Goal: Task Accomplishment & Management: Manage account settings

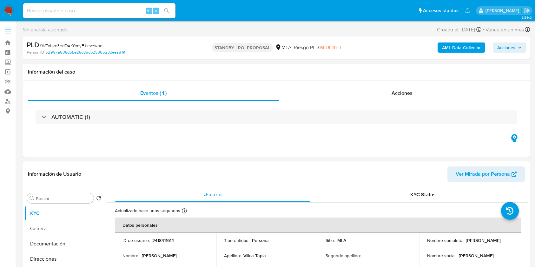
select select "10"
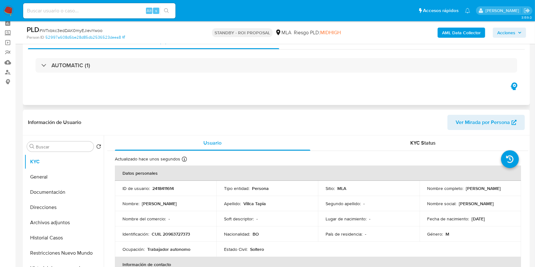
scroll to position [42, 0]
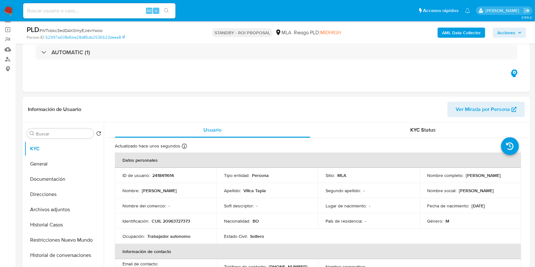
drag, startPoint x: 120, startPoint y: 13, endPoint x: 129, endPoint y: 16, distance: 9.3
click at [120, 13] on input at bounding box center [99, 11] width 152 height 8
paste input "lC9iUCkpxZ80jN4QwI3IdqDl"
type input "lC9iUCkpxZ80jN4QwI3IdqDl"
click at [165, 13] on icon "search-icon" at bounding box center [166, 10] width 5 height 5
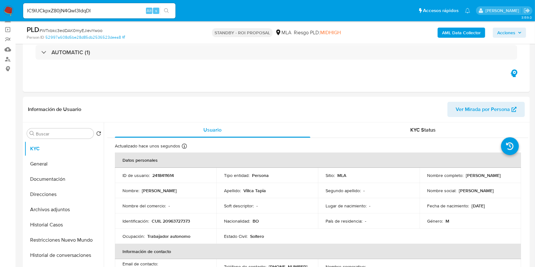
click at [131, 12] on input "lC9iUCkpxZ80jN4QwI3IdqDl" at bounding box center [99, 11] width 152 height 8
click at [164, 10] on icon "search-icon" at bounding box center [166, 10] width 5 height 5
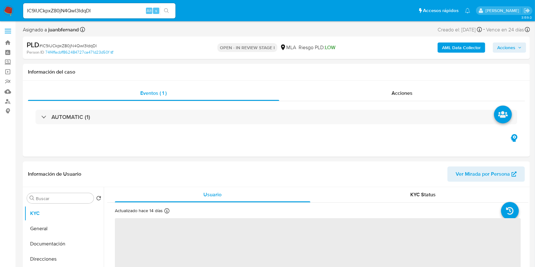
select select "10"
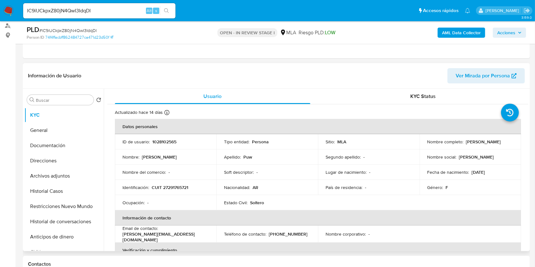
scroll to position [127, 0]
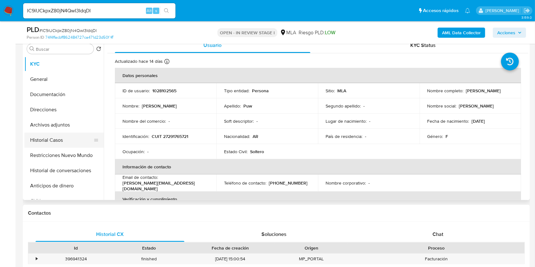
click at [56, 141] on button "Historial Casos" at bounding box center [61, 140] width 74 height 15
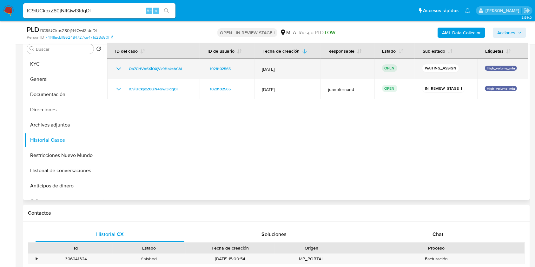
drag, startPoint x: 188, startPoint y: 67, endPoint x: 116, endPoint y: 68, distance: 71.1
click at [116, 68] on div "Ob7CHVV6XiOXjVk9f1bkcACM" at bounding box center [153, 69] width 77 height 8
click at [164, 69] on span "Ob7CHVV6XiOXjVk9f1bkcACM" at bounding box center [155, 69] width 53 height 8
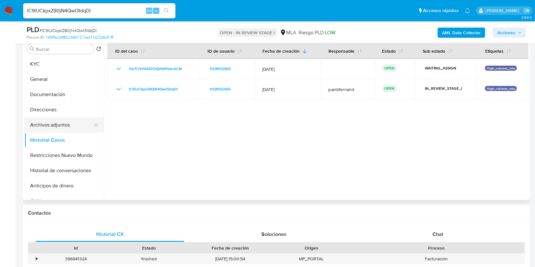
click at [63, 129] on button "Archivos adjuntos" at bounding box center [61, 124] width 74 height 15
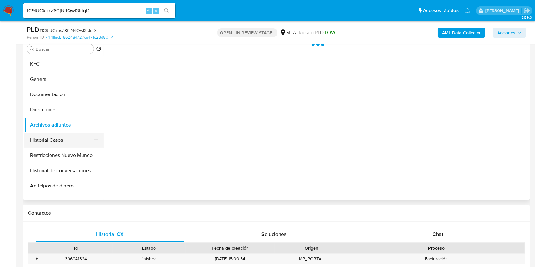
click at [61, 135] on button "Historial Casos" at bounding box center [61, 140] width 74 height 15
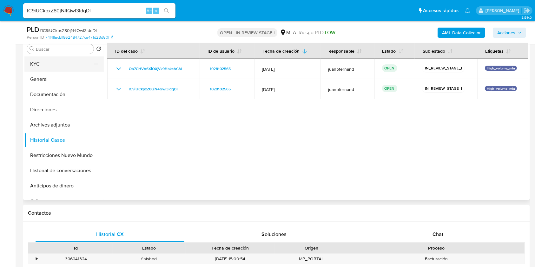
click at [66, 66] on button "KYC" at bounding box center [61, 63] width 74 height 15
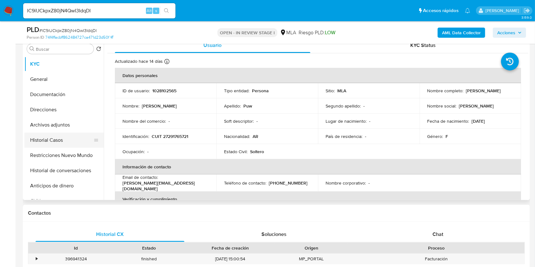
click at [51, 141] on button "Historial Casos" at bounding box center [61, 140] width 74 height 15
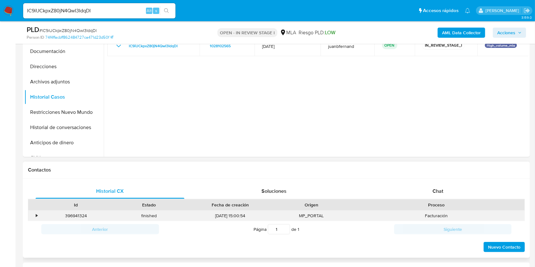
scroll to position [254, 0]
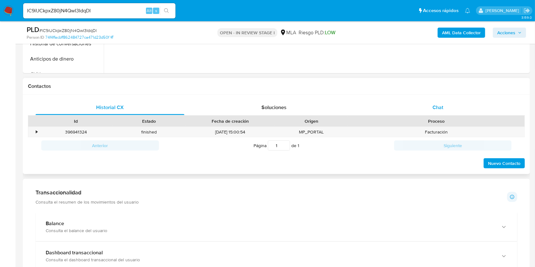
click at [452, 109] on div "Chat" at bounding box center [438, 107] width 149 height 15
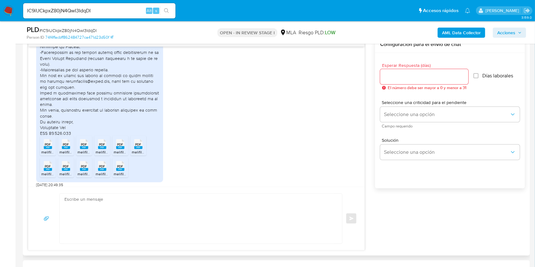
scroll to position [593, 0]
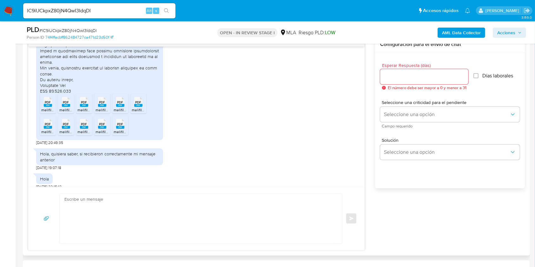
click at [36, 145] on span "21/07/2025 20:49:35" at bounding box center [49, 142] width 27 height 5
drag, startPoint x: 36, startPoint y: 160, endPoint x: 48, endPoint y: 161, distance: 11.8
click at [48, 145] on span "21/07/2025 20:49:35" at bounding box center [49, 142] width 27 height 5
copy span "21/07/2025"
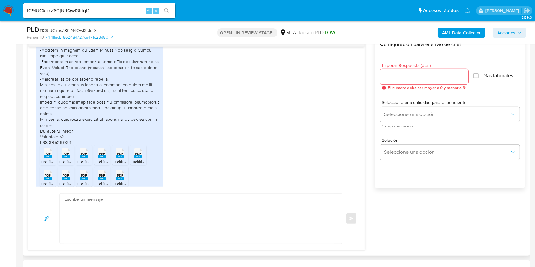
scroll to position [466, 0]
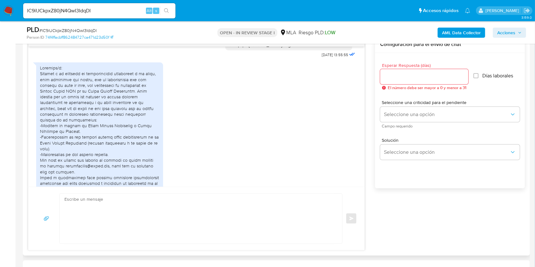
click at [43, 89] on div at bounding box center [99, 143] width 119 height 156
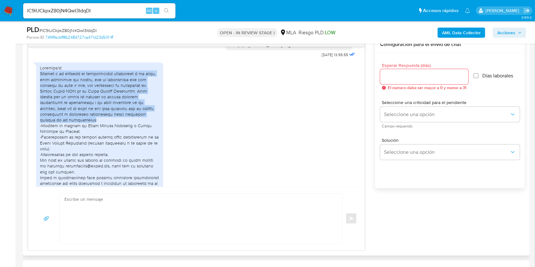
drag, startPoint x: 43, startPoint y: 89, endPoint x: 54, endPoint y: 134, distance: 46.0
click at [54, 134] on div at bounding box center [99, 143] width 119 height 156
copy div "Adjunto a la presente la documentación disponible a la fecha, para respaldar mi…"
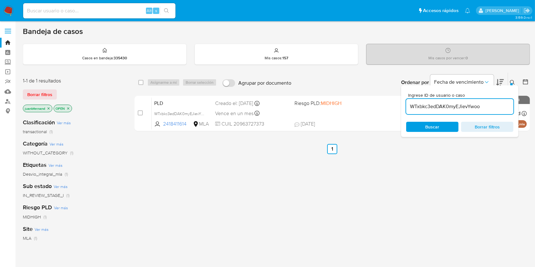
click at [451, 109] on input "WTxbkc3edDAK0myEJievYwoo" at bounding box center [459, 106] width 107 height 8
paste input "Ob7CHVV6XiOXjVk9f1bkcACM"
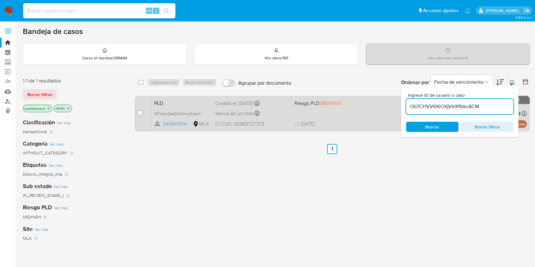
type input "Ob7CHVV6XiOXjVk9f1bkcACM"
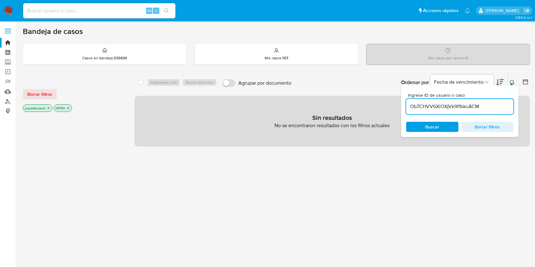
click at [50, 108] on icon "close-filter" at bounding box center [49, 108] width 4 height 4
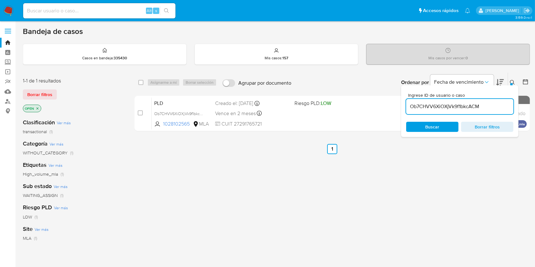
drag, startPoint x: 485, startPoint y: 106, endPoint x: 472, endPoint y: 110, distance: 13.4
click at [485, 106] on input "Ob7CHVV6XiOXjVk9f1bkcACM" at bounding box center [459, 106] width 107 height 8
click at [139, 80] on input "checkbox" at bounding box center [140, 82] width 5 height 5
checkbox input "true"
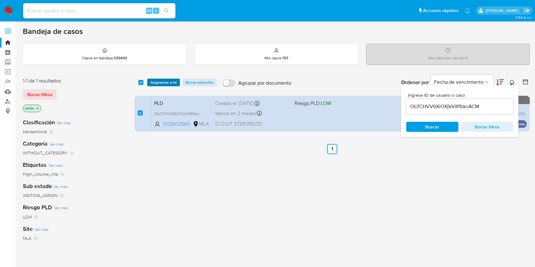
click at [163, 79] on span "Asignarme a mí" at bounding box center [163, 82] width 26 height 6
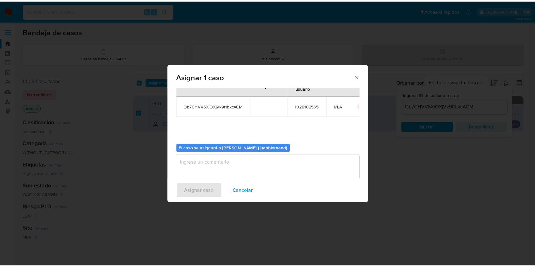
scroll to position [32, 0]
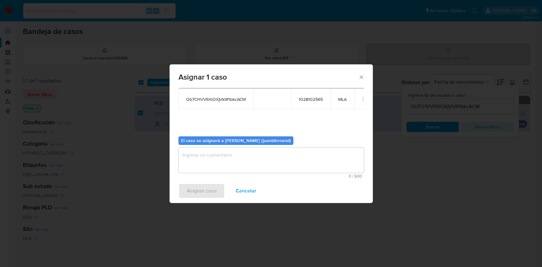
click at [231, 151] on textarea "assign-modal" at bounding box center [270, 160] width 185 height 25
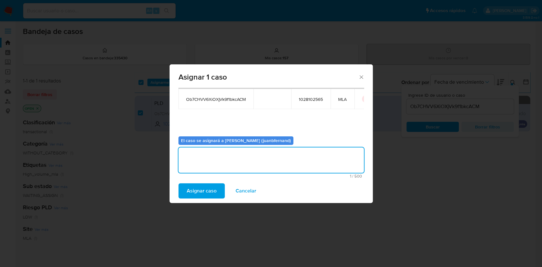
click at [209, 190] on span "Asignar caso" at bounding box center [202, 191] width 30 height 14
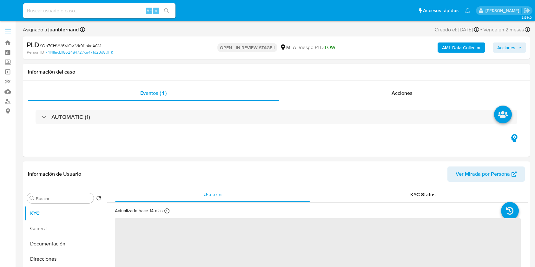
select select "10"
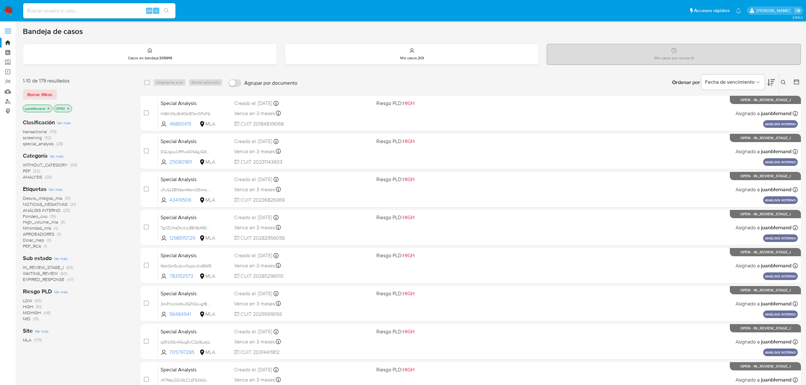
click at [122, 8] on input at bounding box center [99, 11] width 152 height 8
paste input "0lHRX4TgMuXaQKQB2Cl4bW1P"
type input "0lHRX4TgMuXaQKQB2Cl4bW1P"
click at [168, 10] on icon "search-icon" at bounding box center [166, 10] width 5 height 5
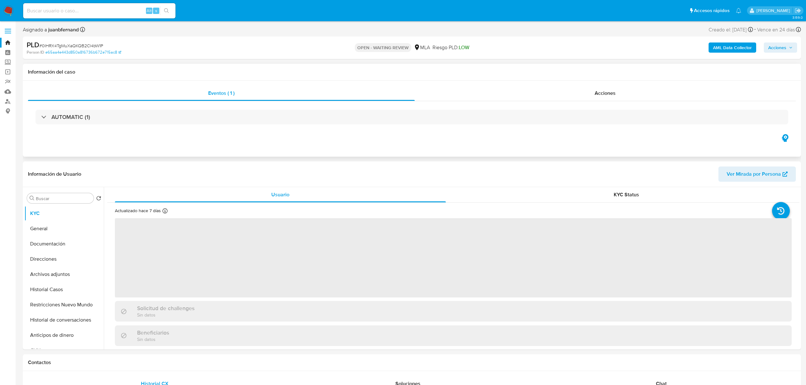
select select "10"
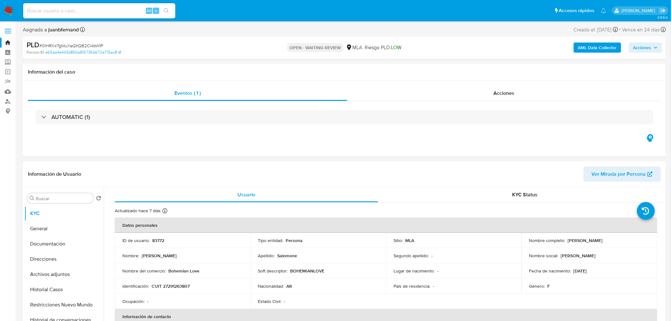
drag, startPoint x: 763, startPoint y: 0, endPoint x: 437, endPoint y: 40, distance: 328.0
click at [437, 40] on div "OPEN - WAITING REVIEW MLA Riesgo PLD: LOW" at bounding box center [345, 47] width 210 height 15
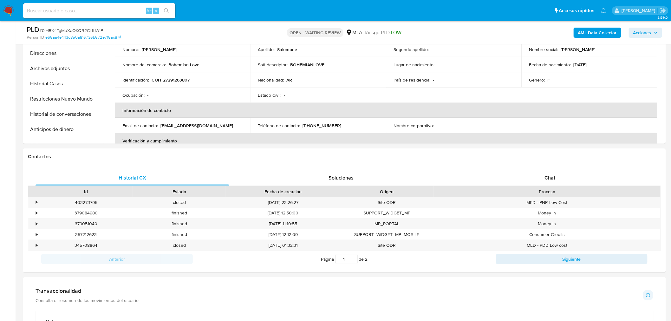
scroll to position [176, 0]
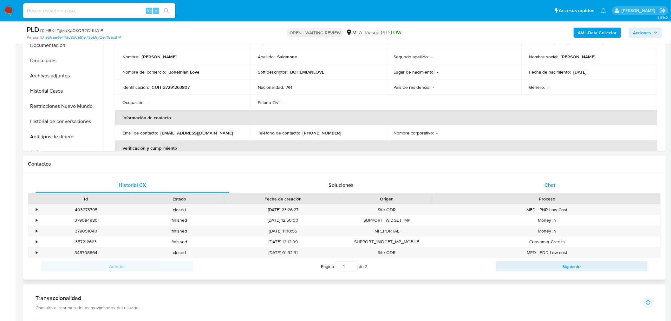
click at [585, 188] on div "Chat" at bounding box center [550, 185] width 194 height 15
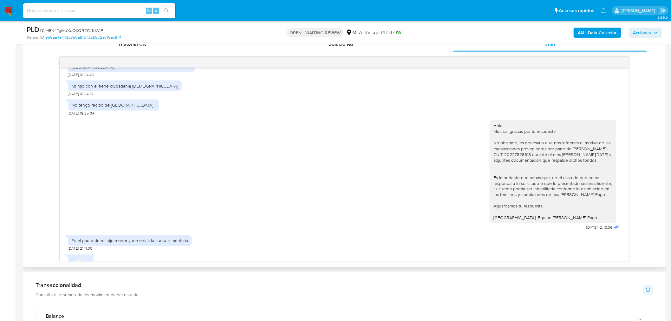
scroll to position [183, 0]
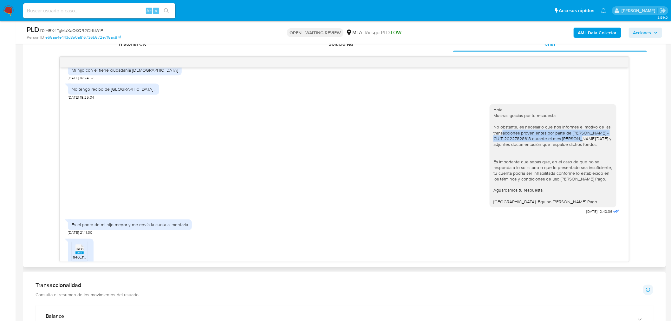
drag, startPoint x: 497, startPoint y: 121, endPoint x: 573, endPoint y: 125, distance: 76.3
click at [573, 125] on div "Hola. Muchas gracias por tu respuesta. No obstante, es necesario que nos inform…" at bounding box center [553, 156] width 119 height 98
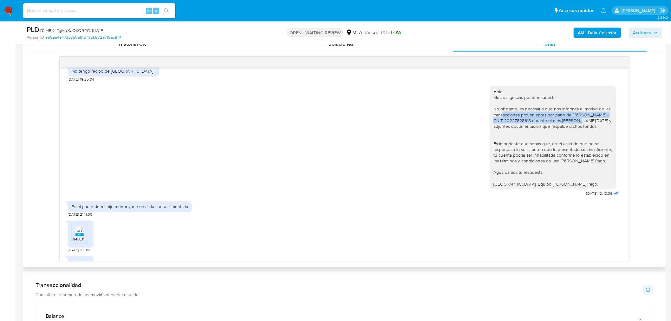
scroll to position [218, 0]
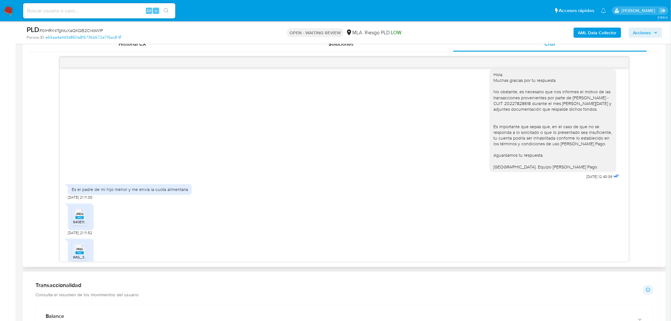
click at [344, 210] on div "JPEG JPEG 940E1134-D950-4ECE-BA3C-5E11E15E8697.jpeg 12/09/2025 21:11:52" at bounding box center [344, 218] width 553 height 35
drag, startPoint x: 77, startPoint y: 177, endPoint x: 221, endPoint y: 184, distance: 144.9
click at [221, 184] on div "Es el padre de mi hijo menor y me envía la cuota alimentaria 12/09/2025 21:11:30" at bounding box center [344, 190] width 553 height 19
click at [348, 183] on div "Es el padre de mi hijo menor y me envía la cuota alimentaria 12/09/2025 21:11:30" at bounding box center [344, 190] width 553 height 19
click at [541, 141] on div "Hola. Muchas gracias por tu respuesta. No obstante, es necesario que nos inform…" at bounding box center [553, 121] width 119 height 98
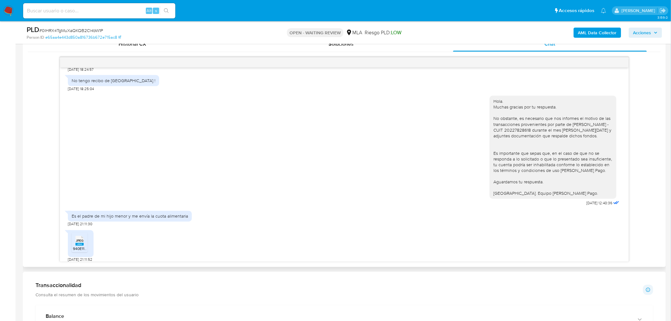
scroll to position [148, 0]
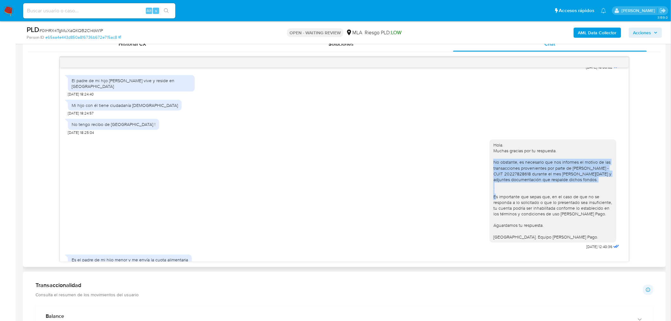
drag, startPoint x: 490, startPoint y: 152, endPoint x: 605, endPoint y: 165, distance: 116.3
click at [605, 165] on div "Hola. Muchas gracias por tu respuesta. No obstante, es necesario que nos inform…" at bounding box center [553, 191] width 119 height 98
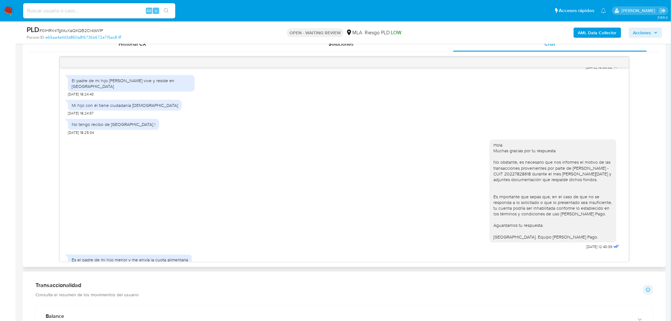
click at [551, 173] on div "Hola. Muchas gracias por tu respuesta. No obstante, es necesario que nos inform…" at bounding box center [553, 191] width 119 height 98
drag, startPoint x: 582, startPoint y: 161, endPoint x: 616, endPoint y: 159, distance: 33.4
click at [615, 159] on div "Hola. Muchas gracias por tu respuesta. No obstante, es necesario que nos inform…" at bounding box center [555, 193] width 131 height 116
click at [573, 172] on div "Hola. Muchas gracias por tu respuesta. No obstante, es necesario que nos inform…" at bounding box center [553, 191] width 119 height 98
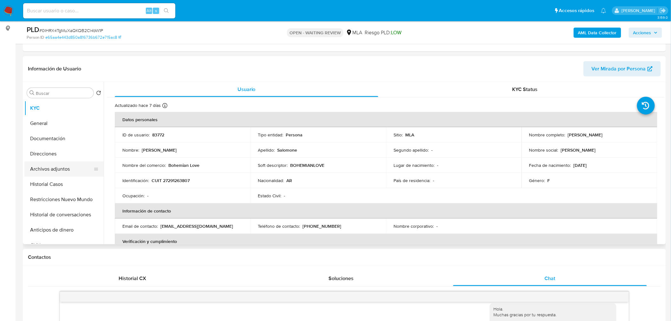
scroll to position [70, 0]
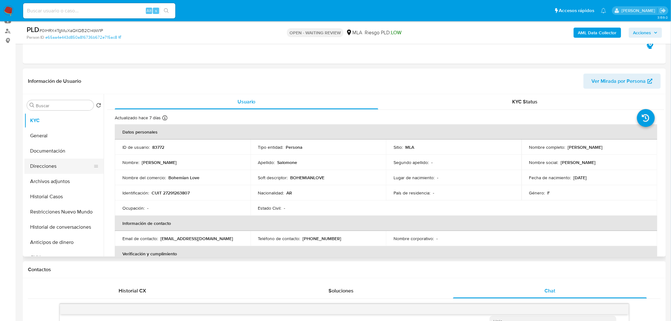
click at [52, 170] on button "Direcciones" at bounding box center [61, 166] width 74 height 15
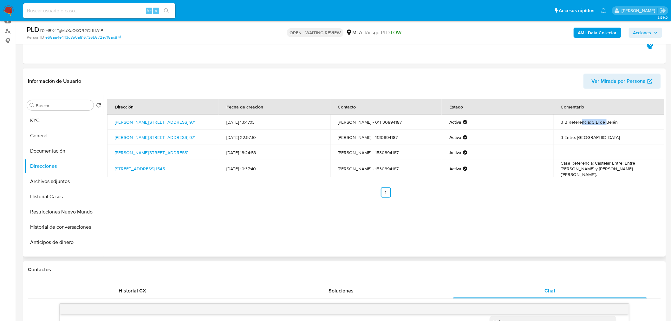
drag, startPoint x: 579, startPoint y: 122, endPoint x: 604, endPoint y: 121, distance: 25.5
click at [604, 121] on td "3 B Referencia: 3 B de Belén" at bounding box center [610, 122] width 112 height 15
click at [57, 124] on button "KYC" at bounding box center [61, 120] width 74 height 15
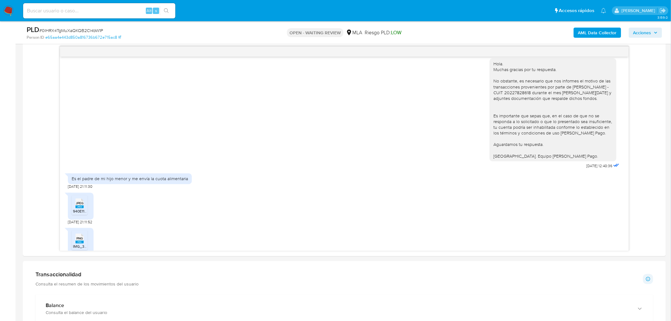
scroll to position [317, 0]
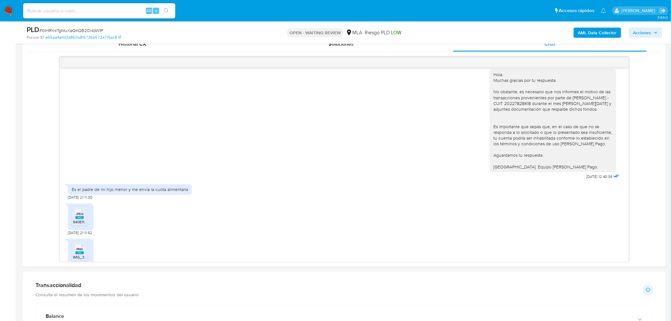
click at [112, 4] on div "Alt s" at bounding box center [99, 10] width 152 height 15
drag, startPoint x: 112, startPoint y: 10, endPoint x: 185, endPoint y: 10, distance: 73.0
click at [112, 10] on input at bounding box center [99, 11] width 152 height 8
paste input "lzgDuNR8QPhpiKYODE8orIo8"
type input "lzgDuNR8QPhpiKYODE8orIo8"
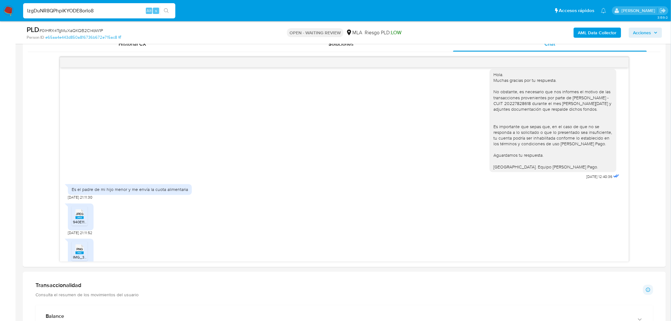
click at [187, 9] on ul "Pausado Ver notificaciones lzgDuNR8QPhpiKYODE8orIo8 Alt s Accesos rápidos Presi…" at bounding box center [315, 11] width 590 height 16
click at [161, 9] on button "search-icon" at bounding box center [166, 10] width 13 height 9
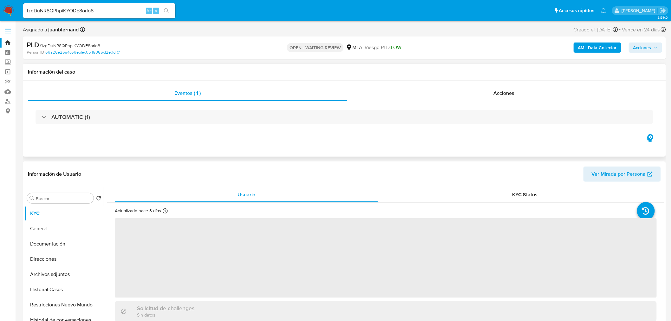
select select "10"
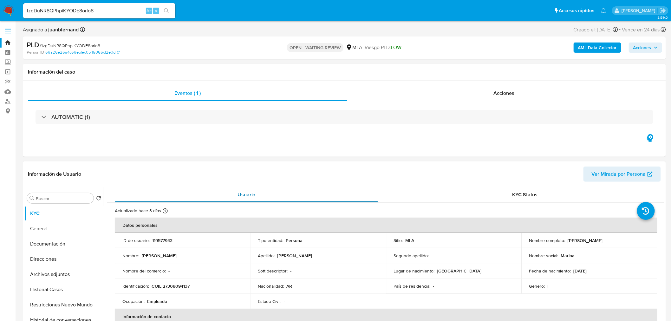
click at [195, 192] on div "Usuario" at bounding box center [247, 194] width 264 height 15
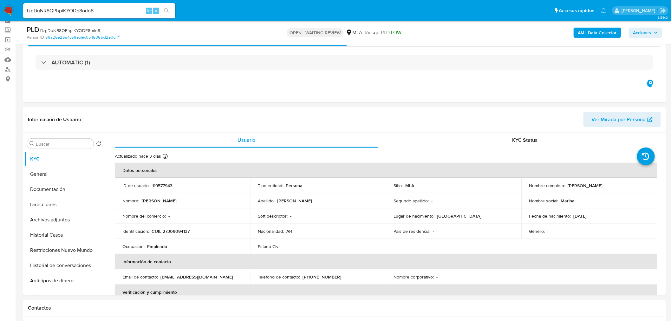
scroll to position [176, 0]
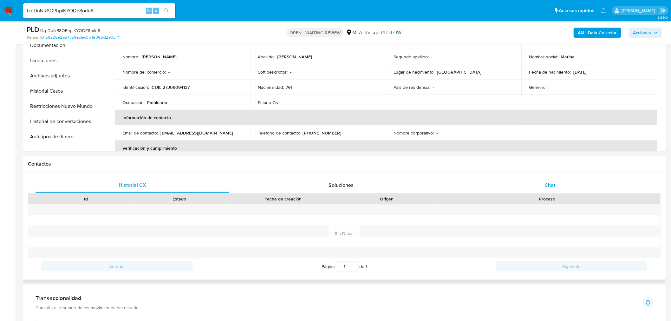
drag, startPoint x: 567, startPoint y: 180, endPoint x: 542, endPoint y: 191, distance: 27.8
click at [567, 180] on div "Chat" at bounding box center [550, 185] width 194 height 15
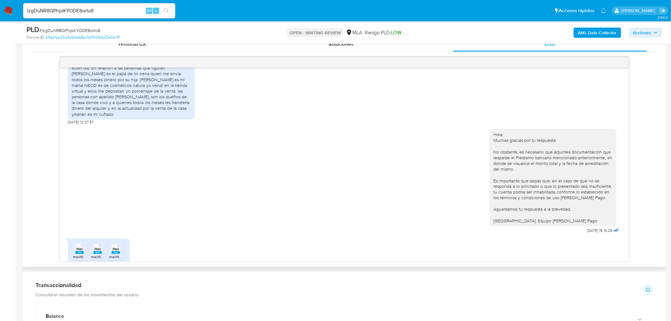
scroll to position [604, 0]
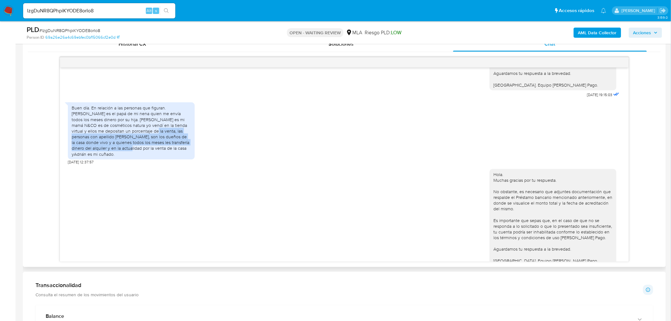
drag, startPoint x: 98, startPoint y: 130, endPoint x: 193, endPoint y: 142, distance: 95.2
click at [193, 142] on div "Buen día. En relación a las personas que figuran. Cristian es el papá de mi nen…" at bounding box center [131, 130] width 127 height 57
click at [143, 147] on div "Buen día. En relación a las personas que figuran. Cristian es el papá de mi nen…" at bounding box center [131, 131] width 119 height 52
click at [83, 149] on div "Buen día. En relación a las personas que figuran. Cristian es el papá de mi nen…" at bounding box center [131, 131] width 119 height 52
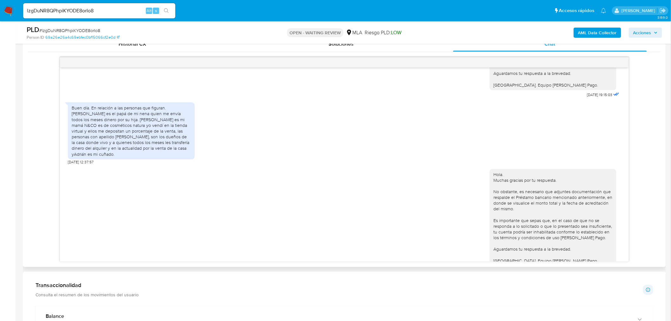
click at [372, 191] on div "Hola. Muchas gracias por tu respuesta. No obstante, es necesario que adjuntes d…" at bounding box center [344, 220] width 553 height 111
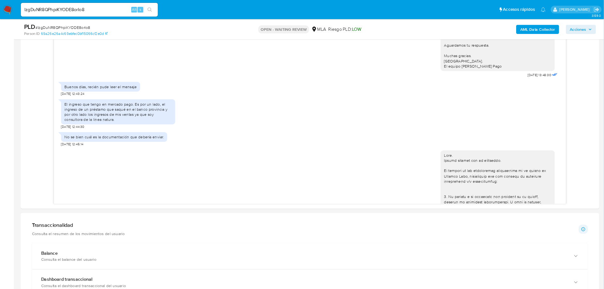
scroll to position [423, 0]
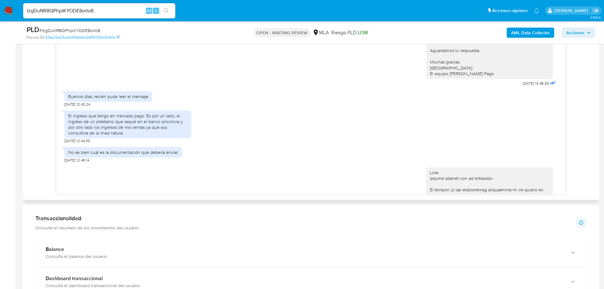
drag, startPoint x: 618, startPoint y: 0, endPoint x: 340, endPoint y: 159, distance: 320.5
click at [340, 144] on div "El ingreso que tengo en mercado pago. Es por un lado, el ingreso de un préstamo…" at bounding box center [310, 125] width 493 height 36
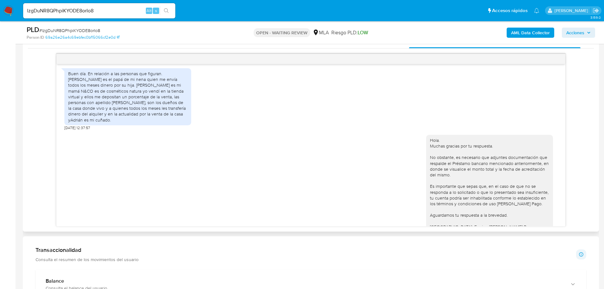
scroll to position [971, 0]
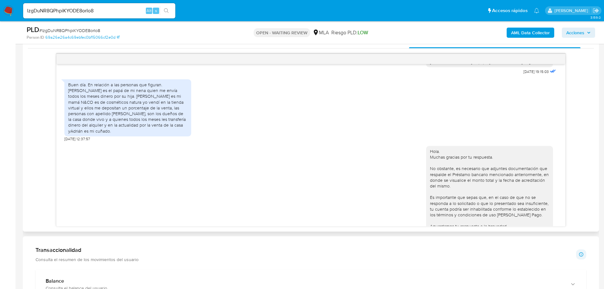
click at [155, 108] on div "Buen día. En relación a las personas que figuran. Cristian es el papá de mi nen…" at bounding box center [127, 108] width 119 height 52
drag, startPoint x: 155, startPoint y: 108, endPoint x: 81, endPoint y: 120, distance: 75.6
click at [81, 120] on div "Buen día. En relación a las personas que figuran. Cristian es el papá de mi nen…" at bounding box center [127, 108] width 119 height 52
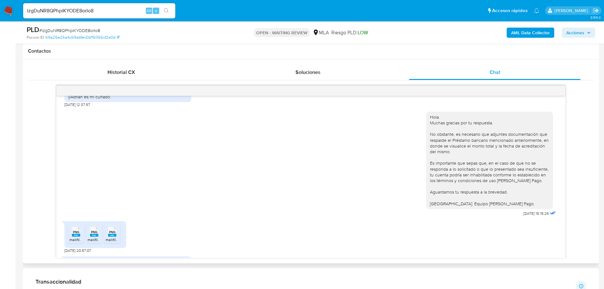
scroll to position [1066, 0]
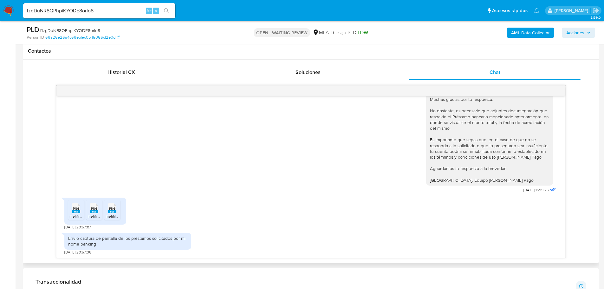
click at [51, 205] on div "17/07/2025 19:50:39 Hola, Esperamos que te encuentres muy bien. Te consultamos …" at bounding box center [311, 171] width 566 height 173
click at [113, 10] on input "lzgDuNR8QPhpiKYODE8orIo8" at bounding box center [99, 11] width 152 height 8
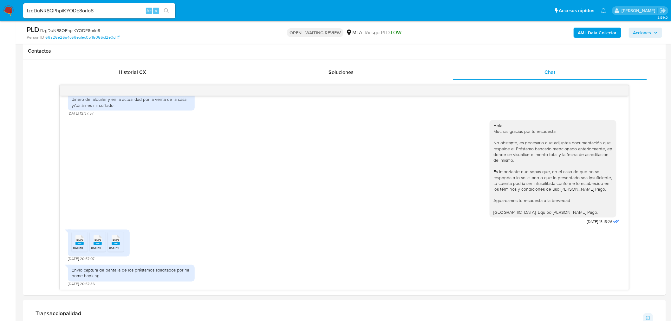
scroll to position [1033, 0]
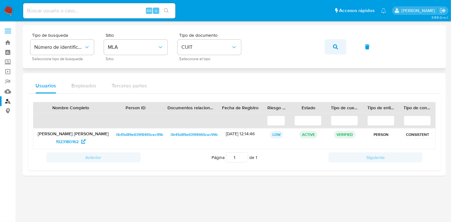
click at [332, 46] on button "button" at bounding box center [336, 46] width 22 height 15
click at [70, 138] on span "144216379" at bounding box center [67, 142] width 21 height 10
click at [336, 47] on icon "button" at bounding box center [335, 46] width 5 height 5
click at [74, 143] on span "155258490" at bounding box center [67, 142] width 22 height 10
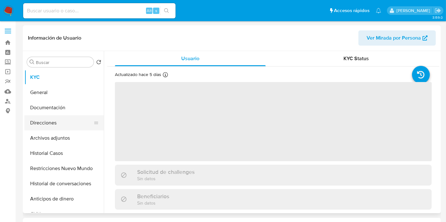
select select "10"
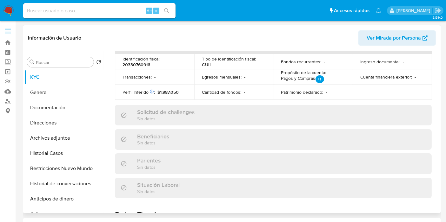
scroll to position [340, 0]
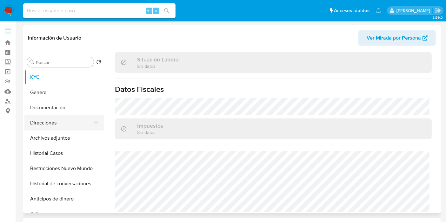
click at [51, 125] on button "Direcciones" at bounding box center [61, 123] width 74 height 15
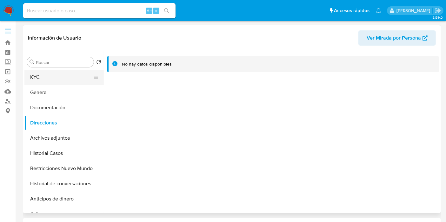
click at [64, 75] on button "KYC" at bounding box center [61, 77] width 74 height 15
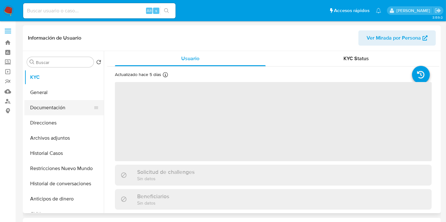
click at [63, 108] on button "Documentación" at bounding box center [61, 107] width 74 height 15
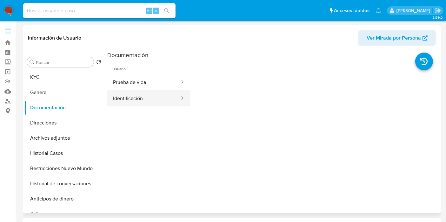
click at [152, 94] on button "Identificación" at bounding box center [143, 98] width 73 height 16
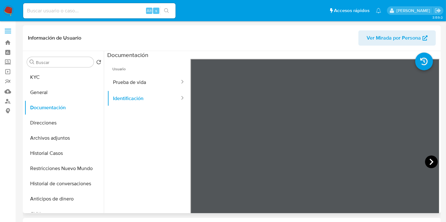
click at [432, 165] on icon at bounding box center [431, 162] width 13 height 13
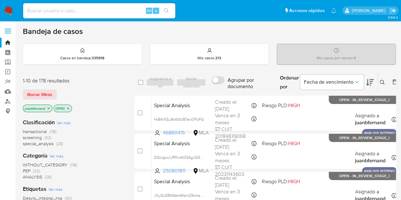
drag, startPoint x: 383, startPoint y: 80, endPoint x: 380, endPoint y: 94, distance: 13.8
click at [383, 80] on icon at bounding box center [382, 82] width 5 height 5
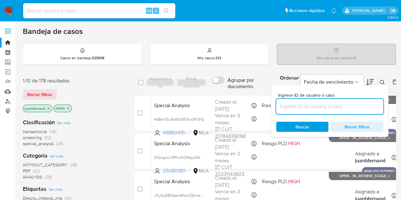
click at [355, 106] on input at bounding box center [329, 106] width 107 height 8
type input "lzgDuNR8QPhpiKYODE8orIo8"
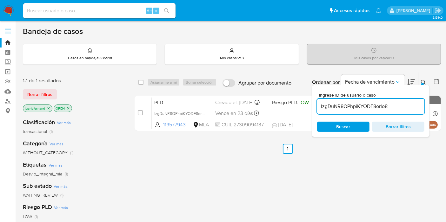
click at [137, 82] on div "select-all-cases-checkbox Asignarme a mí Borrar selección Agrupar por documento…" at bounding box center [288, 83] width 306 height 20
drag, startPoint x: 140, startPoint y: 82, endPoint x: 147, endPoint y: 83, distance: 7.1
click at [140, 82] on input "checkbox" at bounding box center [140, 82] width 5 height 5
checkbox input "true"
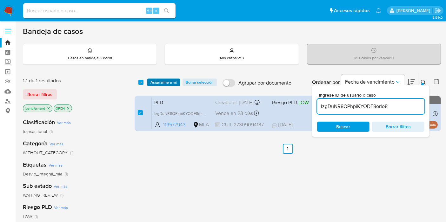
click at [165, 80] on span "Asignarme a mí" at bounding box center [163, 82] width 26 height 6
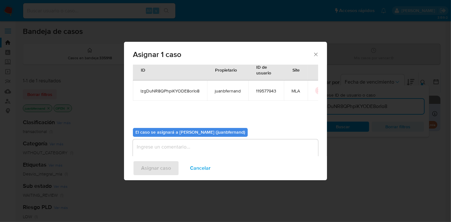
scroll to position [32, 0]
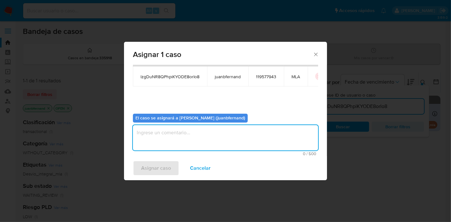
click at [177, 136] on textarea "assign-modal" at bounding box center [225, 137] width 185 height 25
click at [164, 175] on span "Asignar caso" at bounding box center [156, 169] width 30 height 14
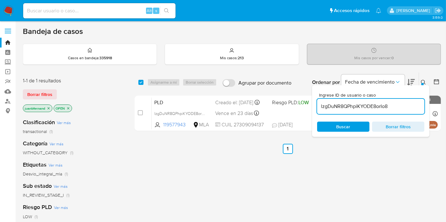
click at [397, 108] on input "lzgDuNR8QPhpiKYODE8orIo8" at bounding box center [370, 106] width 107 height 8
paste input "XeainaWNbM6bgkzy3or7SEiD"
type input "XeainaWNbM6bgkzy3or7SEiD"
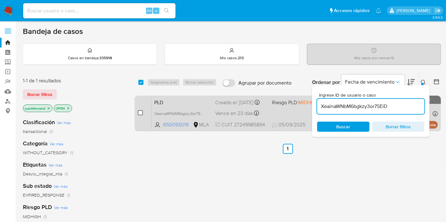
click at [141, 113] on input "checkbox" at bounding box center [140, 112] width 5 height 5
checkbox input "true"
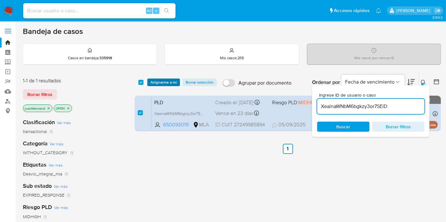
click at [160, 83] on span "Asignarme a mí" at bounding box center [163, 82] width 26 height 6
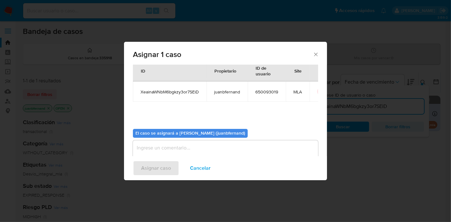
scroll to position [32, 0]
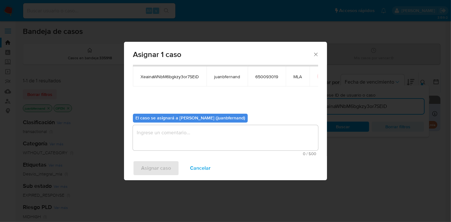
click at [177, 128] on textarea "assign-modal" at bounding box center [225, 137] width 185 height 25
click at [166, 165] on span "Asignar caso" at bounding box center [156, 169] width 30 height 14
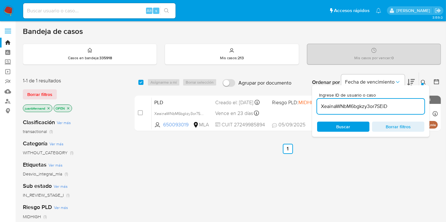
click at [397, 105] on input "XeainaWNbM6bgkzy3or7SEiD" at bounding box center [370, 106] width 107 height 8
paste input "WgwFRVJMkSywJR8eatCXCRgu"
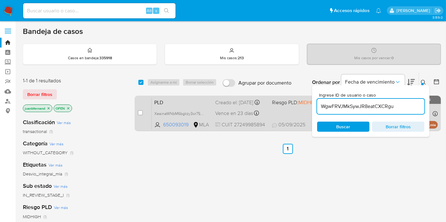
type input "WgwFRVJMkSywJR8eatCXCRgu"
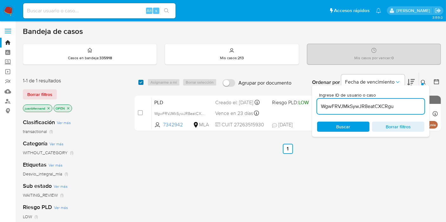
click at [141, 82] on input "checkbox" at bounding box center [140, 82] width 5 height 5
checkbox input "true"
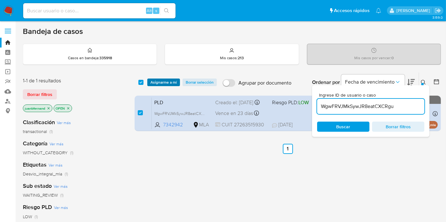
click at [158, 82] on span "Asignarme a mí" at bounding box center [163, 82] width 26 height 6
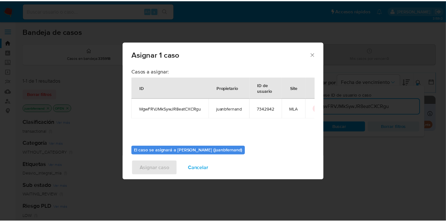
scroll to position [32, 0]
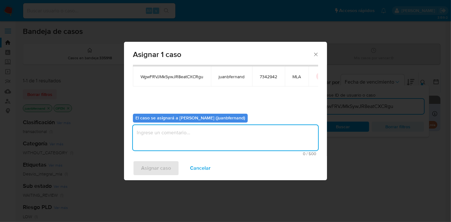
click at [215, 131] on textarea "assign-modal" at bounding box center [225, 137] width 185 height 25
click at [156, 167] on span "Asignar caso" at bounding box center [156, 169] width 30 height 14
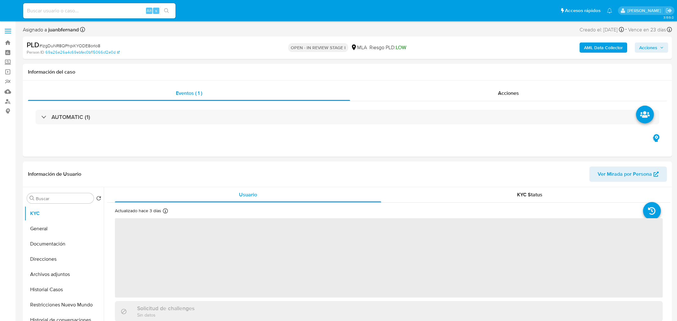
select select "10"
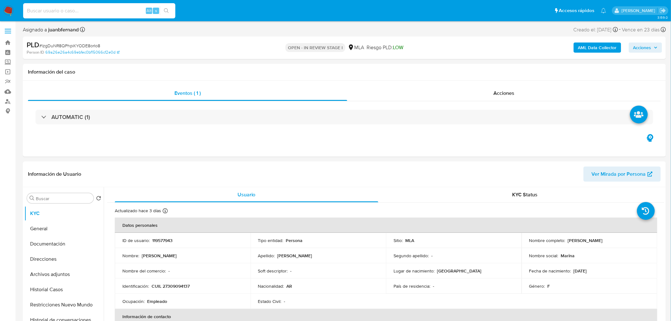
click at [137, 12] on input at bounding box center [99, 11] width 152 height 8
paste input "XeainaWNbM6bgkzy3or7SEiD"
type input "XeainaWNbM6bgkzy3or7SEiD"
click at [162, 12] on button "search-icon" at bounding box center [166, 10] width 13 height 9
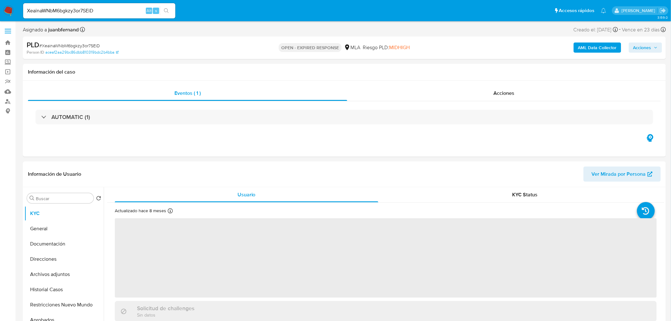
select select "10"
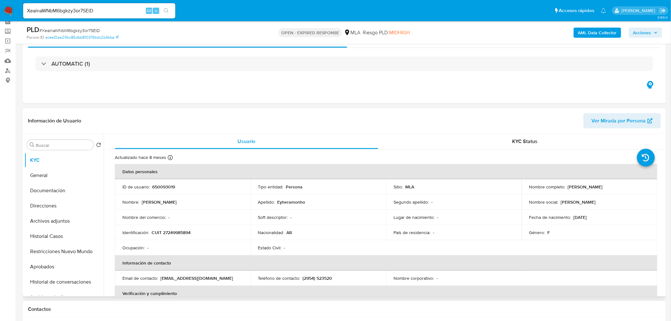
scroll to position [141, 0]
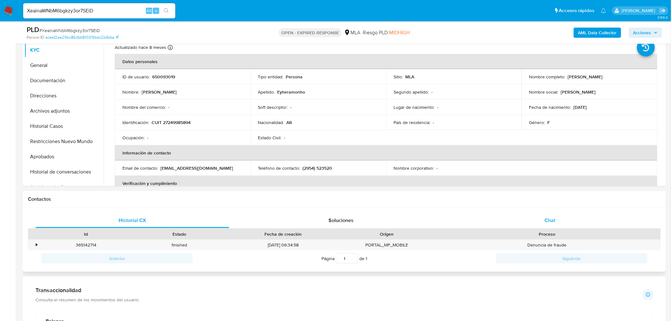
click at [613, 224] on div "Chat" at bounding box center [550, 220] width 194 height 15
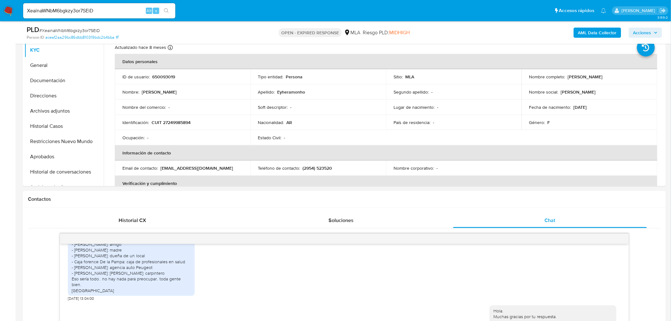
click at [608, 34] on b "AML Data Collector" at bounding box center [597, 33] width 39 height 10
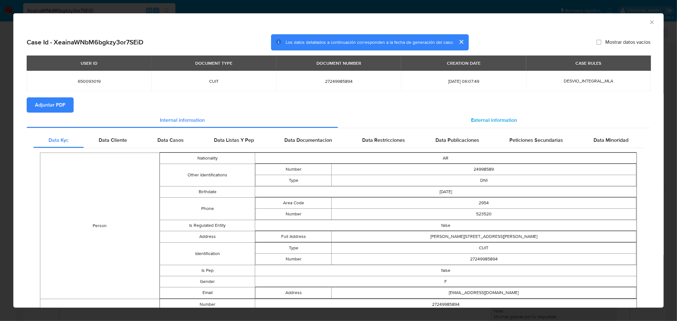
click at [493, 118] on span "External information" at bounding box center [494, 119] width 46 height 7
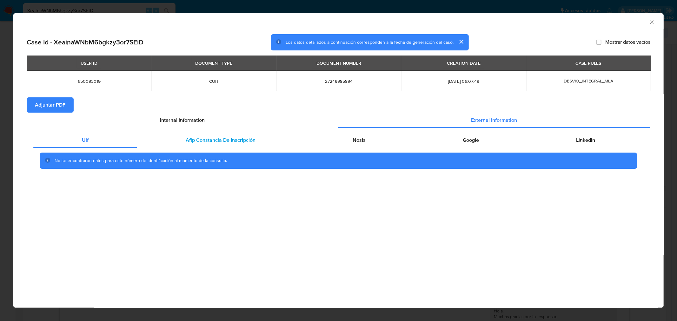
click at [249, 140] on span "Afip Constancia De Inscripción" at bounding box center [221, 139] width 70 height 7
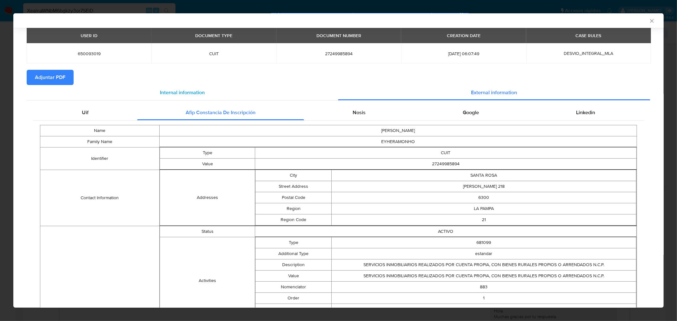
scroll to position [24, 0]
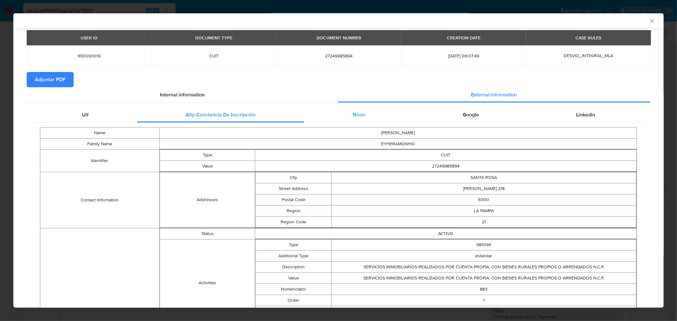
click at [353, 116] on span "Nosis" at bounding box center [359, 114] width 13 height 7
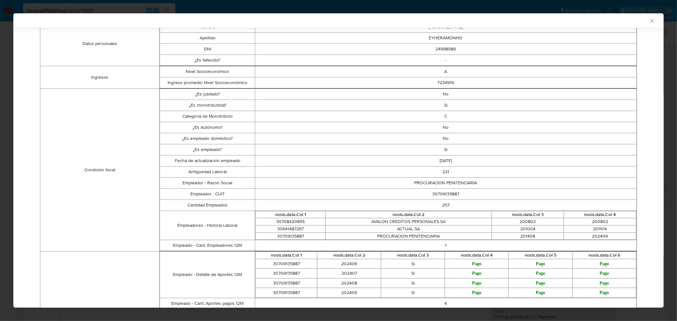
scroll to position [0, 0]
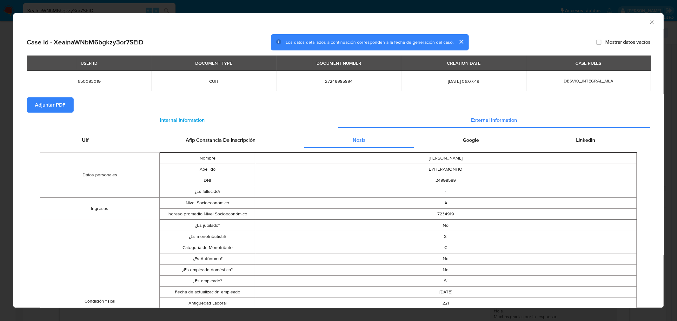
click at [174, 118] on span "Internal information" at bounding box center [182, 119] width 45 height 7
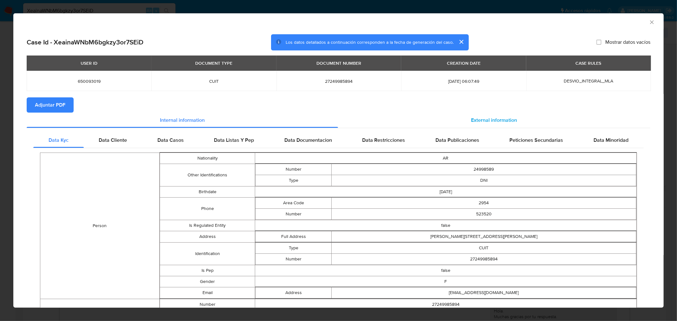
click at [489, 116] on span "External information" at bounding box center [494, 119] width 46 height 7
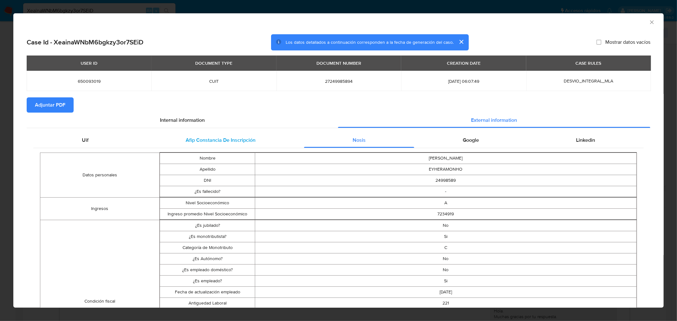
click at [191, 138] on span "Afip Constancia De Inscripción" at bounding box center [221, 139] width 70 height 7
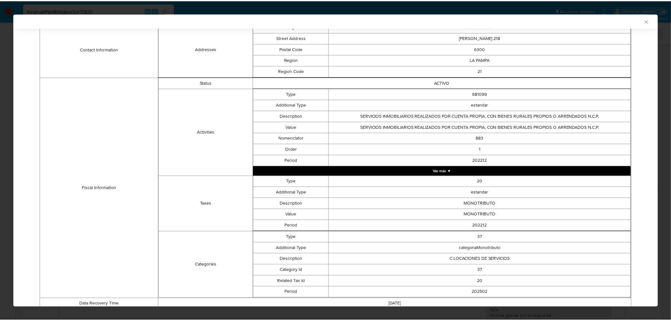
scroll to position [201, 0]
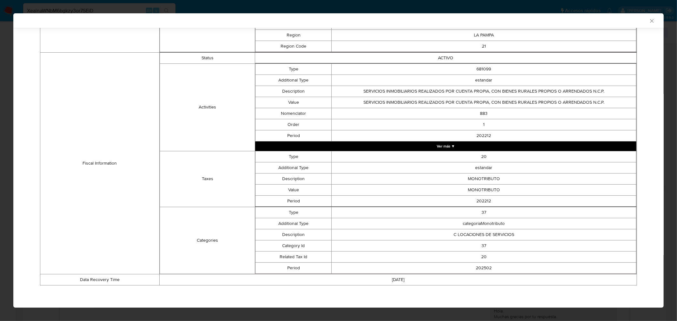
drag, startPoint x: 451, startPoint y: 236, endPoint x: 447, endPoint y: 234, distance: 3.7
click at [447, 234] on td "C LOCACIONES DE SERVICIOS" at bounding box center [484, 234] width 305 height 11
click at [649, 19] on icon "Cerrar ventana" at bounding box center [652, 21] width 6 height 6
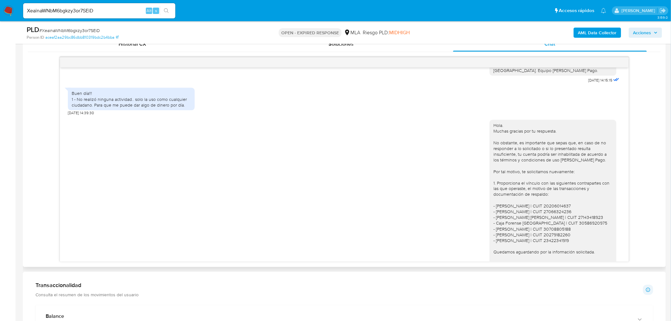
scroll to position [564, 0]
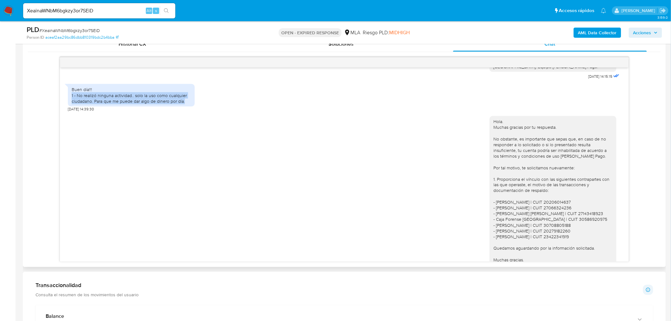
drag, startPoint x: 71, startPoint y: 107, endPoint x: 210, endPoint y: 110, distance: 139.3
click at [210, 110] on div "Buen día!!! 1 - No realizó ninguna actividad.. solo la uso como cualquier ciuda…" at bounding box center [344, 96] width 553 height 31
click at [341, 124] on div "Hola. Muchas gracias por tu respuesta. No obstante, es importante que sepas que…" at bounding box center [344, 199] width 553 height 174
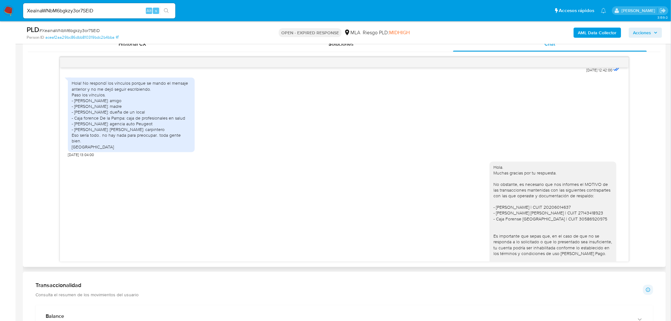
scroll to position [776, 0]
click at [110, 112] on div "Hola! No respondí los vínculos porque se mando el mensaje anterior y no me dejó…" at bounding box center [131, 114] width 119 height 69
drag, startPoint x: 80, startPoint y: 118, endPoint x: 115, endPoint y: 118, distance: 35.2
click at [115, 118] on div "Hola! No respondí los vínculos porque se mando el mensaje anterior y no me dejó…" at bounding box center [131, 114] width 119 height 69
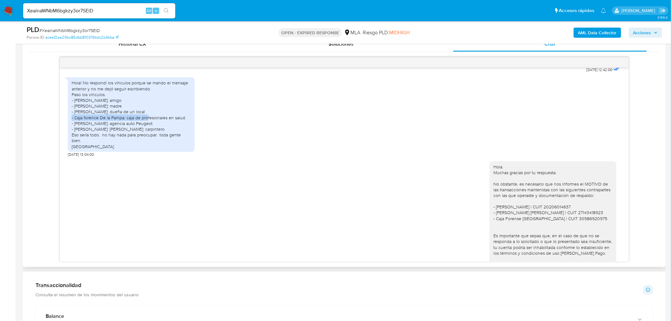
drag, startPoint x: 73, startPoint y: 126, endPoint x: 150, endPoint y: 126, distance: 76.5
click at [150, 126] on div "Hola! No respondí los vínculos porque se mando el mensaje anterior y no me dejó…" at bounding box center [131, 114] width 119 height 69
drag, startPoint x: 106, startPoint y: 124, endPoint x: 148, endPoint y: 125, distance: 41.3
click at [148, 125] on div "Hola! No respondí los vínculos porque se mando el mensaje anterior y no me dejó…" at bounding box center [131, 114] width 119 height 69
drag, startPoint x: 80, startPoint y: 128, endPoint x: 168, endPoint y: 136, distance: 88.3
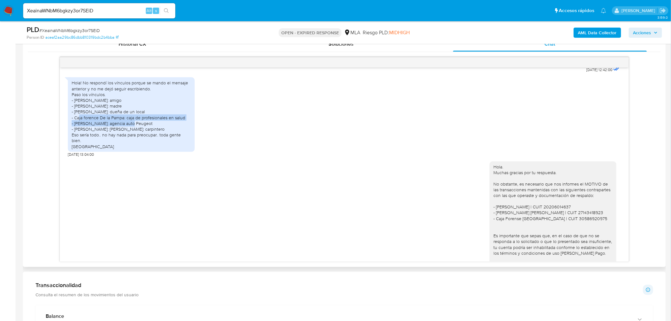
click at [168, 136] on div "Hola! No respondí los vínculos porque se mando el mensaje anterior y no me dejó…" at bounding box center [131, 114] width 119 height 69
click at [95, 131] on div "Hola! No respondí los vínculos porque se mando el mensaje anterior y no me dejó…" at bounding box center [131, 114] width 119 height 69
click at [133, 134] on div "Hola! No respondí los vínculos porque se mando el mensaje anterior y no me dejó…" at bounding box center [131, 114] width 119 height 69
click at [81, 134] on div "Hola! No respondí los vínculos porque se mando el mensaje anterior y no me dejó…" at bounding box center [131, 114] width 119 height 69
click at [130, 134] on div "Hola! No respondí los vínculos porque se mando el mensaje anterior y no me dejó…" at bounding box center [131, 114] width 119 height 69
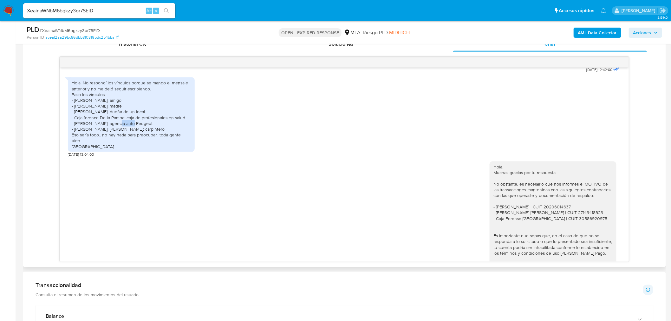
click at [130, 134] on div "Hola! No respondí los vínculos porque se mando el mensaje anterior y no me dejó…" at bounding box center [131, 114] width 119 height 69
click at [75, 141] on div "Hola! No respondí los vínculos porque se mando el mensaje anterior y no me dejó…" at bounding box center [131, 114] width 119 height 69
drag, startPoint x: 75, startPoint y: 141, endPoint x: 119, endPoint y: 141, distance: 43.8
click at [119, 141] on div "Hola! No respondí los vínculos porque se mando el mensaje anterior y no me dejó…" at bounding box center [131, 114] width 119 height 69
click at [131, 140] on div "Hola! No respondí los vínculos porque se mando el mensaje anterior y no me dejó…" at bounding box center [131, 114] width 119 height 69
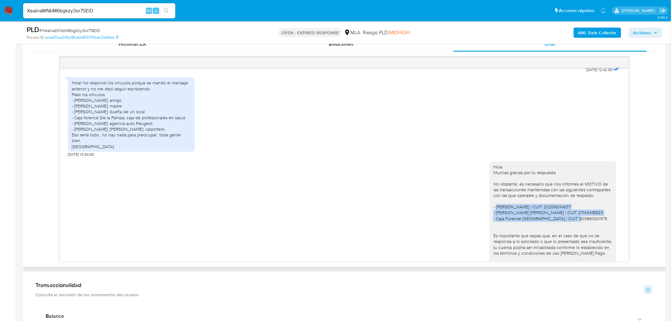
drag, startPoint x: 491, startPoint y: 216, endPoint x: 578, endPoint y: 237, distance: 89.5
click at [581, 228] on div "Hola. Muchas gracias por tu respuesta. No obstante, es necesario que nos inform…" at bounding box center [553, 222] width 119 height 116
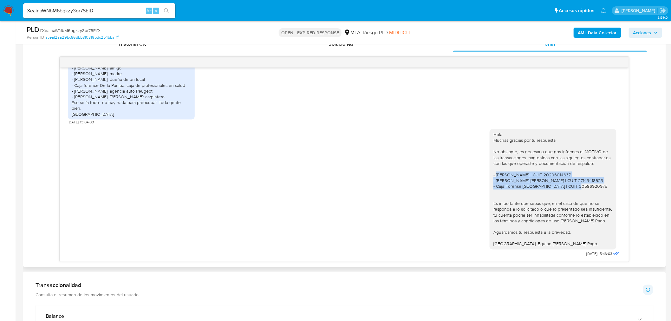
scroll to position [818, 0]
click at [581, 151] on div "Hola. Muchas gracias por tu respuesta. No obstante, es necesario que nos inform…" at bounding box center [553, 190] width 119 height 116
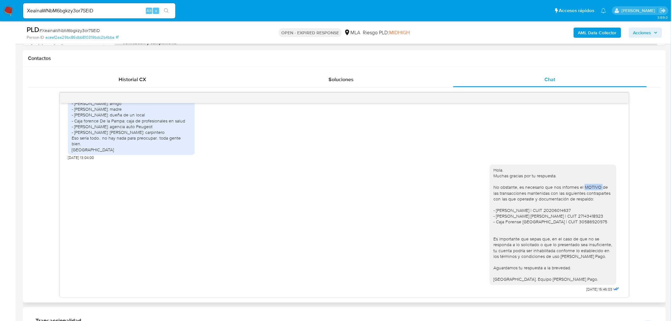
click at [585, 189] on div "Hola. Muchas gracias por tu respuesta. No obstante, es necesario que nos inform…" at bounding box center [553, 225] width 119 height 116
click at [586, 187] on div "Hola. Muchas gracias por tu respuesta. No obstante, es necesario que nos inform…" at bounding box center [553, 225] width 119 height 116
drag, startPoint x: 489, startPoint y: 211, endPoint x: 588, endPoint y: 229, distance: 100.7
click at [588, 229] on div "Hola. Muchas gracias por tu respuesta. No obstante, es necesario que nos inform…" at bounding box center [553, 225] width 119 height 116
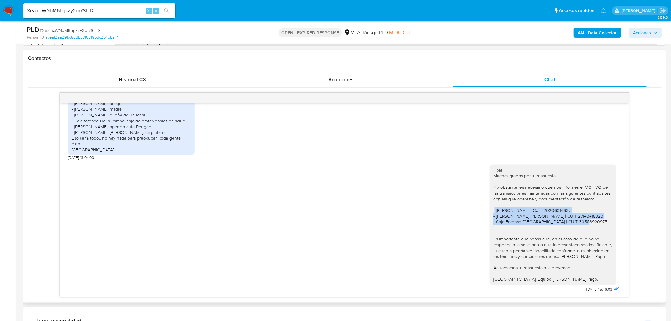
click at [464, 216] on div "Hola. Muchas gracias por tu respuesta. No obstante, es necesario que nos inform…" at bounding box center [344, 227] width 553 height 134
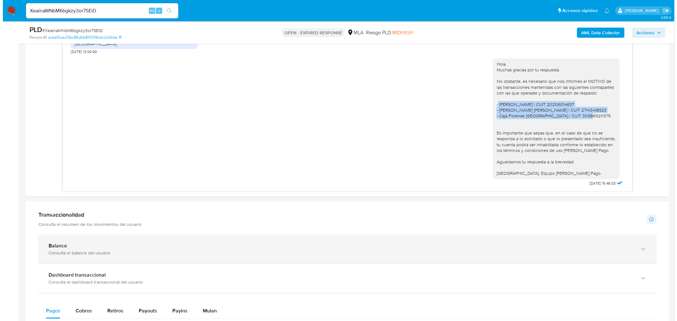
scroll to position [317, 0]
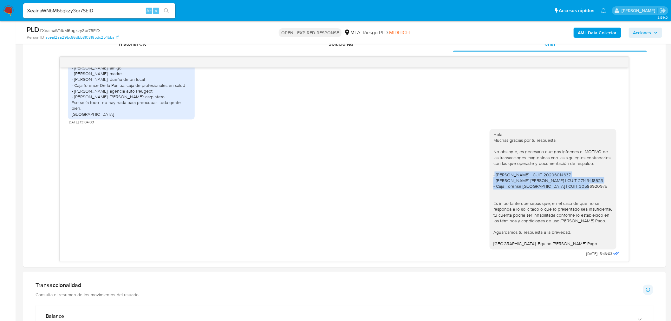
click at [605, 34] on b "AML Data Collector" at bounding box center [597, 33] width 39 height 10
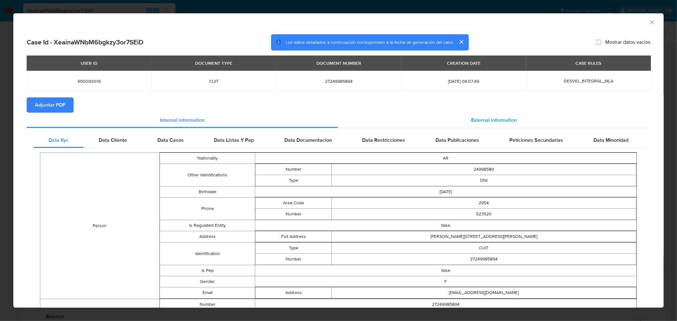
click at [491, 116] on span "External information" at bounding box center [494, 119] width 46 height 7
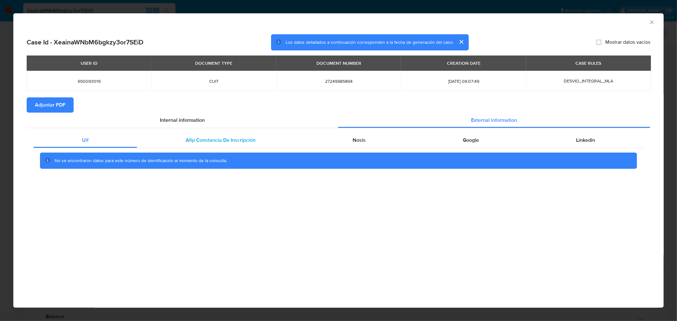
click at [246, 139] on span "Afip Constancia De Inscripción" at bounding box center [221, 139] width 70 height 7
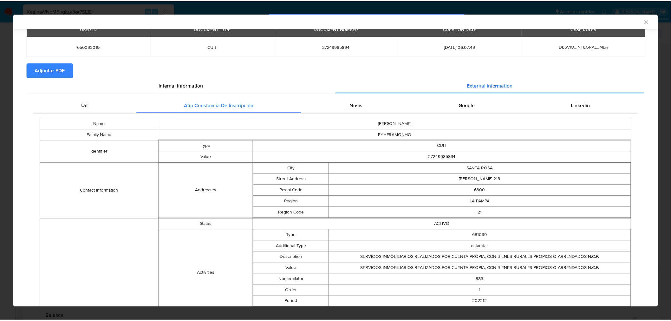
scroll to position [105, 0]
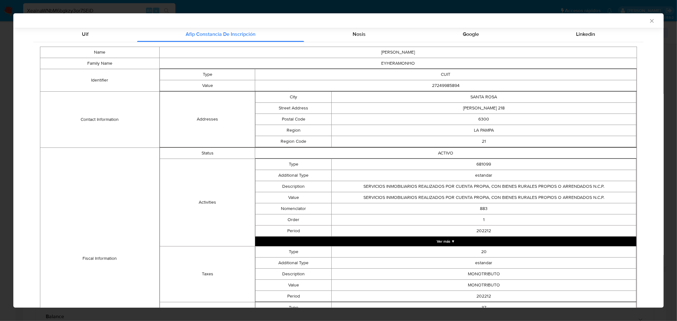
click at [423, 188] on td "SERVICIOS INMOBILIARIOS REALIZADOS POR CUENTA PROPIA, CON BIENES RURALES PROPIO…" at bounding box center [484, 186] width 305 height 11
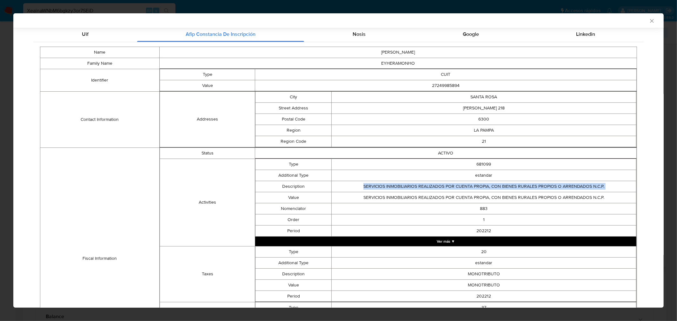
click at [423, 188] on td "SERVICIOS INMOBILIARIOS REALIZADOS POR CUENTA PROPIA, CON BIENES RURALES PROPIO…" at bounding box center [484, 186] width 305 height 11
copy td "SERVICIOS INMOBILIARIOS REALIZADOS POR CUENTA PROPIA, CON BIENES RURALES PROPIO…"
click at [650, 20] on icon "Cerrar ventana" at bounding box center [651, 20] width 3 height 3
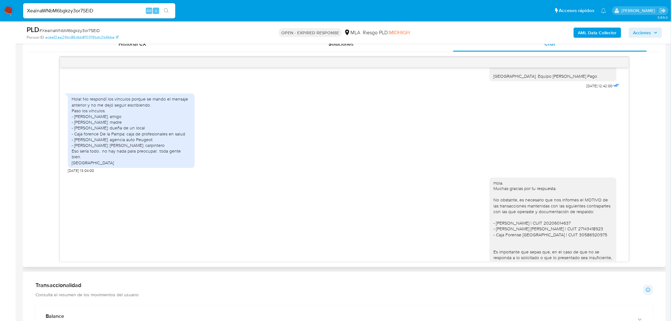
scroll to position [748, 0]
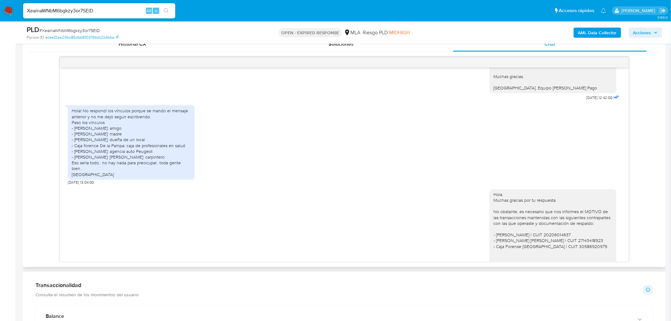
click at [179, 155] on div "Hola! No respondí los vínculos porque se mando el mensaje anterior y no me dejó…" at bounding box center [131, 142] width 119 height 69
drag, startPoint x: 179, startPoint y: 155, endPoint x: 128, endPoint y: 156, distance: 50.8
click at [128, 156] on div "Hola! No respondí los vínculos porque se mando el mensaje anterior y no me dejó…" at bounding box center [131, 142] width 119 height 69
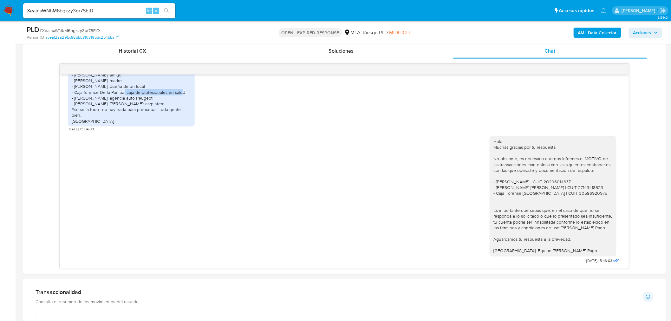
scroll to position [106, 0]
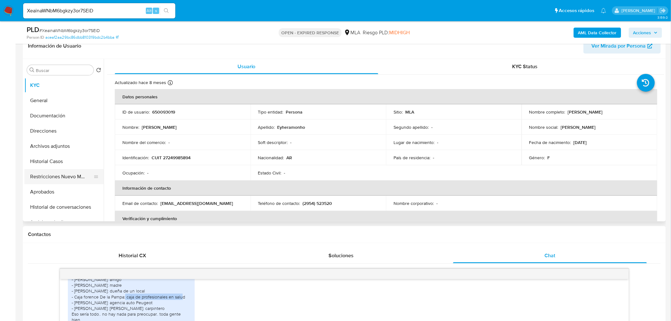
click at [55, 177] on button "Restricciones Nuevo Mundo" at bounding box center [61, 176] width 74 height 15
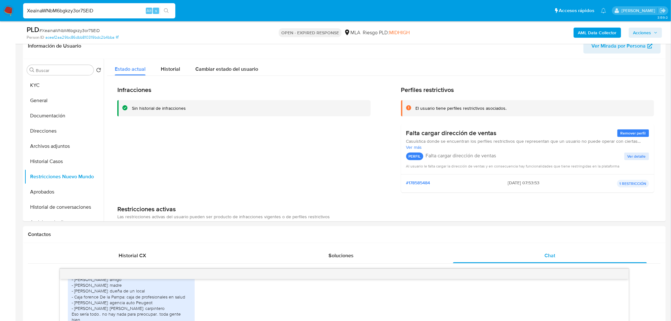
click at [118, 14] on input "XeainaWNbM6bgkzy3or7SEiD" at bounding box center [99, 11] width 152 height 8
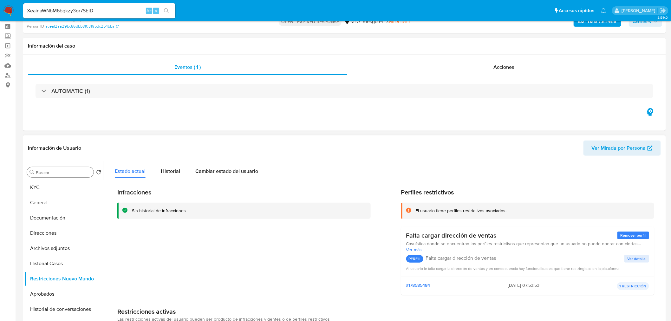
scroll to position [0, 0]
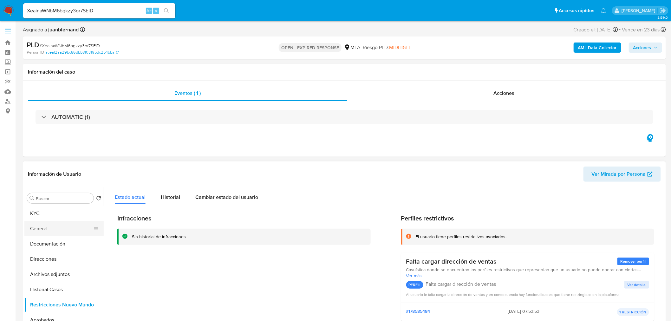
click at [53, 233] on button "General" at bounding box center [61, 228] width 74 height 15
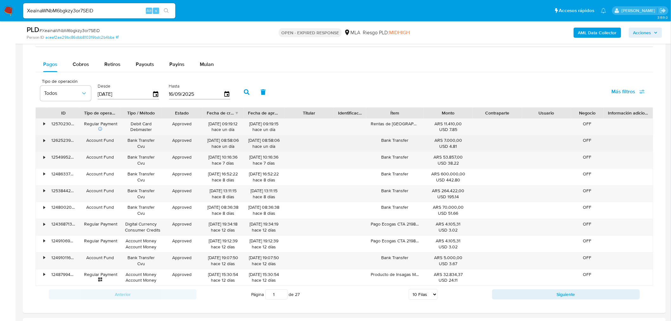
scroll to position [423, 0]
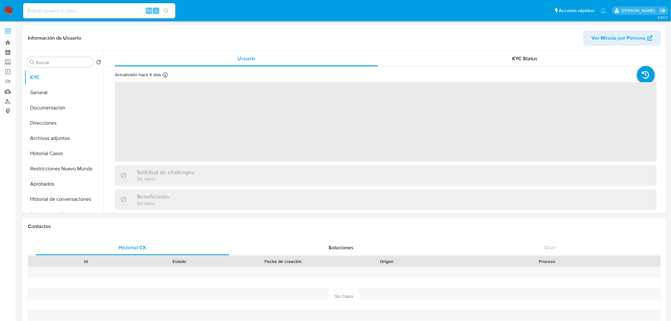
select select "10"
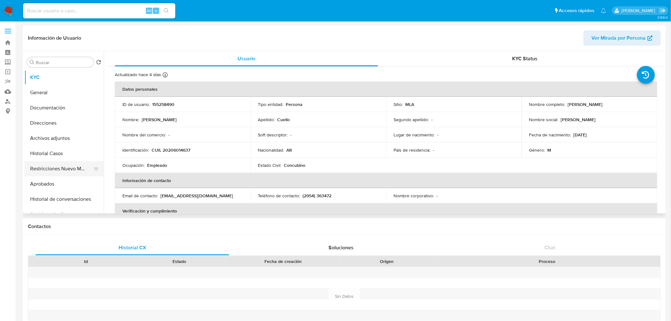
click at [57, 173] on button "Restricciones Nuevo Mundo" at bounding box center [61, 168] width 74 height 15
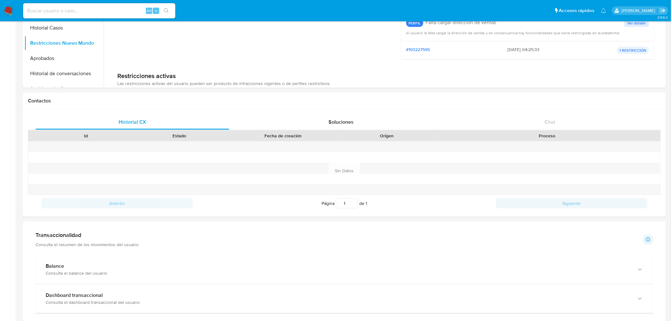
scroll to position [12, 0]
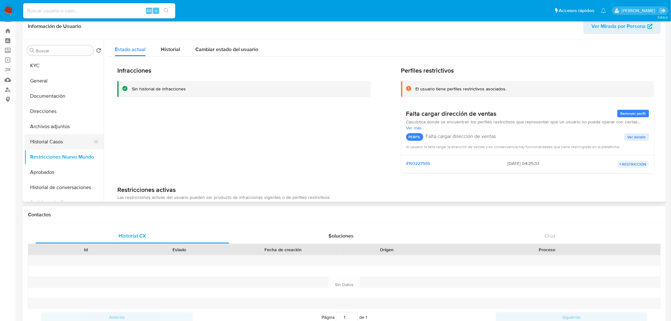
click at [59, 142] on button "Historial Casos" at bounding box center [61, 141] width 74 height 15
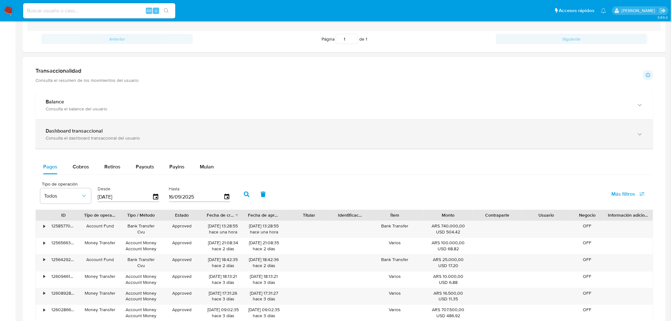
scroll to position [294, 0]
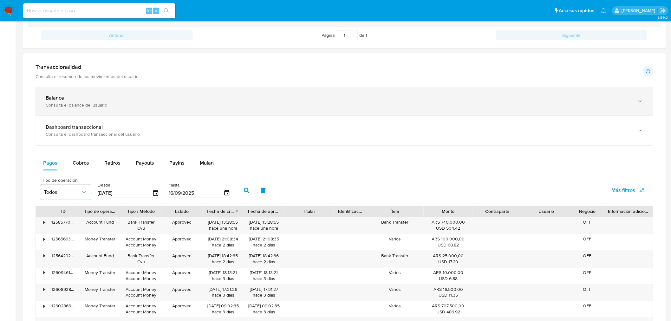
click at [79, 103] on div "Consulta el balance del usuario" at bounding box center [338, 105] width 585 height 6
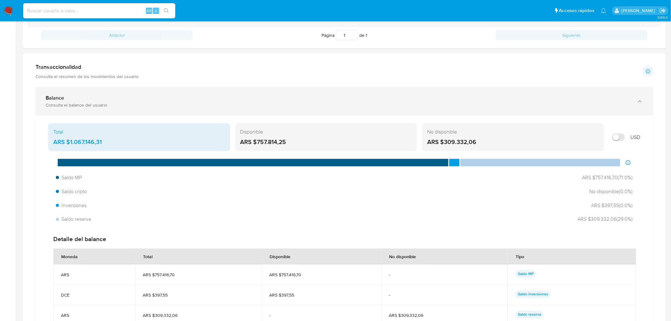
click at [192, 100] on div "Balance" at bounding box center [338, 98] width 585 height 6
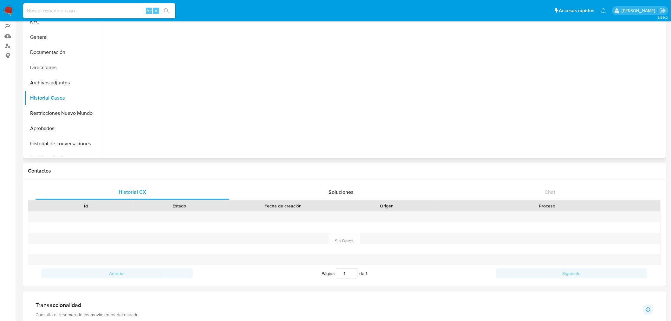
scroll to position [0, 0]
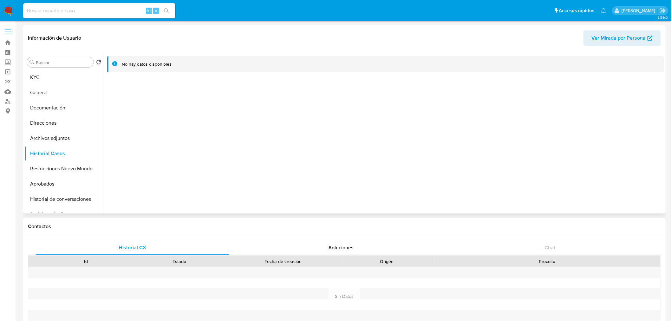
click at [451, 38] on span "Ver Mirada por Persona" at bounding box center [619, 37] width 54 height 15
click at [64, 73] on button "KYC" at bounding box center [61, 77] width 74 height 15
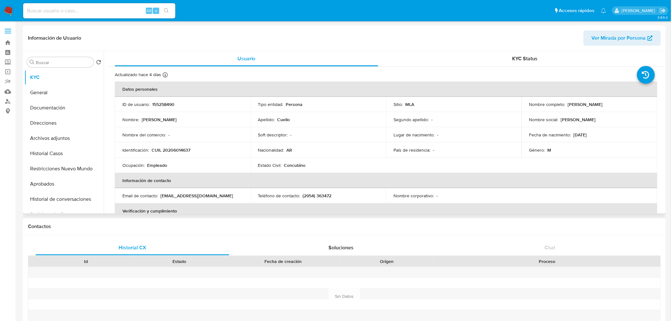
click at [167, 103] on p "155258490" at bounding box center [163, 105] width 22 height 6
copy p "155258490"
click at [451, 104] on p "Lucas Rodolfo Cuello" at bounding box center [585, 105] width 35 height 6
drag, startPoint x: 569, startPoint y: 104, endPoint x: 596, endPoint y: 104, distance: 27.3
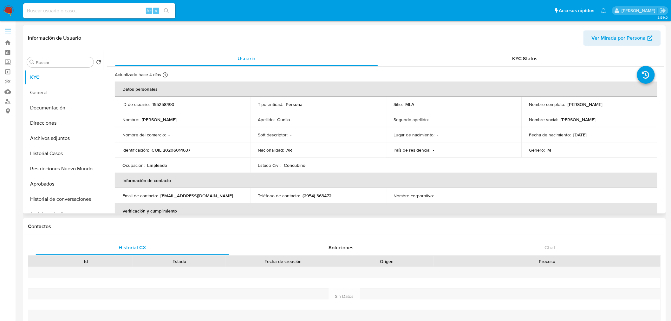
click at [451, 104] on p "Lucas Rodolfo Cuello" at bounding box center [585, 105] width 35 height 6
copy p "Lucas Rodolfo Cuello"
click at [53, 102] on button "Documentación" at bounding box center [61, 107] width 74 height 15
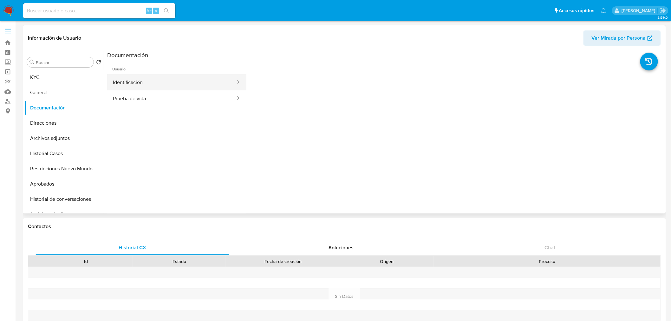
click at [173, 84] on button "Identificación" at bounding box center [171, 82] width 129 height 16
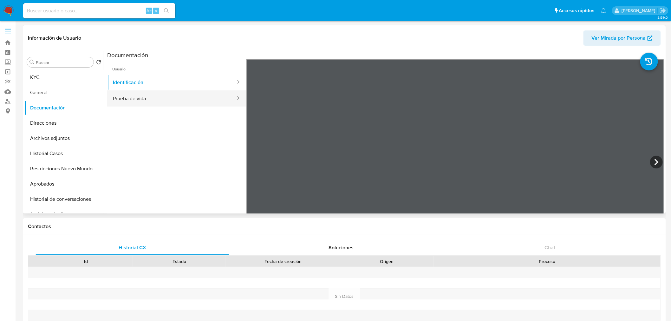
click at [162, 100] on button "Prueba de vida" at bounding box center [171, 98] width 129 height 16
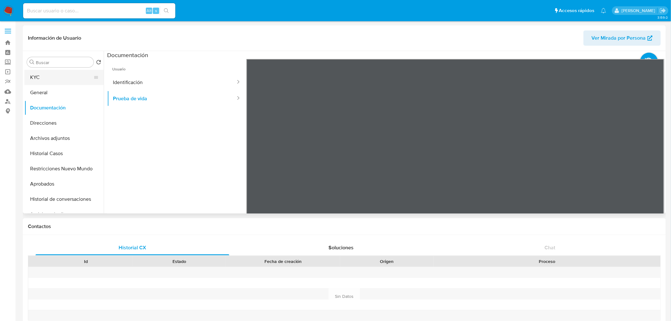
click at [61, 77] on button "KYC" at bounding box center [61, 77] width 74 height 15
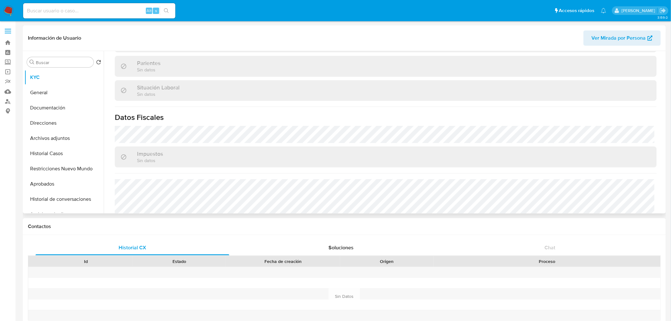
scroll to position [328, 0]
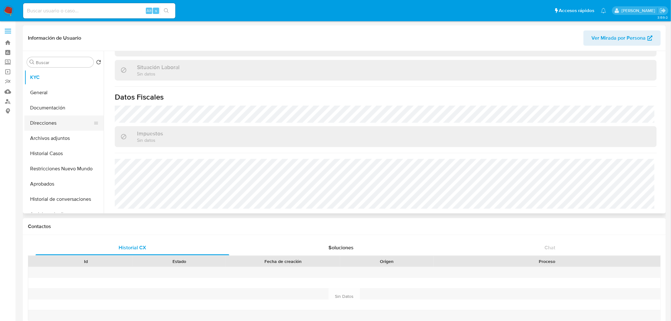
click at [56, 123] on button "Direcciones" at bounding box center [61, 123] width 74 height 15
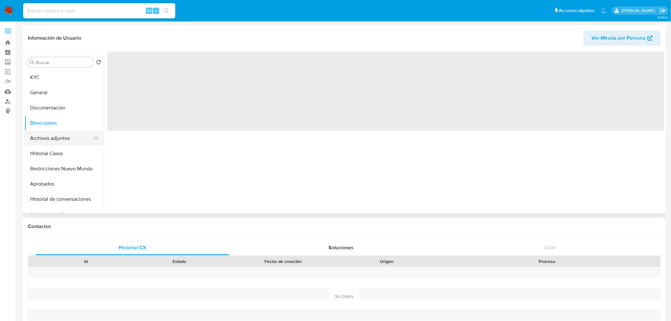
scroll to position [0, 0]
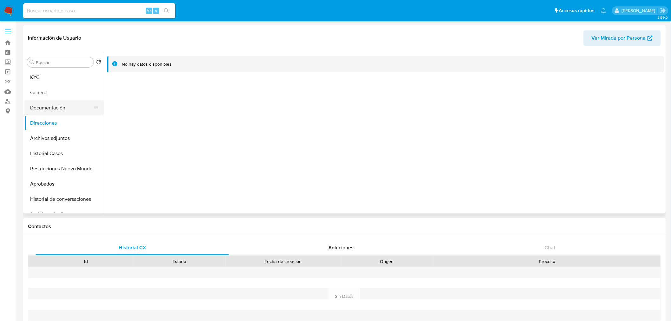
click at [55, 106] on button "Documentación" at bounding box center [61, 107] width 74 height 15
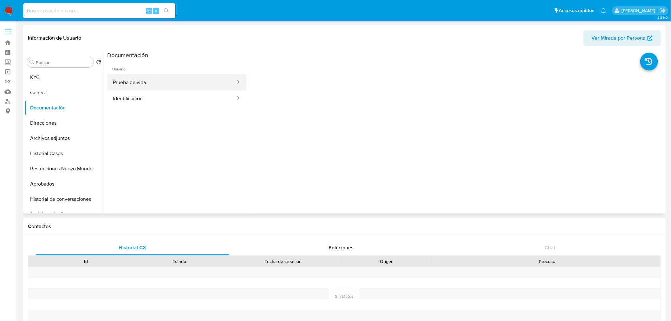
click at [161, 84] on button "Prueba de vida" at bounding box center [171, 82] width 129 height 16
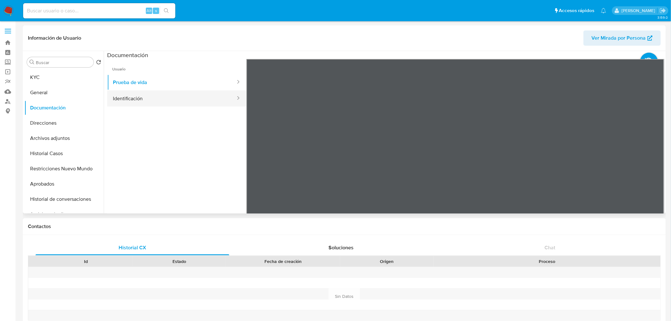
click at [217, 91] on button "Identificación" at bounding box center [171, 98] width 129 height 16
click at [451, 162] on icon at bounding box center [656, 162] width 13 height 13
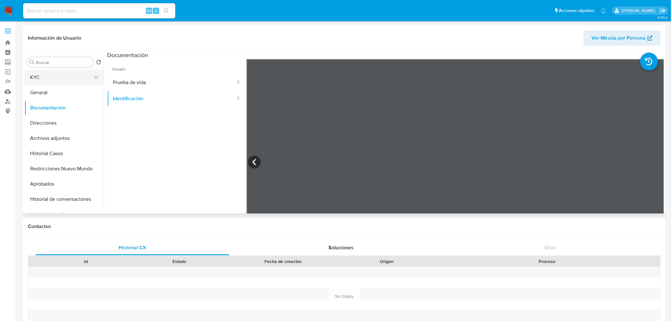
click at [36, 77] on button "KYC" at bounding box center [61, 77] width 74 height 15
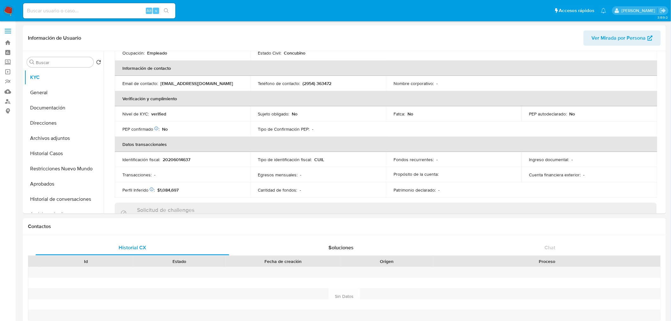
scroll to position [328, 0]
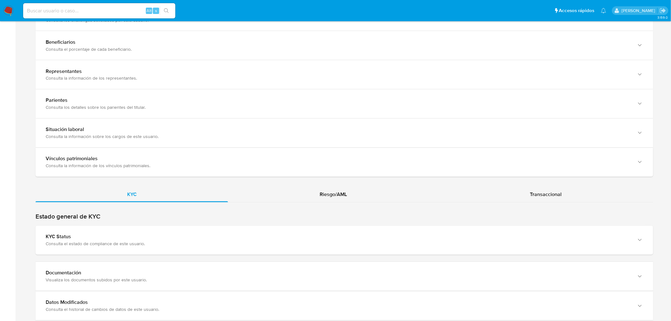
scroll to position [484, 0]
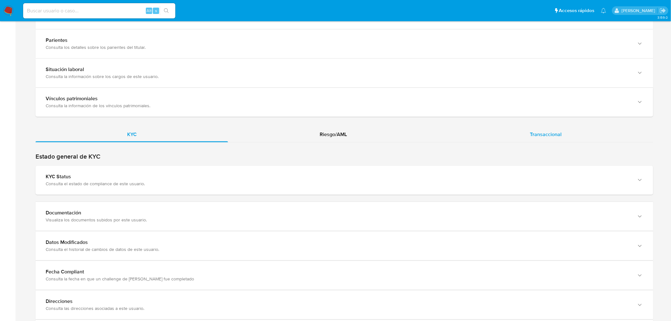
click at [508, 136] on div "Transaccional" at bounding box center [546, 134] width 215 height 15
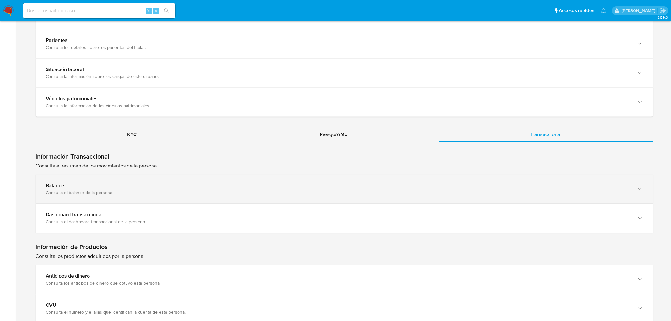
scroll to position [519, 0]
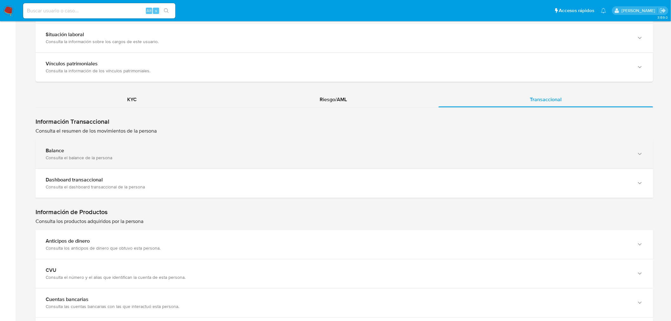
click at [71, 151] on div "Balance" at bounding box center [338, 151] width 585 height 6
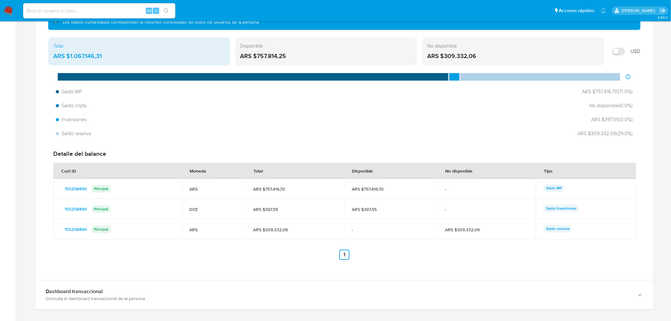
scroll to position [696, 0]
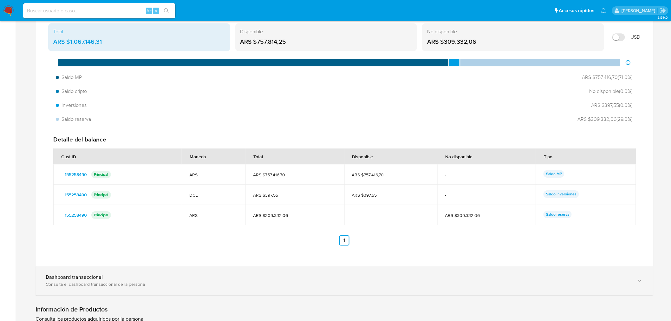
click at [274, 277] on div "Dashboard transaccional" at bounding box center [338, 277] width 585 height 6
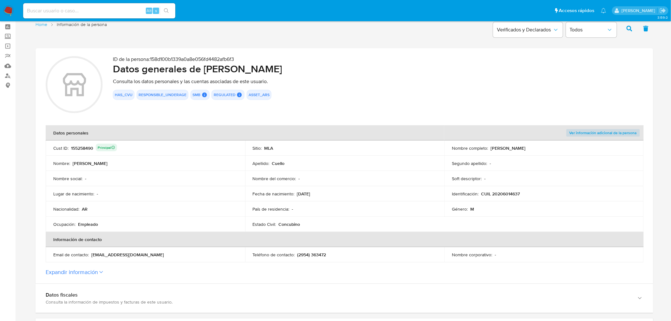
scroll to position [167, 0]
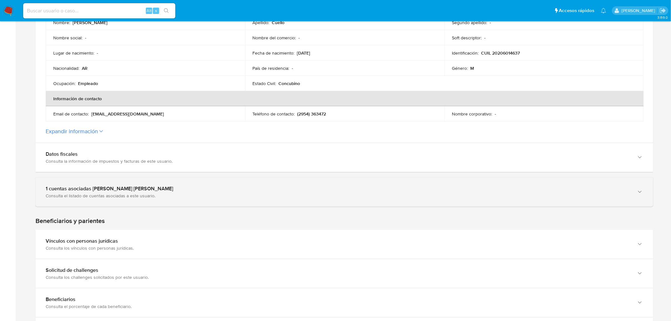
click at [89, 186] on div "1 cuentas asociadas [PERSON_NAME] [PERSON_NAME]" at bounding box center [338, 189] width 585 height 6
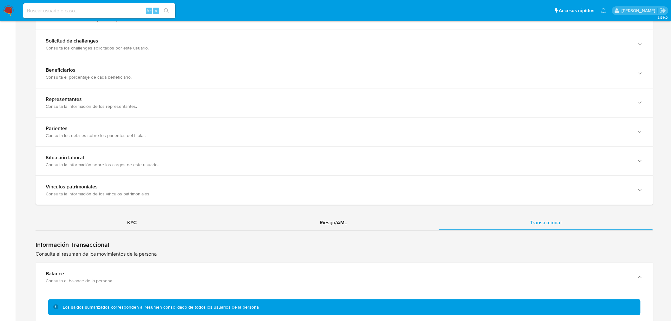
scroll to position [401, 0]
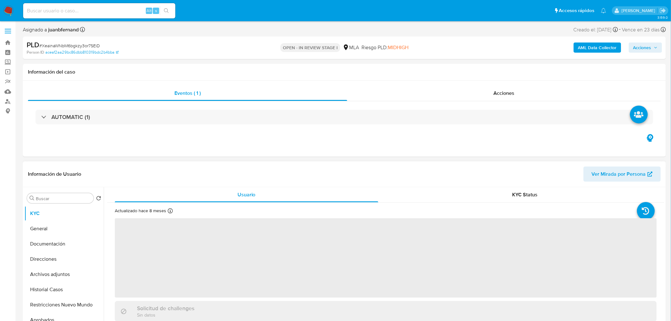
select select "10"
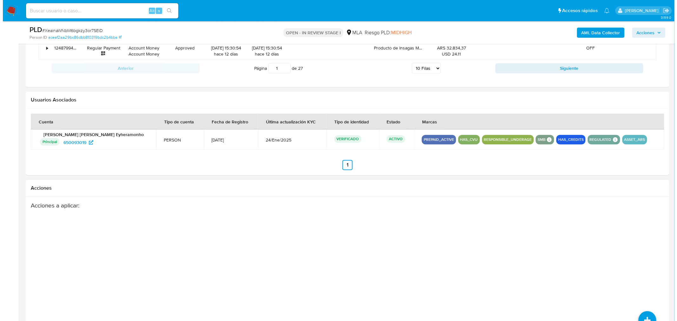
scroll to position [753, 0]
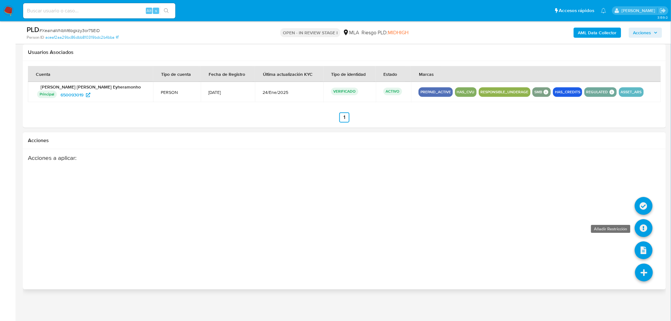
click at [645, 224] on icon at bounding box center [644, 228] width 18 height 18
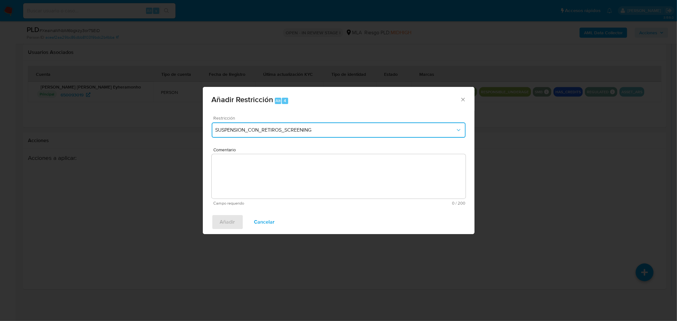
click at [325, 130] on span "SUSPENSION_CON_RETIROS_SCREENING" at bounding box center [335, 130] width 240 height 6
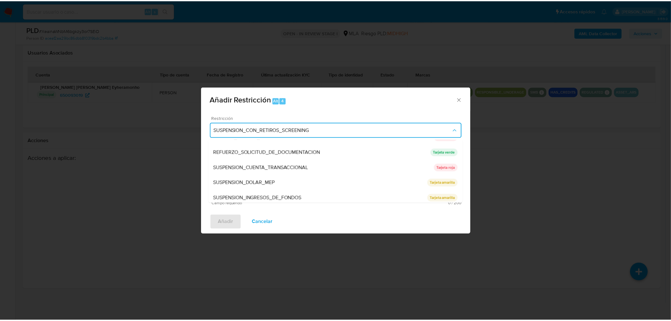
scroll to position [134, 0]
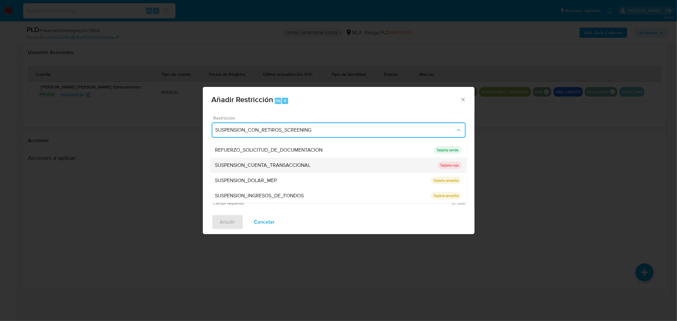
click at [289, 169] on div "SUSPENSION_CUENTA_TRANSACCIONAL" at bounding box center [326, 165] width 222 height 15
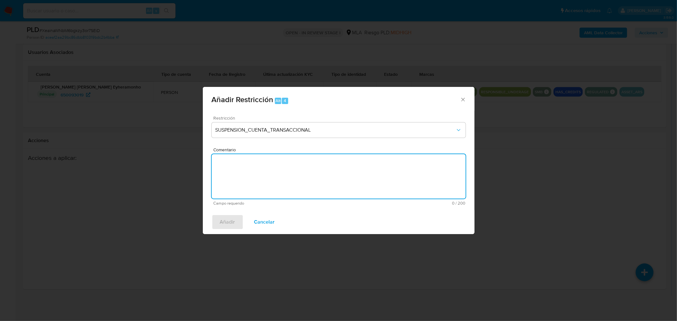
click at [289, 189] on textarea "Comentario" at bounding box center [339, 176] width 254 height 44
type textarea "AML"
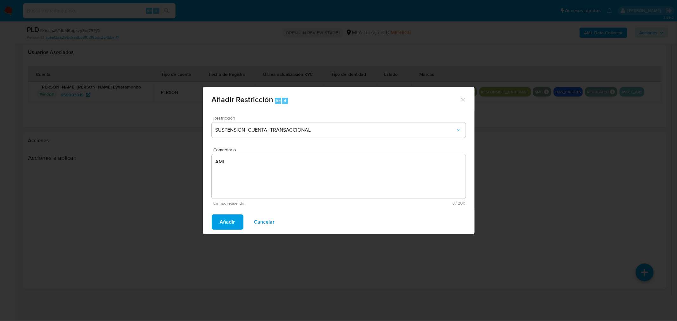
click at [231, 223] on span "Añadir" at bounding box center [227, 222] width 15 height 14
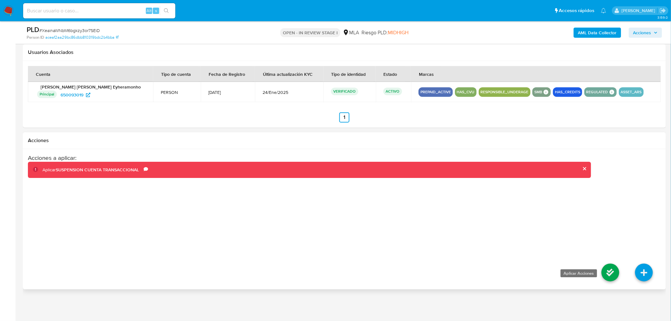
click at [606, 267] on icon at bounding box center [611, 273] width 18 height 18
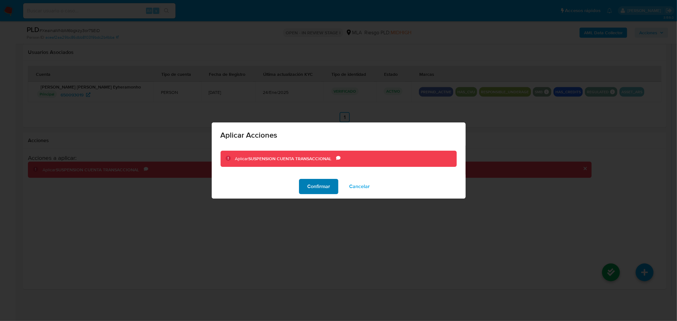
click at [327, 187] on span "Confirmar" at bounding box center [318, 187] width 23 height 14
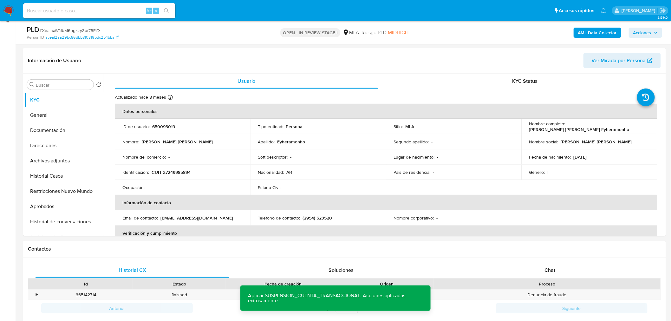
scroll to position [83, 0]
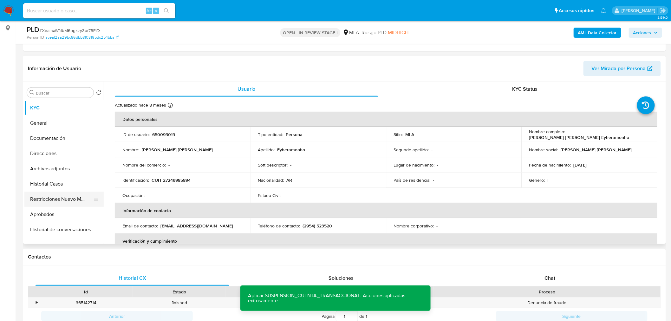
click at [52, 201] on button "Restricciones Nuevo Mundo" at bounding box center [61, 199] width 74 height 15
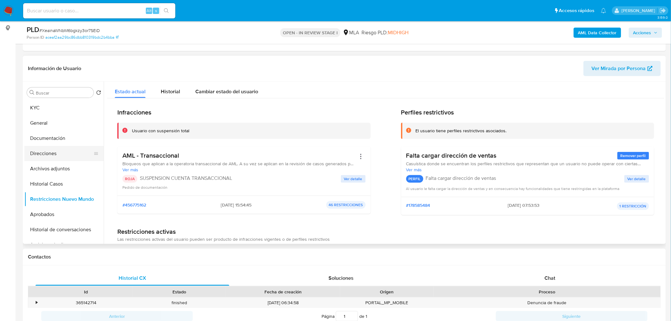
click at [52, 157] on button "Direcciones" at bounding box center [61, 153] width 74 height 15
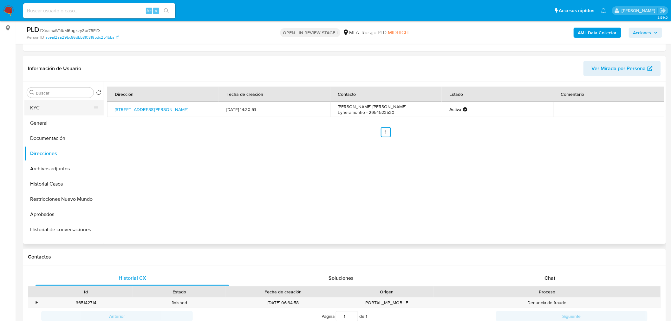
click at [70, 111] on button "KYC" at bounding box center [61, 107] width 74 height 15
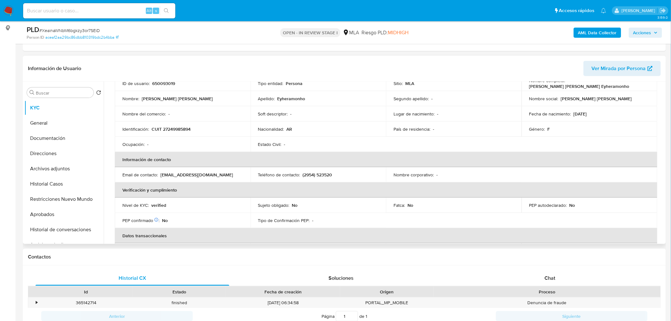
scroll to position [0, 0]
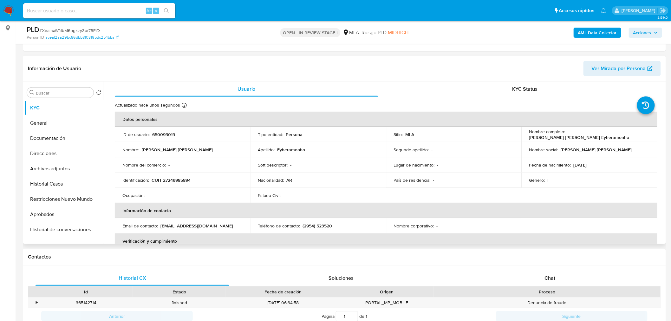
click at [573, 135] on p "[PERSON_NAME] [PERSON_NAME] Eyheramonho" at bounding box center [580, 138] width 100 height 6
drag, startPoint x: 573, startPoint y: 134, endPoint x: 605, endPoint y: 135, distance: 32.1
click at [605, 135] on p "[PERSON_NAME] [PERSON_NAME] Eyheramonho" at bounding box center [580, 138] width 100 height 6
copy p "[PERSON_NAME] [PERSON_NAME] Eyheramonho"
click at [111, 15] on div "Alt s" at bounding box center [99, 10] width 152 height 15
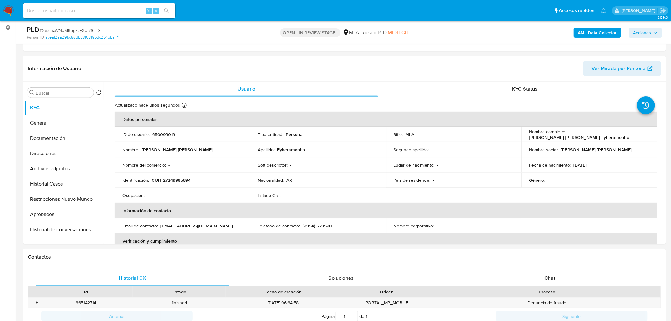
click at [114, 11] on input at bounding box center [99, 11] width 152 height 8
paste input "WgwFRVJMkSywJR8eatCXCRgu"
type input "WgwFRVJMkSywJR8eatCXCRgu"
click at [164, 9] on button "search-icon" at bounding box center [166, 10] width 13 height 9
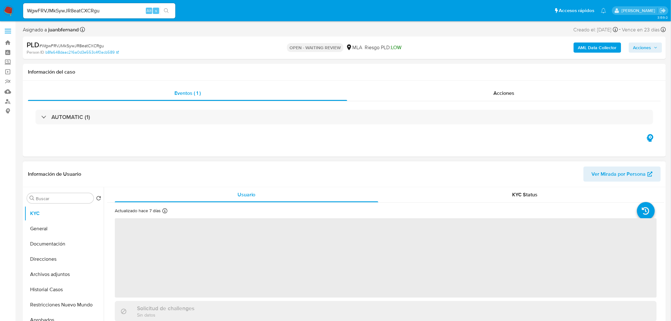
scroll to position [211, 0]
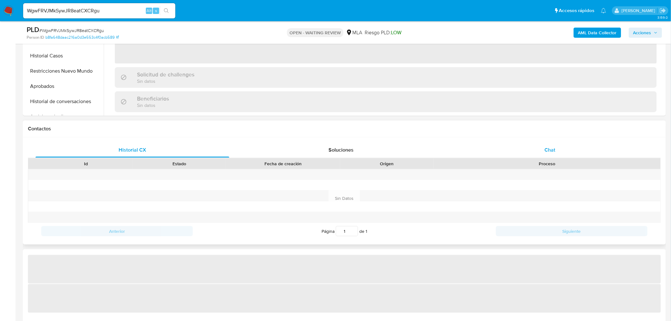
click at [585, 157] on div "Chat" at bounding box center [550, 149] width 194 height 15
select select "10"
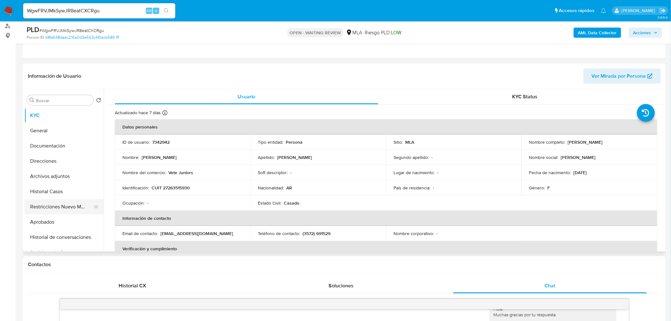
scroll to position [70, 0]
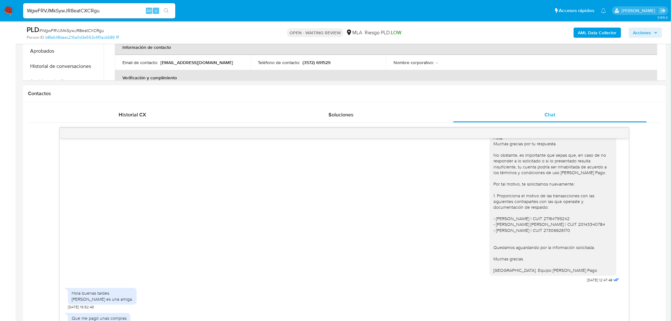
drag, startPoint x: 20, startPoint y: 211, endPoint x: 33, endPoint y: 215, distance: 13.9
click at [20, 211] on main "3.159.0 Asignado a juanbfernand Asignado el: [DATE] 16:32:23 Creado el: [DATE] …" at bounding box center [335, 287] width 671 height 1068
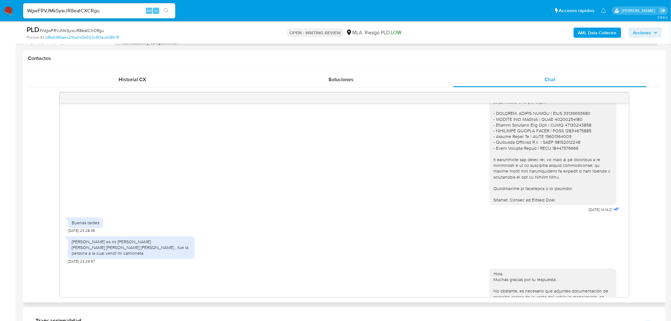
scroll to position [705, 0]
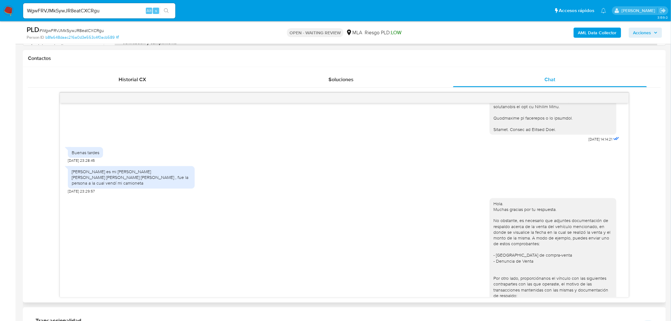
click at [79, 186] on div "[PERSON_NAME] es mi [PERSON_NAME] [PERSON_NAME] [PERSON_NAME] [PERSON_NAME] , f…" at bounding box center [131, 177] width 119 height 17
drag, startPoint x: 79, startPoint y: 196, endPoint x: 105, endPoint y: 195, distance: 26.0
click at [105, 186] on div "[PERSON_NAME] es mi esposo [PERSON_NAME] [PERSON_NAME] , fue la persona a la cu…" at bounding box center [131, 177] width 119 height 17
click at [149, 163] on div "Buenas tardes 02/09/2025 23:28:45" at bounding box center [344, 153] width 553 height 19
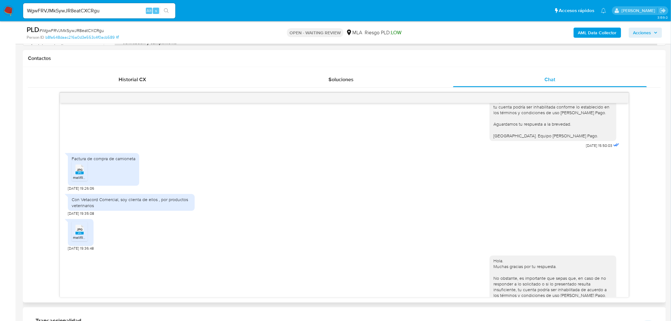
scroll to position [881, 0]
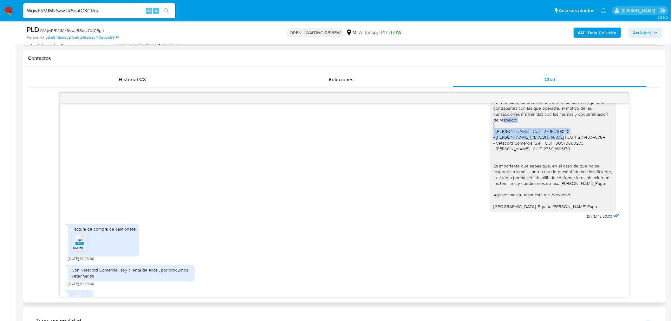
drag, startPoint x: 490, startPoint y: 148, endPoint x: 563, endPoint y: 152, distance: 73.1
click at [563, 152] on div "Hola. Muchas gracias por tu respuesta. No obstante, es necesario que adjuntes d…" at bounding box center [553, 117] width 119 height 185
click at [518, 161] on div "Hola. Muchas gracias por tu respuesta. No obstante, es necesario que adjuntes d…" at bounding box center [553, 117] width 119 height 185
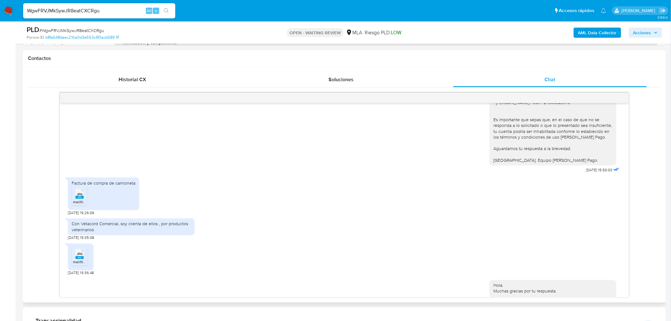
scroll to position [916, 0]
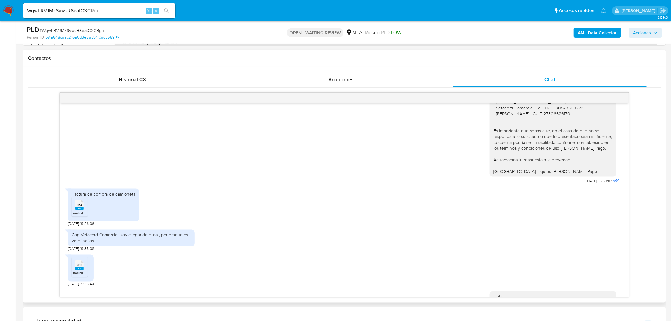
click at [173, 227] on div "Factura de compra de camioneta JPG JPG melifile7611131149015357613.jpg 09/09/20…" at bounding box center [344, 206] width 553 height 41
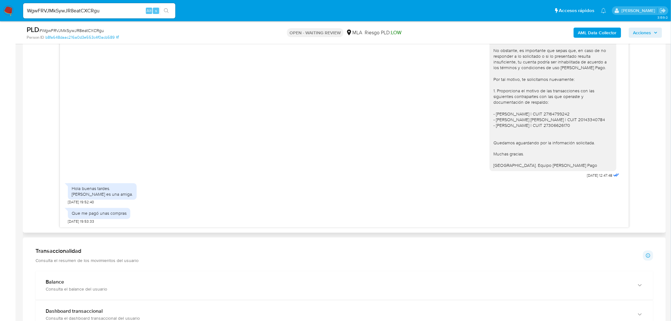
scroll to position [353, 0]
click at [499, 121] on div "Hola. Muchas gracias por tu respuesta. No obstante, es importante que sepas que…" at bounding box center [553, 98] width 119 height 139
drag, startPoint x: 499, startPoint y: 121, endPoint x: 550, endPoint y: 121, distance: 50.5
click at [550, 121] on div "Hola. Muchas gracias por tu respuesta. No obstante, es importante que sepas que…" at bounding box center [553, 98] width 119 height 139
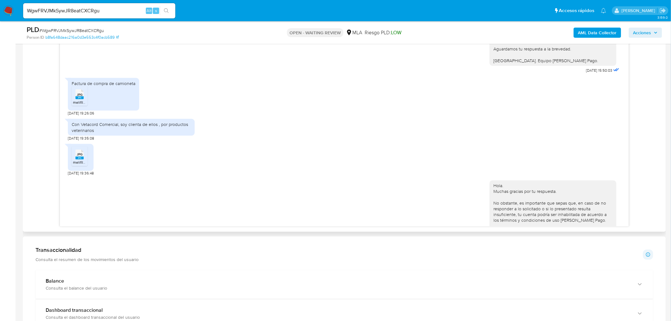
scroll to position [956, 0]
drag, startPoint x: 95, startPoint y: 144, endPoint x: 189, endPoint y: 145, distance: 94.3
click at [189, 134] on div "Con Vetacord Comercial, soy clienta de ellos , por productos veterinarios" at bounding box center [131, 127] width 119 height 11
click at [226, 142] on div "Con Vetacord Comercial, soy clienta de ellos , por productos veterinarios 09/09…" at bounding box center [344, 128] width 553 height 25
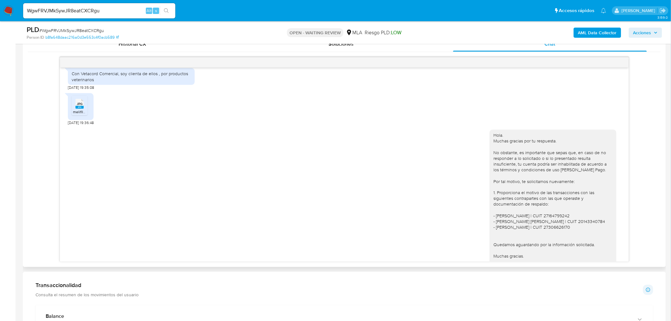
scroll to position [1132, 0]
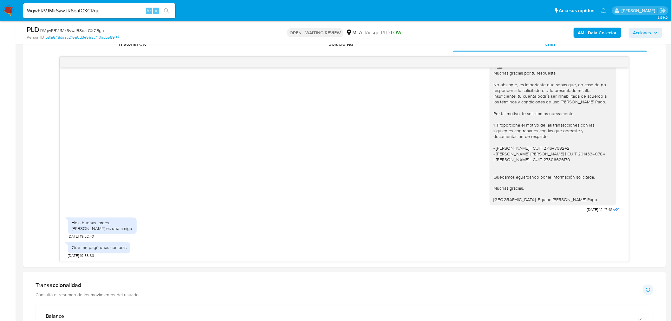
click at [116, 11] on input "WgwFRVJMkSywJR8eatCXCRgu" at bounding box center [99, 11] width 152 height 8
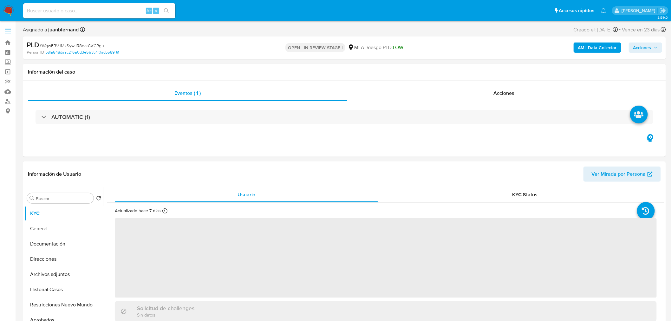
select select "10"
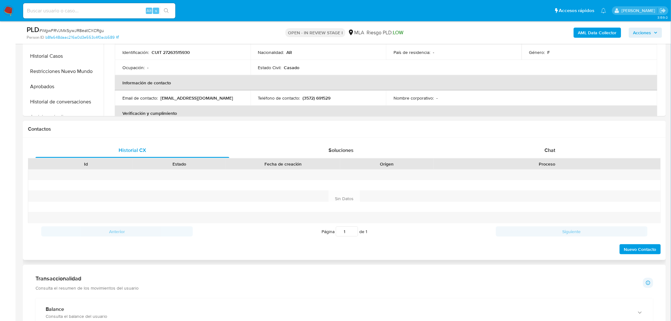
scroll to position [211, 0]
click at [573, 156] on div "Chat" at bounding box center [550, 149] width 194 height 15
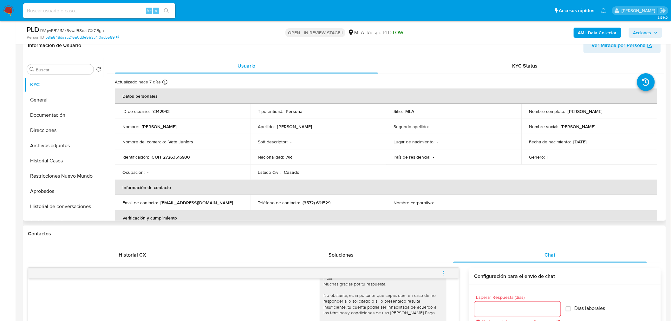
scroll to position [106, 0]
click at [575, 110] on p "Matilde Giammaria" at bounding box center [585, 112] width 35 height 6
drag, startPoint x: 575, startPoint y: 110, endPoint x: 597, endPoint y: 111, distance: 22.2
click at [597, 111] on p "Matilde Giammaria" at bounding box center [585, 112] width 35 height 6
copy p "Matilde Giammaria"
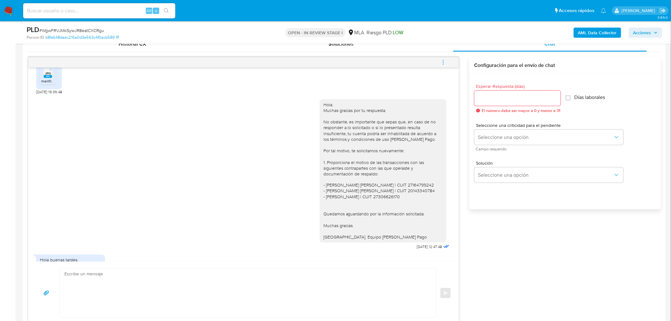
scroll to position [713, 0]
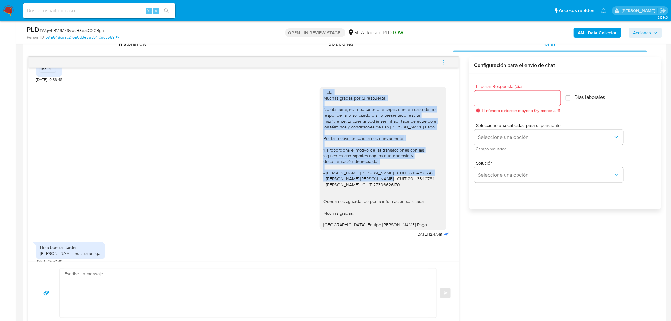
drag, startPoint x: 409, startPoint y: 183, endPoint x: 315, endPoint y: 98, distance: 126.7
click at [320, 98] on div "Hola. Muchas gracias por tu respuesta. No obstante, es importante que sepas que…" at bounding box center [383, 159] width 127 height 144
copy div "Hola. Muchas gracias por tu respuesta. No obstante, es importante que sepas que…"
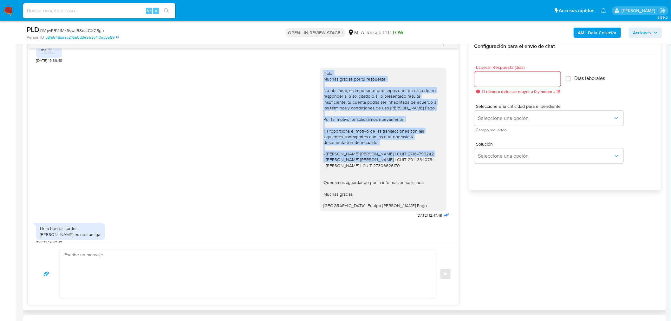
scroll to position [353, 0]
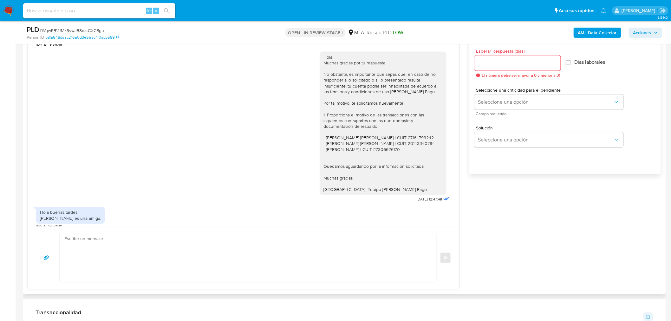
click at [154, 261] on textarea at bounding box center [246, 258] width 364 height 49
paste textarea "Hola. Muchas gracias por tu respuesta. No obstante, es importante que sepas que…"
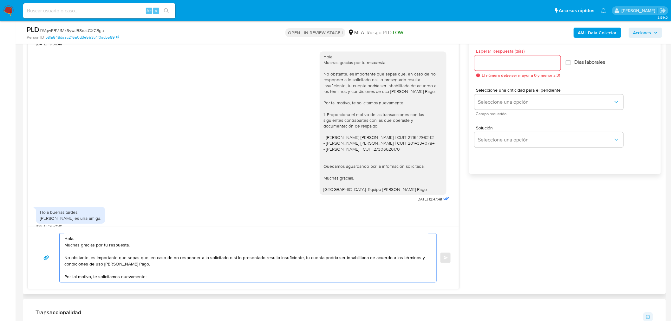
scroll to position [15, 0]
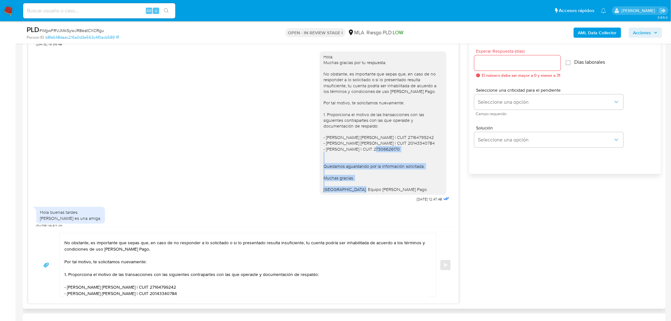
drag, startPoint x: 354, startPoint y: 187, endPoint x: 311, endPoint y: 169, distance: 46.1
click at [311, 169] on div "Hola. Muchas gracias por tu respuesta. No obstante, es importante que sepas que…" at bounding box center [243, 125] width 415 height 157
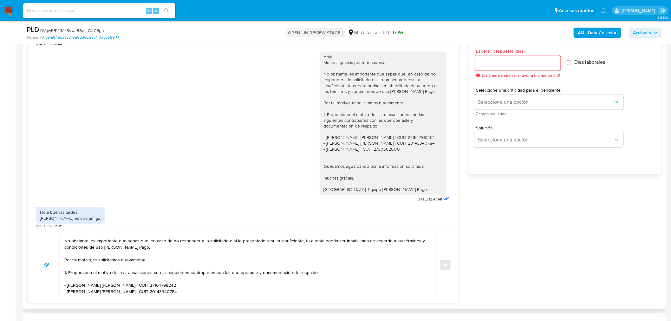
click at [166, 293] on textarea "Hola. Muchas gracias por tu respuesta. No obstante, es importante que sepas que…" at bounding box center [246, 265] width 364 height 63
paste textarea "Hola. Muchas gracias por tu respuesta. No obstante, es importante que sepas que…"
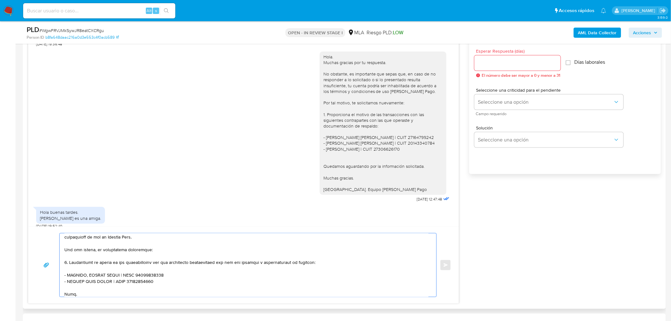
scroll to position [0, 0]
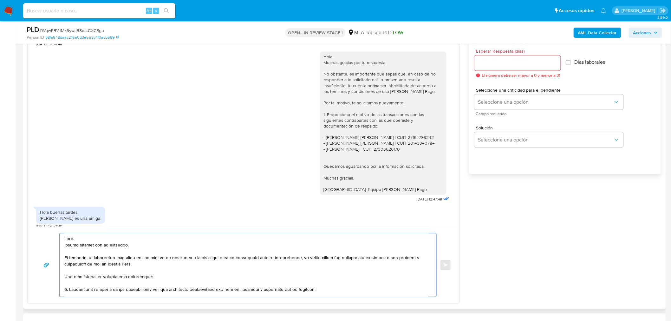
type textarea "Hola. Muchas gracias por tu respuesta. No obstante, es importante que sepas que…"
click at [67, 241] on textarea "Hola. Muchas gracias por tu respuesta. No obstante, es importante que sepas que…" at bounding box center [246, 265] width 364 height 63
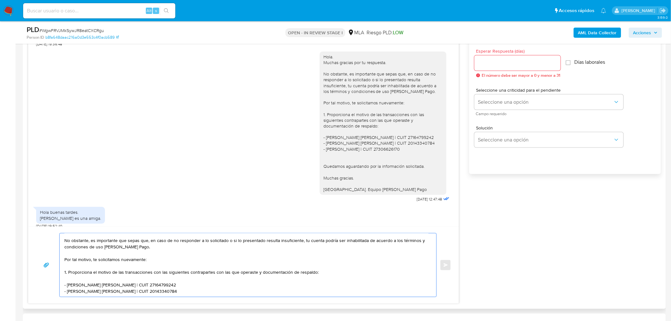
drag, startPoint x: 67, startPoint y: 241, endPoint x: 193, endPoint y: 303, distance: 140.2
click at [193, 303] on div "Hola. Muchas gracias por tu respuesta. No obstante, es importante que sepas que…" at bounding box center [243, 265] width 431 height 77
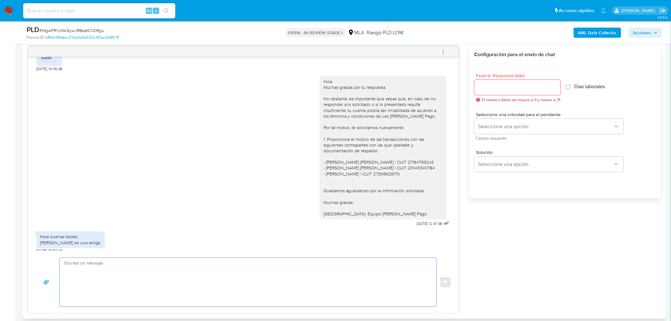
scroll to position [317, 0]
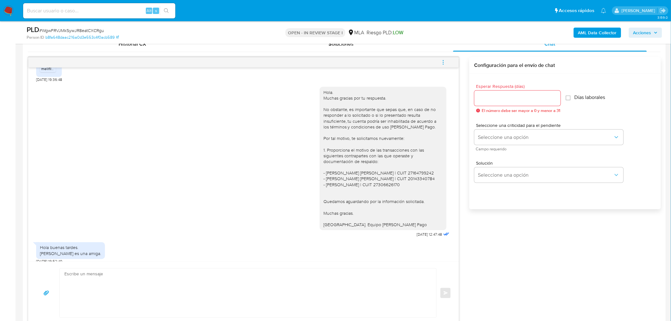
click at [544, 269] on div "https://www.mercadopago.com.ar/ayuda/30181. 02/09/2025 14:14:21 Buenas tardes 0…" at bounding box center [344, 190] width 633 height 267
click at [108, 13] on input at bounding box center [99, 11] width 152 height 8
paste input "Ofh9gElEWd1xl5QLdg9Kfc3l"
type input "Ofh9gElEWd1xl5QLdg9Kfc3l"
click at [167, 8] on button "search-icon" at bounding box center [166, 10] width 13 height 9
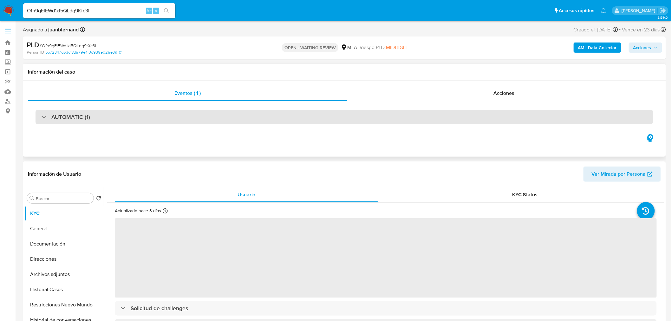
select select "10"
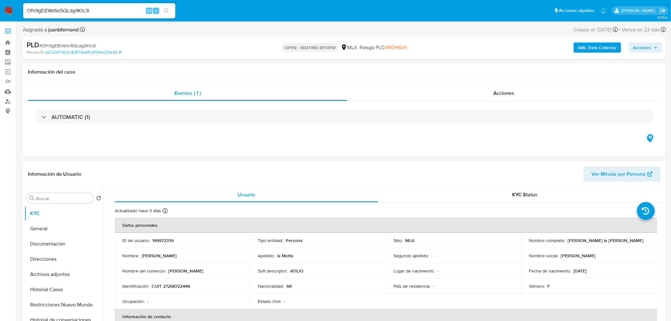
scroll to position [247, 0]
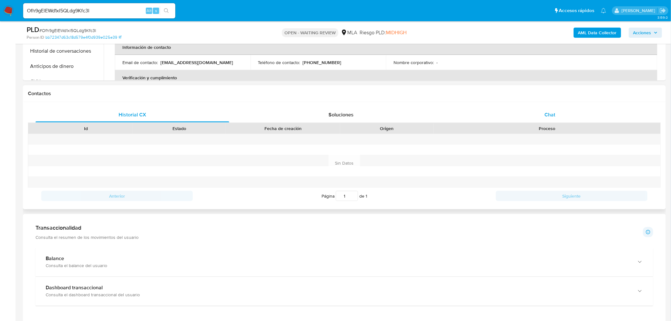
click at [572, 121] on div "Chat" at bounding box center [550, 114] width 194 height 15
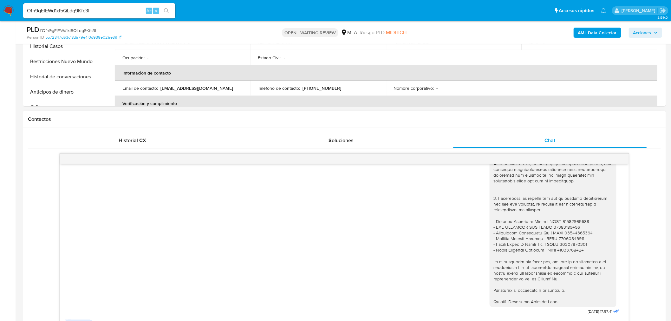
scroll to position [211, 0]
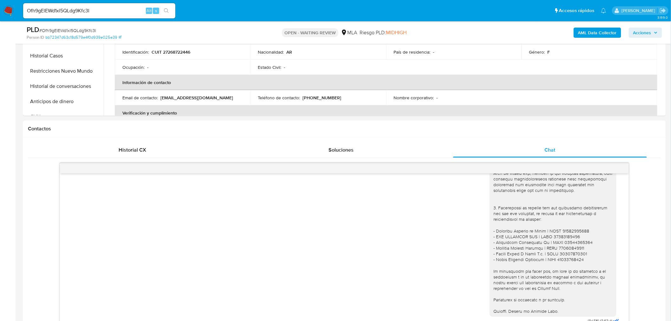
click at [126, 10] on input "Ofh9gElEWd1xl5QLdg9Kfc3l" at bounding box center [99, 11] width 152 height 8
click at [262, 11] on ul "Pausado Ver notificaciones Ofh9gElEWd1xl5QLdg9Kfc3l Alt s Accesos rápidos Presi…" at bounding box center [315, 11] width 590 height 16
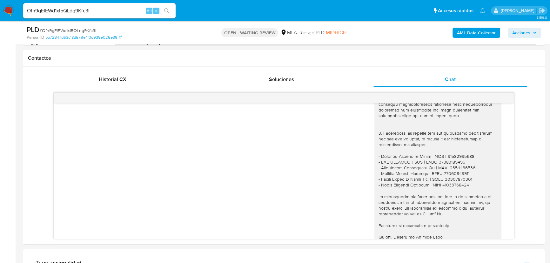
scroll to position [1180, 0]
drag, startPoint x: 628, startPoint y: 2, endPoint x: 98, endPoint y: 61, distance: 533.2
click at [98, 61] on div "Contactos" at bounding box center [284, 58] width 522 height 17
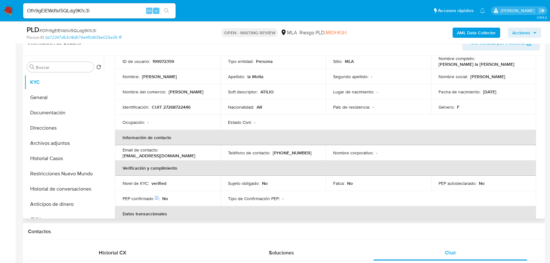
scroll to position [0, 0]
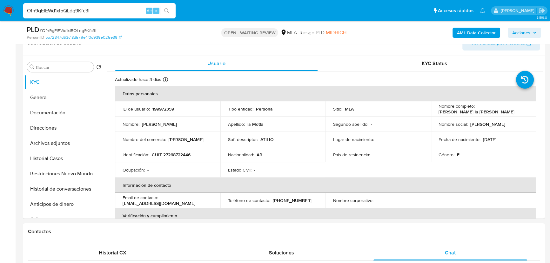
click at [102, 7] on input "Ofh9gElEWd1xl5QLdg9Kfc3l" at bounding box center [99, 11] width 152 height 8
paste input "9WNnbd0NxjPGmUU50iFZrRSt"
type input "9WNnbd0NxjPGmUU50iFZrRSt"
click at [172, 11] on button "search-icon" at bounding box center [166, 10] width 13 height 9
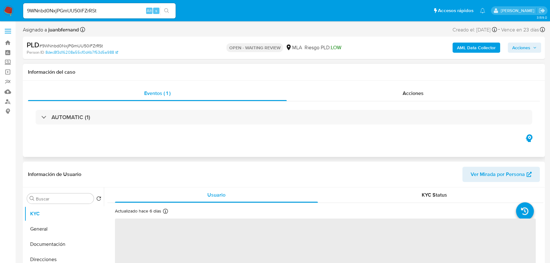
select select "10"
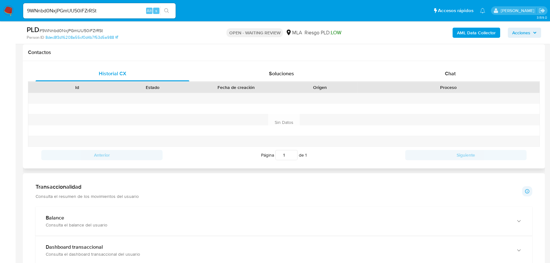
scroll to position [288, 0]
click at [456, 75] on div "Chat" at bounding box center [450, 72] width 154 height 15
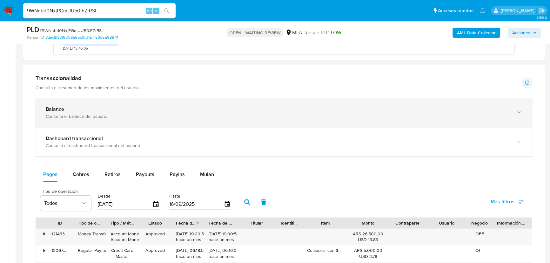
scroll to position [461, 0]
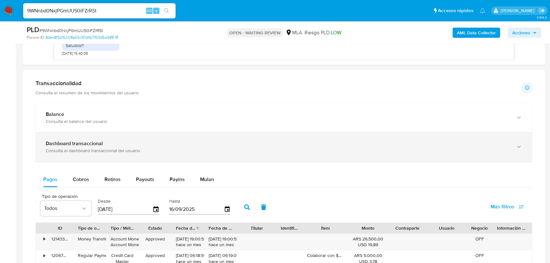
click at [61, 149] on div "Consulta el dashboard transaccional del usuario" at bounding box center [277, 151] width 463 height 6
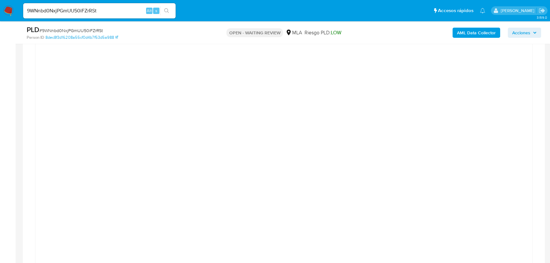
scroll to position [577, 0]
click at [501, 89] on div at bounding box center [284, 194] width 486 height 286
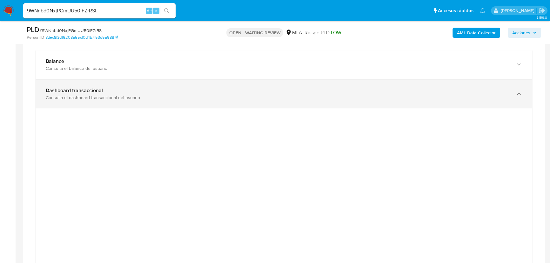
scroll to position [461, 0]
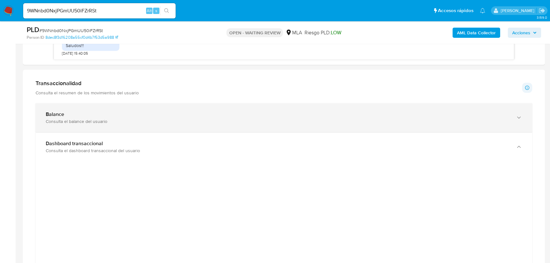
click at [106, 118] on div "Consulta el balance del usuario" at bounding box center [277, 121] width 463 height 6
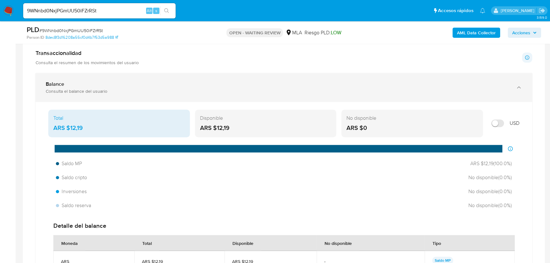
scroll to position [490, 0]
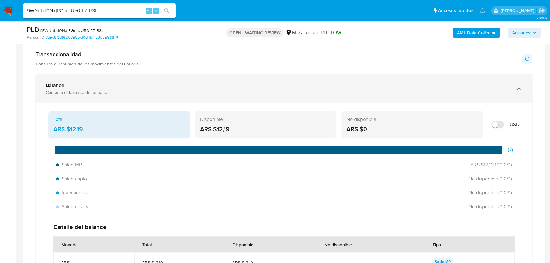
click at [519, 89] on icon "button" at bounding box center [518, 88] width 6 height 6
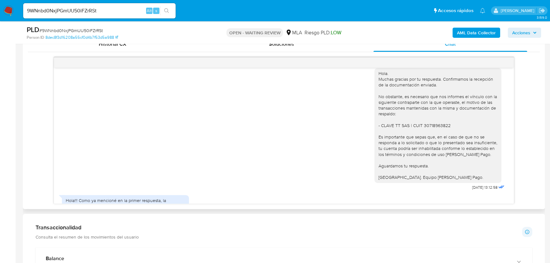
scroll to position [1564, 0]
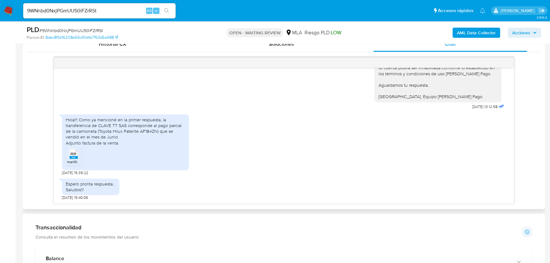
click at [136, 105] on div "Hola. Muchas gracias por tu respuesta. Confirmamos la recepción de la documenta…" at bounding box center [284, 47] width 444 height 128
drag, startPoint x: 79, startPoint y: 126, endPoint x: 164, endPoint y: 126, distance: 84.7
click at [164, 126] on div "Hola!!! Como ya mencioné en la primer respuesta, la transferencia de CLAVE TT S…" at bounding box center [125, 131] width 119 height 29
click at [81, 120] on div "Hola!!! Como ya mencioné en la primer respuesta, la transferencia de CLAVE TT S…" at bounding box center [125, 131] width 119 height 29
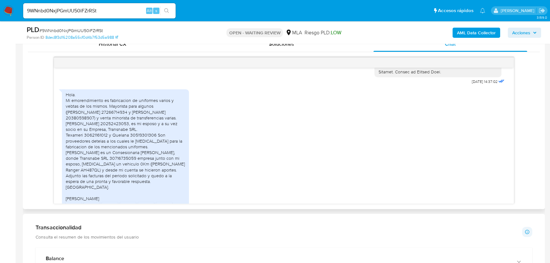
scroll to position [836, 0]
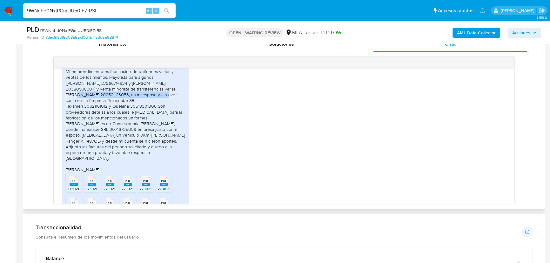
drag, startPoint x: 73, startPoint y: 114, endPoint x: 114, endPoint y: 124, distance: 42.2
click at [159, 114] on div "Hola. Mi emorendimiento es fabricacion de uniformes varios y vebtas de los mism…" at bounding box center [125, 118] width 119 height 110
click at [96, 121] on div "Hola. Mi emorendimiento es fabricacion de uniformes varios y vebtas de los mism…" at bounding box center [125, 118] width 119 height 110
drag, startPoint x: 96, startPoint y: 121, endPoint x: 146, endPoint y: 121, distance: 49.5
click at [99, 121] on div "Hola. Mi emorendimiento es fabricacion de uniformes varios y vebtas de los mism…" at bounding box center [125, 118] width 119 height 110
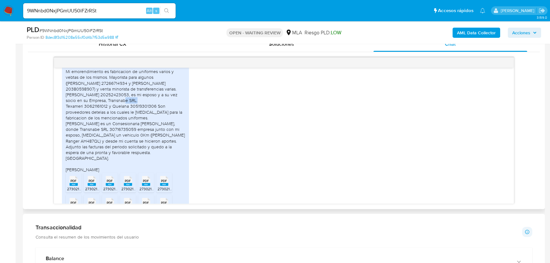
drag, startPoint x: 117, startPoint y: 119, endPoint x: 132, endPoint y: 118, distance: 14.9
click at [132, 118] on div "Hola. Mi emorendimiento es fabricacion de uniformes varios y vebtas de los mism…" at bounding box center [125, 118] width 119 height 110
drag, startPoint x: 108, startPoint y: 118, endPoint x: 139, endPoint y: 120, distance: 31.5
click at [139, 120] on div "Hola. Mi emorendimiento es fabricacion de uniformes varios y vebtas de los mism…" at bounding box center [125, 118] width 119 height 110
click at [216, 126] on div "Hola. Mi emorendimiento es fabricacion de uniformes varios y vebtas de los mism…" at bounding box center [284, 162] width 444 height 211
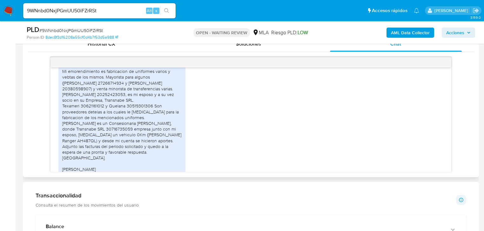
click at [92, 124] on div "Hola. Mi emorendimiento es fabricacion de uniformes varios y vebtas de los mism…" at bounding box center [121, 118] width 119 height 110
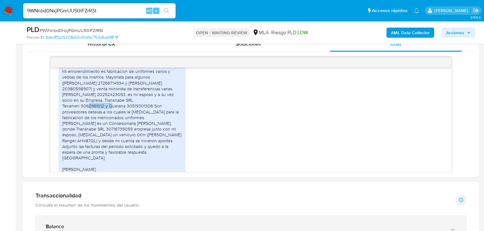
copy div "30621161012"
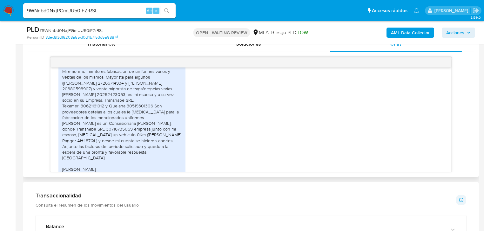
click at [192, 142] on div "Hola. Mi emorendimiento es fabricacion de uniformes varios y vebtas de los mism…" at bounding box center [250, 162] width 385 height 211
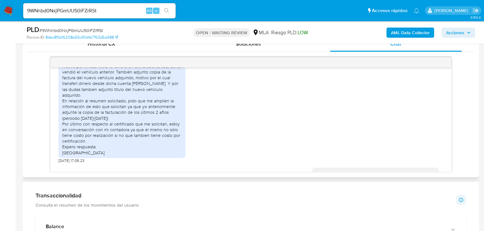
scroll to position [1364, 0]
drag, startPoint x: 128, startPoint y: 85, endPoint x: 160, endPoint y: 86, distance: 32.4
click at [160, 86] on div "Buenos días!!! Perdón por la demora... ahi adjunte copia del estatuto en donde …" at bounding box center [121, 105] width 119 height 104
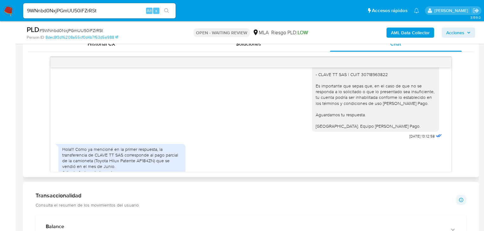
scroll to position [1596, 0]
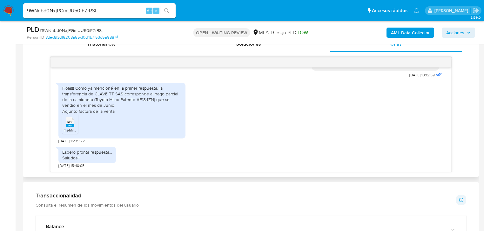
click at [99, 100] on div "Hola!!! Como ya mencioné en la primer respuesta, la transferencia de CLAVE TT S…" at bounding box center [121, 99] width 119 height 29
drag, startPoint x: 99, startPoint y: 100, endPoint x: 159, endPoint y: 100, distance: 59.7
click at [159, 100] on div "Hola!!! Como ya mencioné en la primer respuesta, la transferencia de CLAVE TT S…" at bounding box center [121, 99] width 119 height 29
click at [140, 112] on div "Hola!!! Como ya mencioné en la primer respuesta, la transferencia de CLAVE TT S…" at bounding box center [121, 99] width 119 height 29
click at [69, 104] on div "Hola!!! Como ya mencioné en la primer respuesta, la transferencia de CLAVE TT S…" at bounding box center [121, 99] width 119 height 29
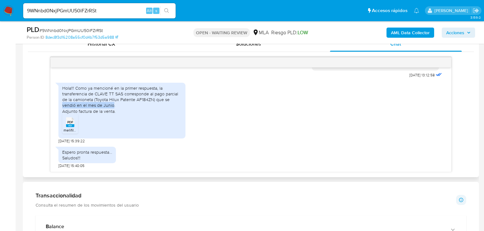
drag, startPoint x: 69, startPoint y: 104, endPoint x: 104, endPoint y: 103, distance: 35.2
click at [104, 103] on div "Hola!!! Como ya mencioné en la primer respuesta, la transferencia de CLAVE TT S…" at bounding box center [121, 99] width 119 height 29
drag, startPoint x: 143, startPoint y: 100, endPoint x: 149, endPoint y: 100, distance: 5.4
click at [149, 100] on div "Hola!!! Como ya mencioné en la primer respuesta, la transferencia de CLAVE TT S…" at bounding box center [121, 99] width 119 height 29
click at [73, 124] on rect at bounding box center [70, 125] width 8 height 3
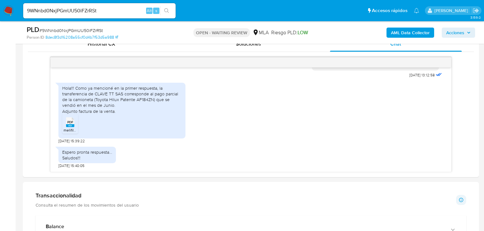
click at [98, 10] on input "9WNnbd0NxjPGmUU50iFZrRSt" at bounding box center [99, 11] width 152 height 8
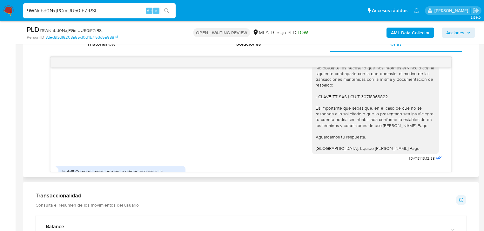
click at [368, 114] on div "Hola. Muchas gracias por tu respuesta. Confirmamos la recepción de la documenta…" at bounding box center [374, 97] width 119 height 110
copy div "30718963822"
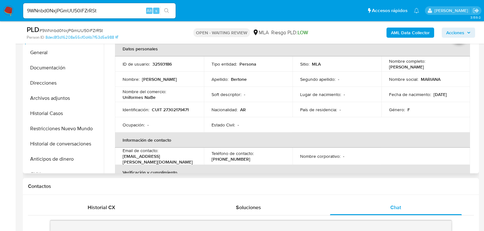
scroll to position [89, 0]
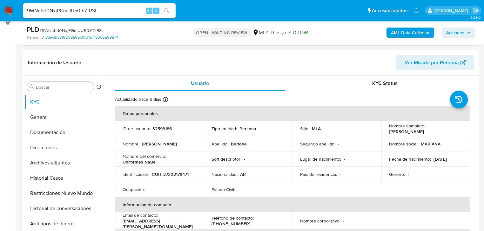
click at [392, 132] on p "[PERSON_NAME]" at bounding box center [406, 132] width 35 height 6
drag, startPoint x: 392, startPoint y: 132, endPoint x: 431, endPoint y: 132, distance: 39.4
click at [431, 132] on div "Nombre completo : Mariana Ines Bertone" at bounding box center [426, 128] width 74 height 11
copy p "[PERSON_NAME]"
click at [118, 7] on input "9WNnbd0NxjPGmUU50iFZrRSt" at bounding box center [99, 11] width 152 height 8
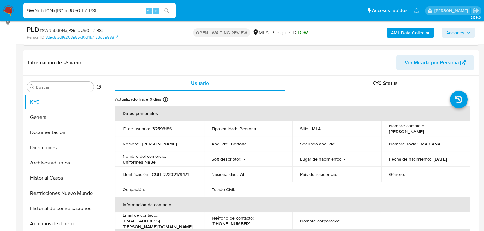
click at [118, 7] on input "9WNnbd0NxjPGmUU50iFZrRSt" at bounding box center [99, 11] width 152 height 8
paste input "WBqMU66ZVCt1I8AxFuWCqFem"
type input "WBqMU66ZVCt1I8AxFuWCqFem"
click at [170, 11] on button "search-icon" at bounding box center [166, 10] width 13 height 9
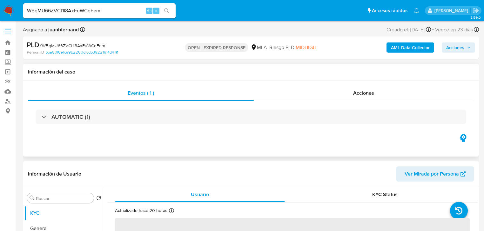
select select "10"
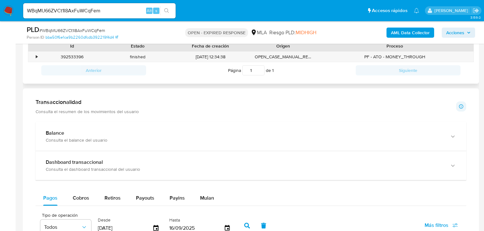
scroll to position [305, 0]
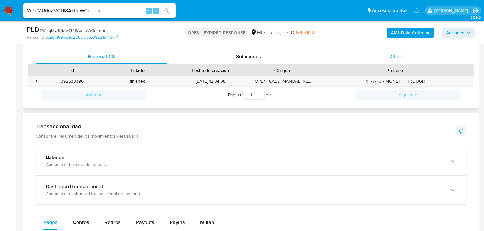
click at [424, 58] on div "Chat" at bounding box center [396, 56] width 132 height 15
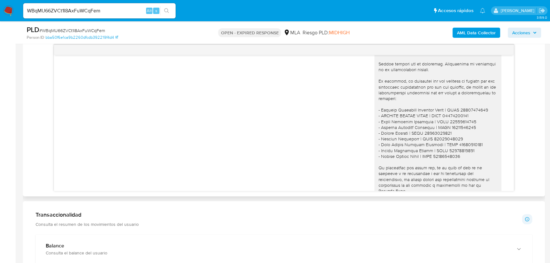
scroll to position [579, 0]
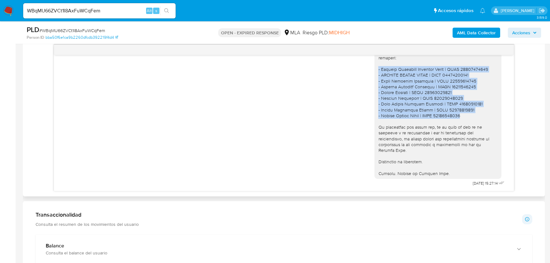
drag, startPoint x: 462, startPoint y: 120, endPoint x: 360, endPoint y: 72, distance: 112.3
click at [360, 72] on div "03/09/2025 15:27:14" at bounding box center [284, 95] width 444 height 186
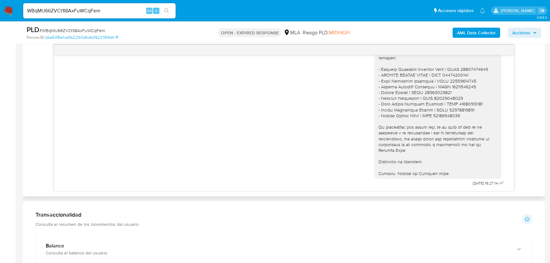
click at [465, 154] on div at bounding box center [437, 92] width 119 height 167
click at [472, 182] on span "03/09/2025 15:27:14" at bounding box center [484, 183] width 25 height 5
drag, startPoint x: 468, startPoint y: 182, endPoint x: 477, endPoint y: 182, distance: 9.2
click at [477, 182] on span "03/09/2025 15:27:14" at bounding box center [484, 183] width 25 height 5
click at [415, 159] on div at bounding box center [437, 92] width 119 height 167
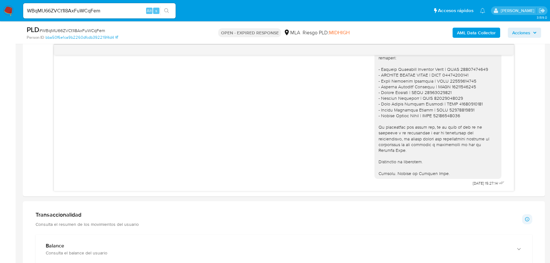
click at [5, 103] on aside "Bandeja Tablero Screening Búsqueda en Listas Watchlist Herramientas Operaciones…" at bounding box center [8, 174] width 16 height 1009
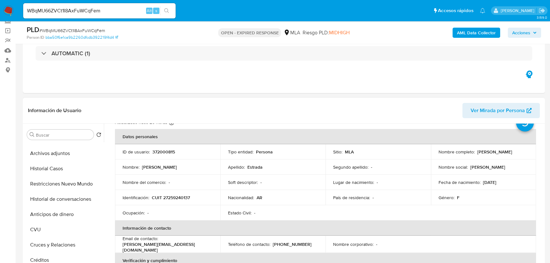
scroll to position [57, 0]
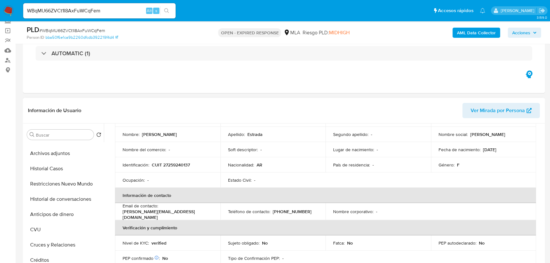
click at [185, 166] on p "CUIT 27259240137" at bounding box center [171, 165] width 38 height 6
copy p "27259240137"
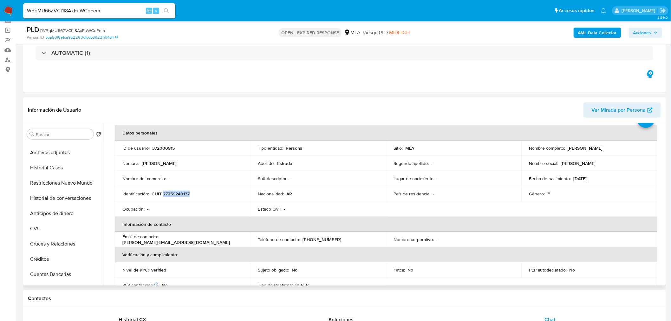
scroll to position [0, 0]
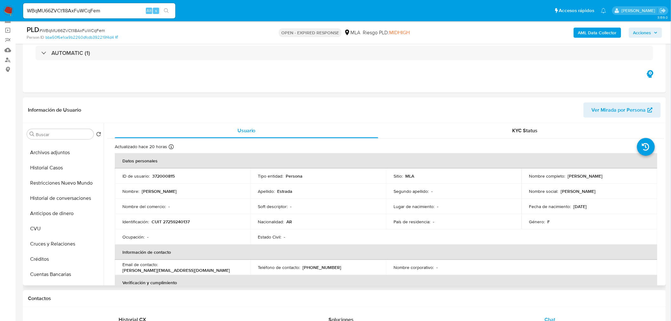
click at [338, 191] on div "Apellido : Estrada" at bounding box center [318, 191] width 121 height 6
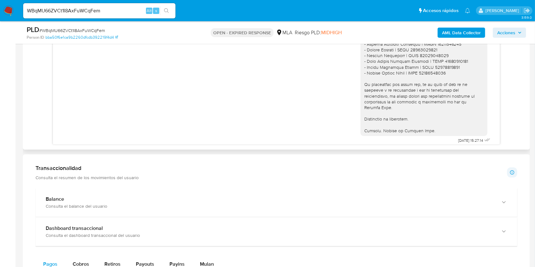
scroll to position [574, 0]
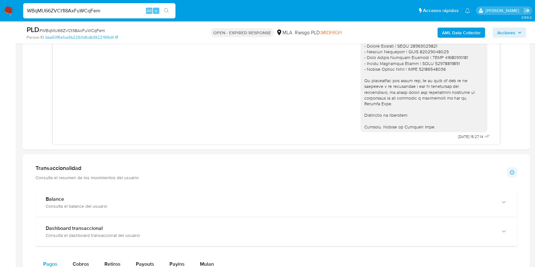
click at [111, 8] on input "WBqMU66ZVCt1I8AxFuWCqFem" at bounding box center [99, 11] width 152 height 8
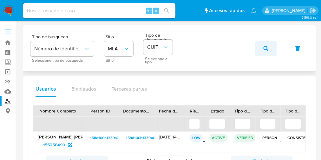
click at [270, 47] on button "button" at bounding box center [266, 48] width 22 height 15
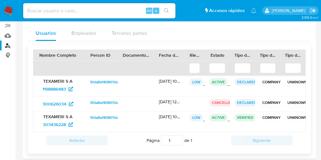
scroll to position [85, 0]
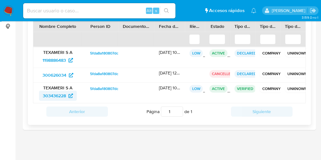
click at [57, 97] on span "303436228" at bounding box center [54, 96] width 23 height 10
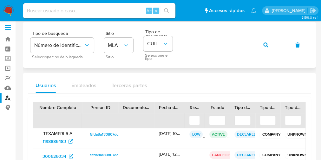
scroll to position [0, 0]
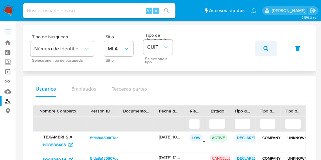
click at [262, 49] on button "button" at bounding box center [266, 48] width 22 height 15
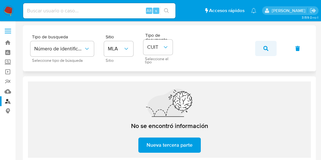
click at [269, 48] on button "button" at bounding box center [266, 48] width 22 height 15
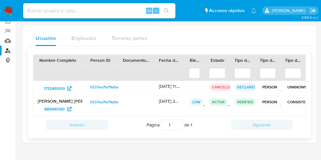
scroll to position [64, 0]
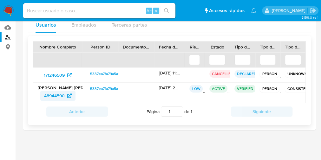
click at [58, 96] on span "48944590" at bounding box center [54, 96] width 21 height 10
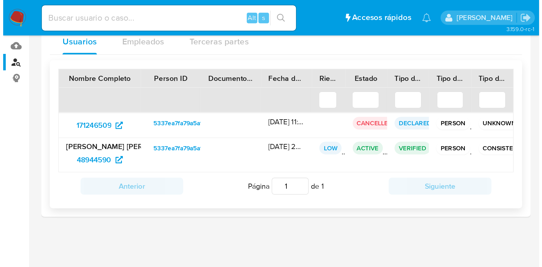
scroll to position [0, 0]
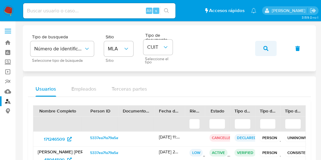
click at [264, 46] on icon "button" at bounding box center [265, 48] width 5 height 5
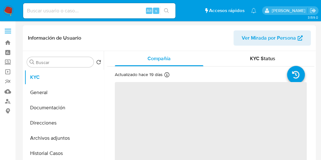
select select "10"
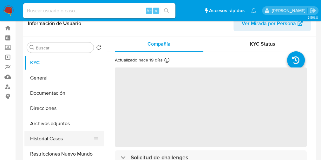
scroll to position [25, 0]
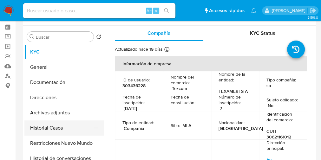
click at [51, 133] on button "Historial Casos" at bounding box center [61, 128] width 74 height 15
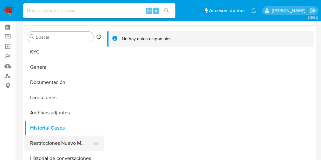
click at [44, 143] on button "Restricciones Nuevo Mundo" at bounding box center [61, 143] width 74 height 15
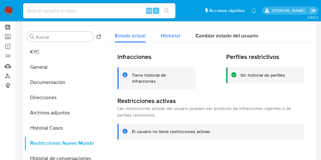
click at [168, 40] on div "Historial" at bounding box center [170, 34] width 19 height 17
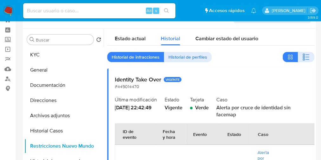
scroll to position [0, 0]
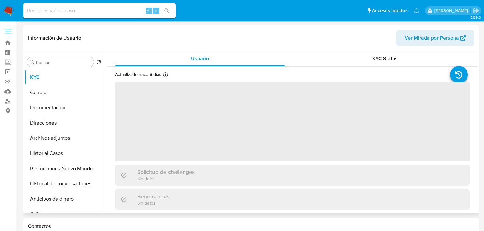
select select "10"
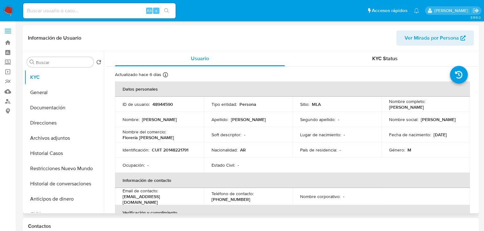
click at [178, 150] on p "CUIT 20148221791" at bounding box center [170, 150] width 36 height 6
copy p "20148221791"
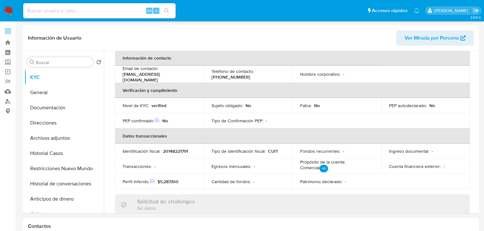
scroll to position [102, 0]
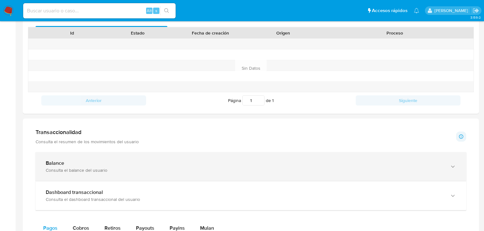
click at [79, 155] on div "Balance Consulta el balance del usuario" at bounding box center [251, 166] width 430 height 29
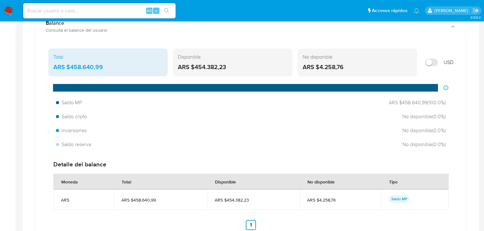
scroll to position [305, 0]
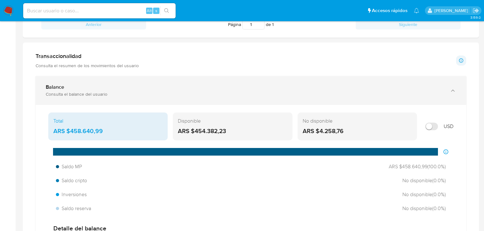
click at [85, 90] on div "Balance Consulta el balance del usuario" at bounding box center [244, 90] width 397 height 13
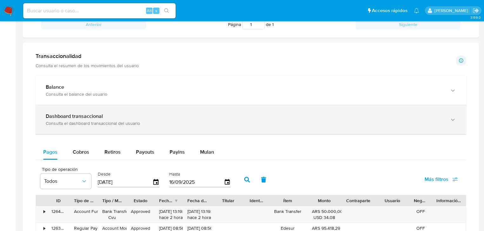
click at [89, 124] on div "Consulta el dashboard transaccional del usuario" at bounding box center [244, 124] width 397 height 6
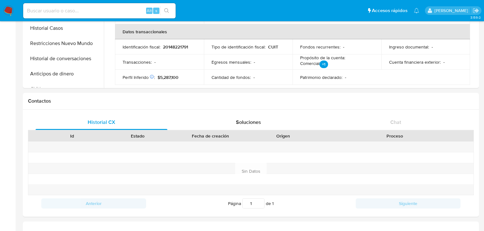
scroll to position [0, 0]
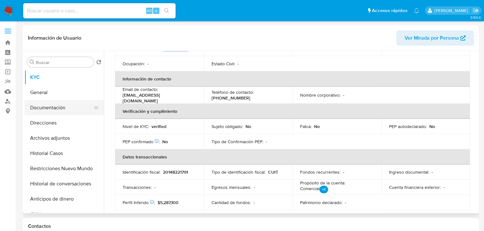
click at [47, 109] on button "Documentación" at bounding box center [61, 107] width 74 height 15
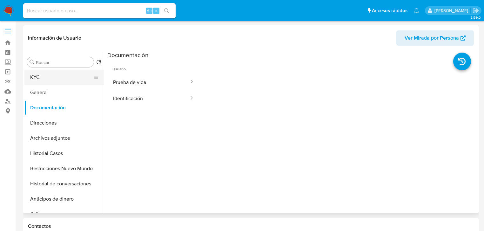
click at [44, 77] on button "KYC" at bounding box center [61, 77] width 74 height 15
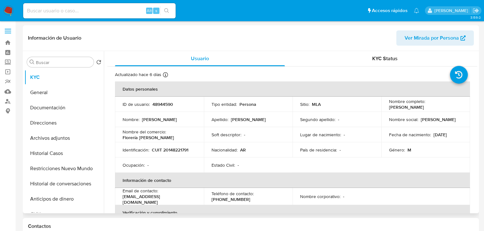
click at [170, 150] on p "CUIT 20148221791" at bounding box center [170, 150] width 36 height 6
copy p "20148221791"
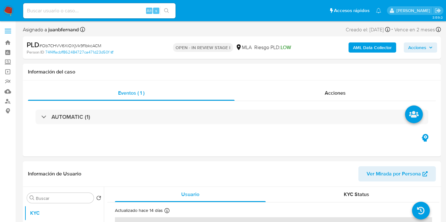
select select "10"
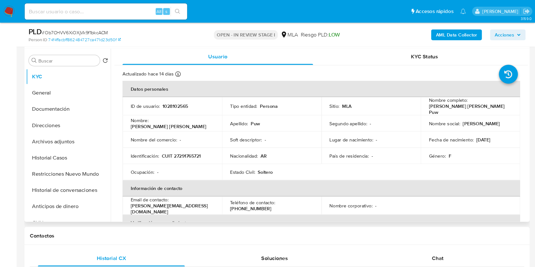
scroll to position [119, 0]
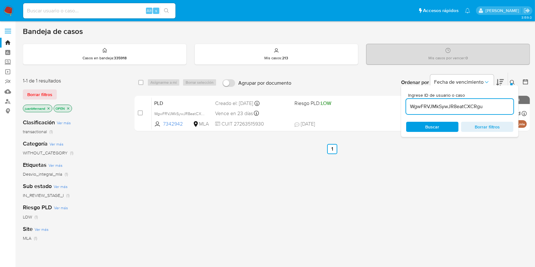
click at [494, 108] on input "WgwFRVJMkSywJR8eatCXCRgu" at bounding box center [459, 106] width 107 height 8
paste input "BqMU66ZVCt1I8AxFuWCqFem"
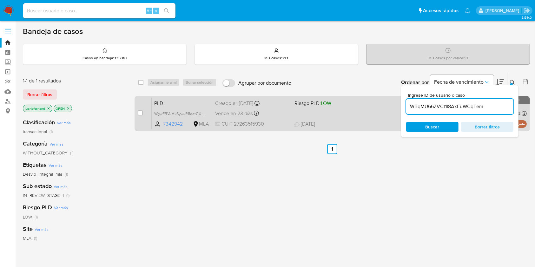
type input "WBqMU66ZVCt1I8AxFuWCqFem"
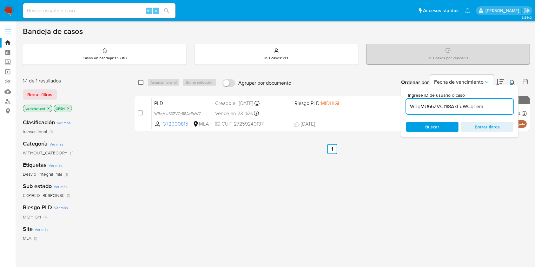
click at [141, 83] on input "checkbox" at bounding box center [140, 82] width 5 height 5
checkbox input "true"
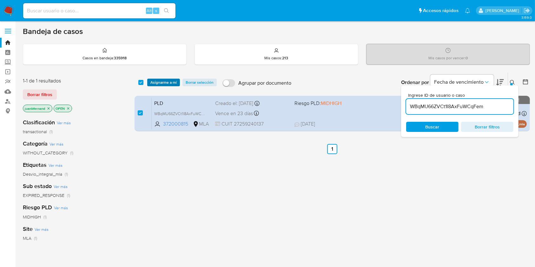
click at [168, 79] on span "Asignarme a mí" at bounding box center [163, 82] width 26 height 6
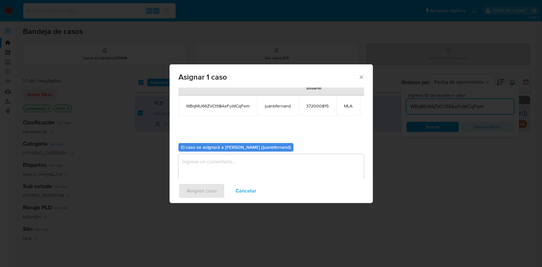
scroll to position [39, 0]
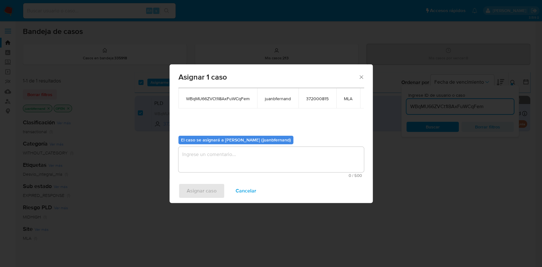
click at [258, 155] on textarea "assign-modal" at bounding box center [270, 159] width 185 height 25
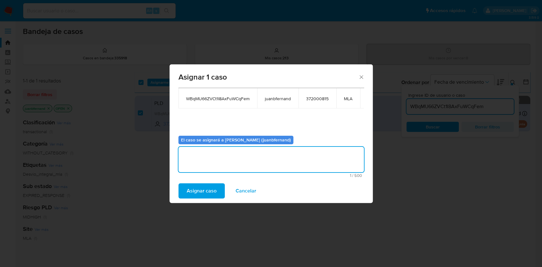
click at [219, 189] on button "Asignar caso" at bounding box center [201, 190] width 46 height 15
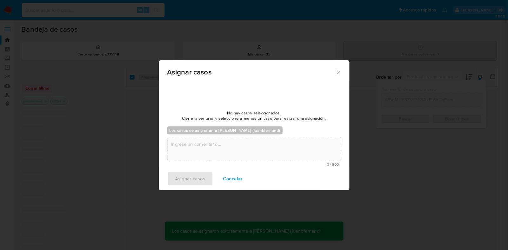
scroll to position [38, 0]
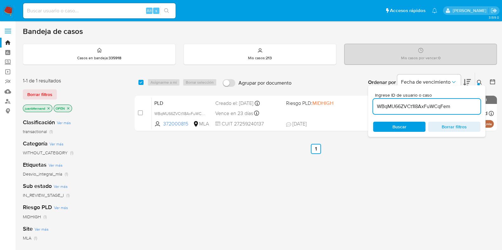
click at [461, 104] on input "WBqMU66ZVCt1I8AxFuWCqFem" at bounding box center [426, 106] width 107 height 8
paste input "9WNnbd0NxjPGmUU50iFZrRSt"
type input "9WNnbd0NxjPGmUU50iFZrRSt"
click at [141, 85] on div "select-all-cases-checkbox" at bounding box center [142, 83] width 8 height 8
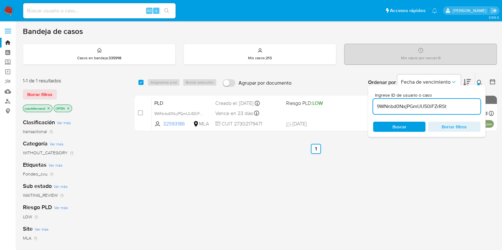
click at [142, 85] on div "select-all-cases-checkbox" at bounding box center [140, 82] width 5 height 6
click at [171, 83] on div "Asignarme a mí Borrar selección" at bounding box center [183, 83] width 72 height 8
click at [140, 82] on input "checkbox" at bounding box center [140, 82] width 5 height 5
checkbox input "true"
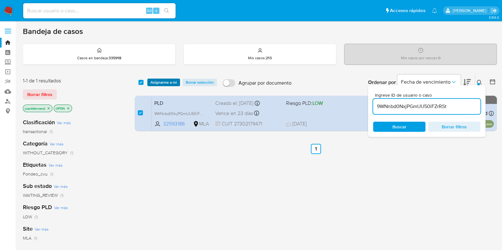
click at [160, 79] on span "Asignarme a mí" at bounding box center [163, 82] width 26 height 6
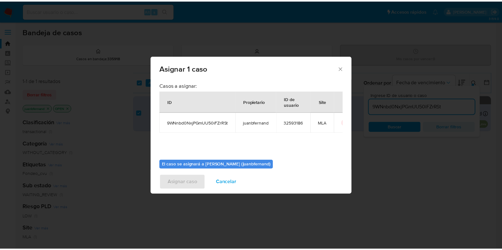
scroll to position [33, 0]
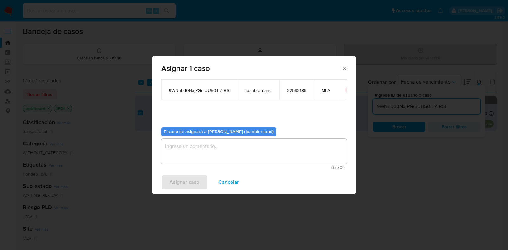
click at [217, 134] on b "El caso se asignará a Juan Bautista Fernandez (juanbfernand)" at bounding box center [219, 132] width 110 height 6
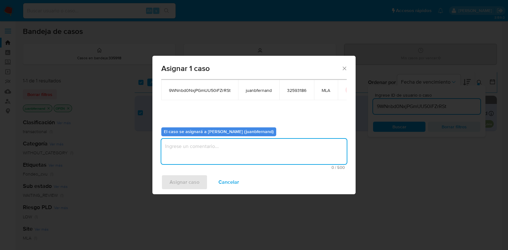
click at [217, 149] on textarea "assign-modal" at bounding box center [253, 151] width 185 height 25
click at [187, 182] on span "Asignar caso" at bounding box center [184, 182] width 30 height 14
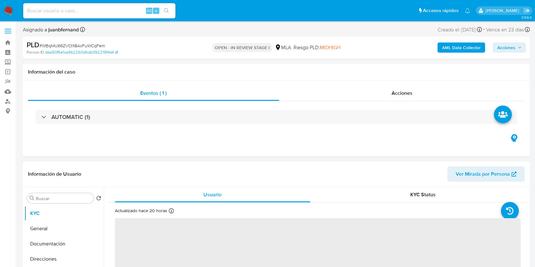
select select "10"
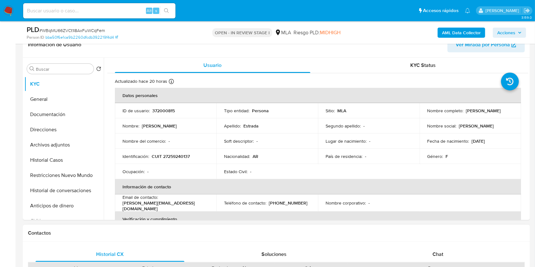
scroll to position [211, 0]
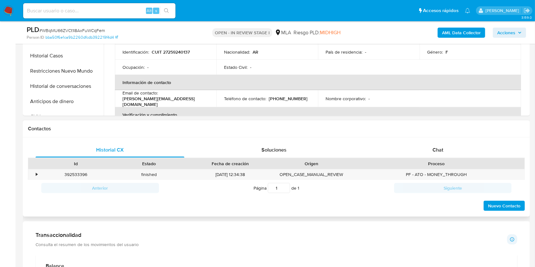
click at [458, 159] on div "Proceso" at bounding box center [436, 163] width 176 height 11
click at [439, 149] on span "Chat" at bounding box center [437, 149] width 11 height 7
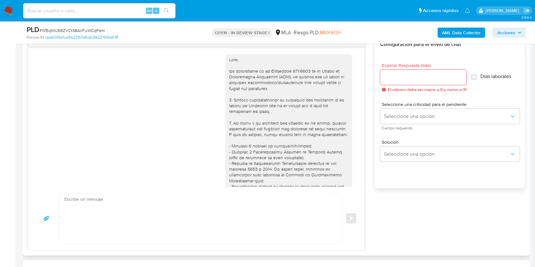
scroll to position [574, 0]
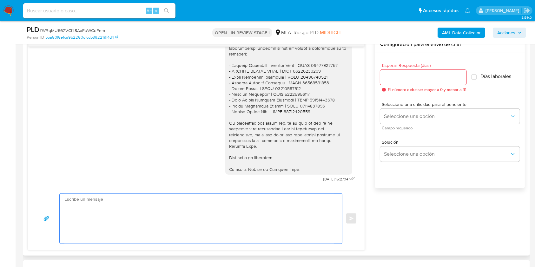
click at [83, 205] on textarea at bounding box center [199, 219] width 270 height 50
paste textarea "Hola, Esperamos que te encuentres muy bien. Te consultamos si tuviste oportunid…"
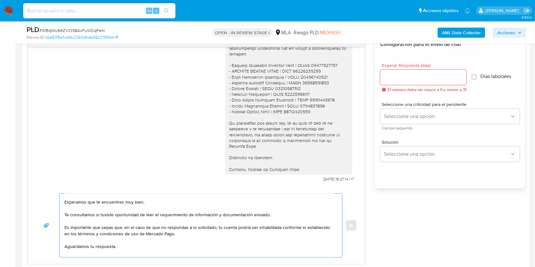
scroll to position [0, 0]
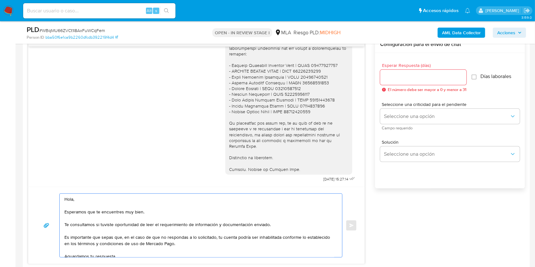
click at [122, 207] on textarea "Hola, Esperamos que te encuentres muy bien. Te consultamos si tuviste oportunid…" at bounding box center [199, 225] width 270 height 63
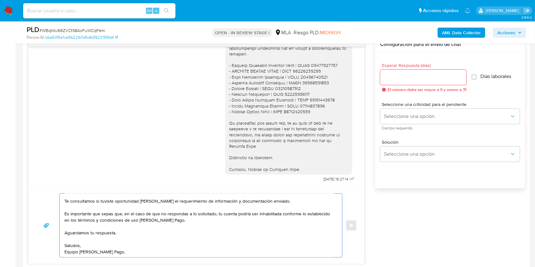
scroll to position [25, 0]
click at [121, 238] on textarea "Hola. Esperamos que te encuentres muy bien. Te consultamos si tuviste oportunid…" at bounding box center [199, 225] width 270 height 63
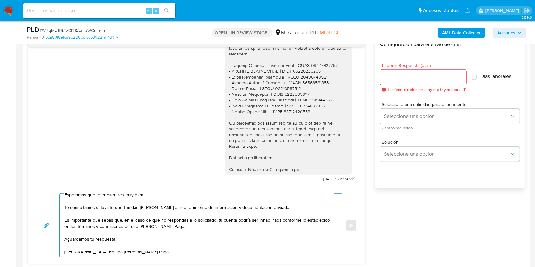
scroll to position [19, 0]
click at [139, 230] on textarea "Hola. Esperamos que te encuentres muy bien. Te consultamos si tuviste oportunid…" at bounding box center [199, 225] width 270 height 63
click at [153, 244] on textarea "Hola. Esperamos que te encuentres muy bien. Te consultamos si tuviste oportunid…" at bounding box center [199, 225] width 270 height 63
type textarea "Hola. Esperamos que te encuentres muy bien. Te consultamos si tuviste oportunid…"
click at [433, 75] on input "Esperar Respuesta (días)" at bounding box center [423, 77] width 86 height 8
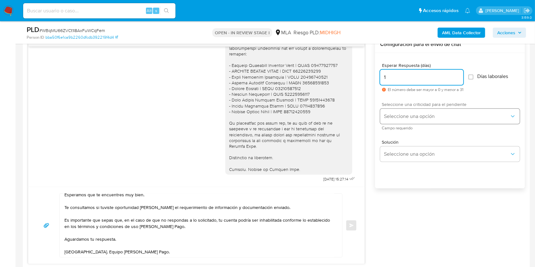
type input "1"
click at [401, 117] on span "Seleccione una opción" at bounding box center [447, 116] width 126 height 6
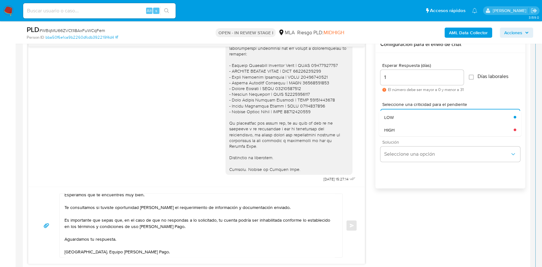
drag, startPoint x: 402, startPoint y: 129, endPoint x: 388, endPoint y: 138, distance: 17.1
click at [402, 130] on div "HIGH" at bounding box center [448, 129] width 129 height 13
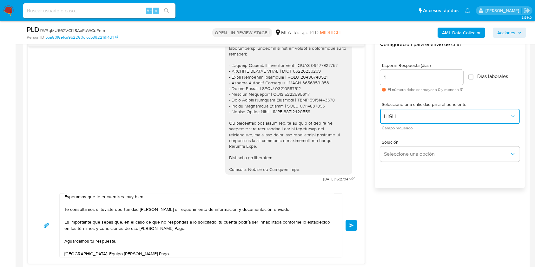
scroll to position [0, 0]
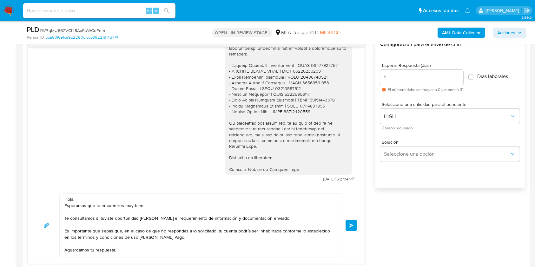
click at [349, 223] on button "Enviar" at bounding box center [351, 225] width 11 height 11
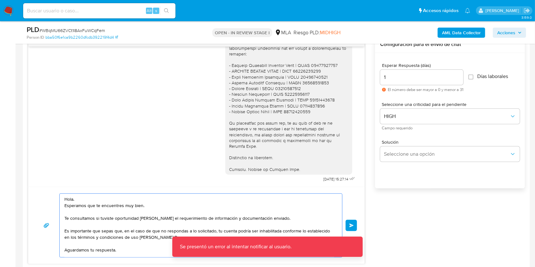
drag, startPoint x: 137, startPoint y: 244, endPoint x: 59, endPoint y: 187, distance: 96.5
click at [59, 187] on div "Hola. Esperamos que te encuentres muy bien. Te consultamos si tuviste oportunid…" at bounding box center [196, 225] width 336 height 77
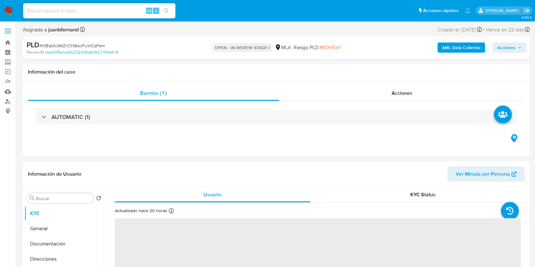
select select "10"
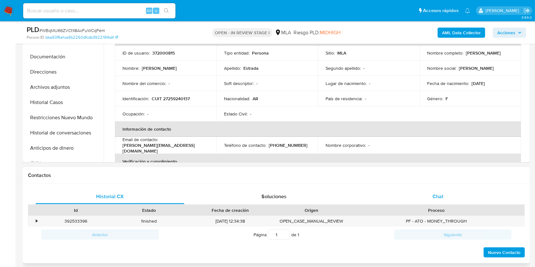
scroll to position [169, 0]
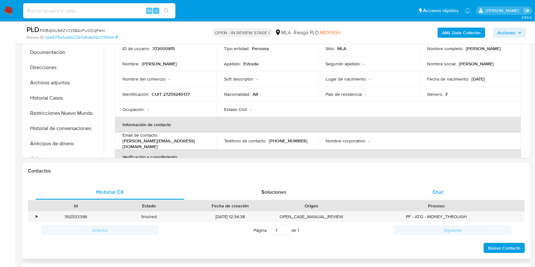
click at [439, 190] on span "Chat" at bounding box center [437, 191] width 11 height 7
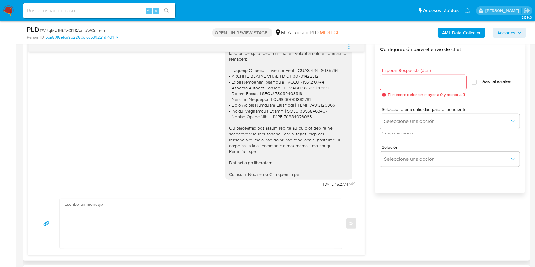
scroll to position [381, 0]
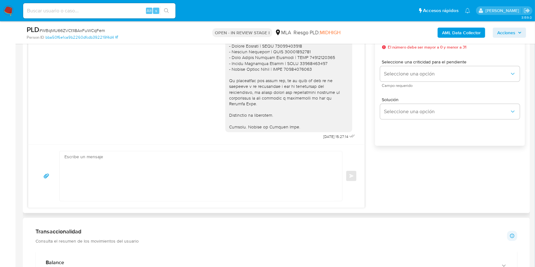
click at [115, 177] on textarea at bounding box center [199, 176] width 270 height 50
paste textarea "Hola. Esperamos que te encuentres muy bien. Te consultamos si tuviste oportunid…"
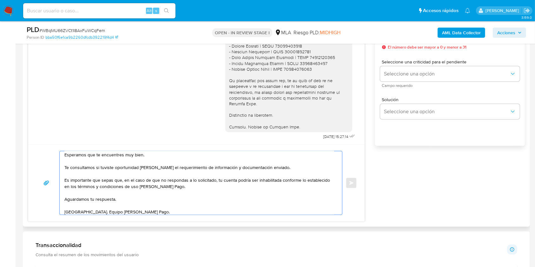
scroll to position [12, 0]
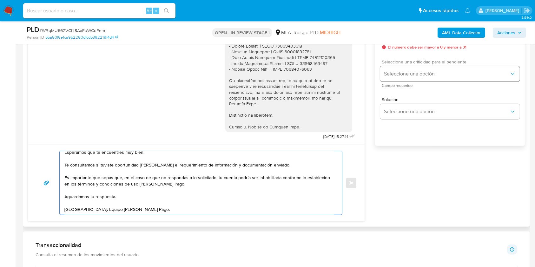
type textarea "Hola. Esperamos que te encuentres muy bien. Te consultamos si tuviste oportunid…"
click at [404, 71] on span "Seleccione una opción" at bounding box center [447, 74] width 126 height 6
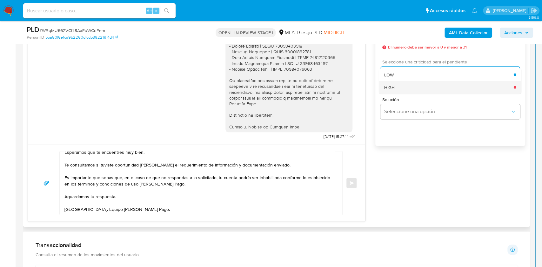
click at [403, 84] on div "HIGH" at bounding box center [448, 87] width 129 height 13
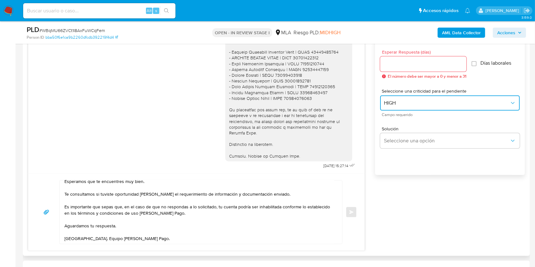
scroll to position [338, 0]
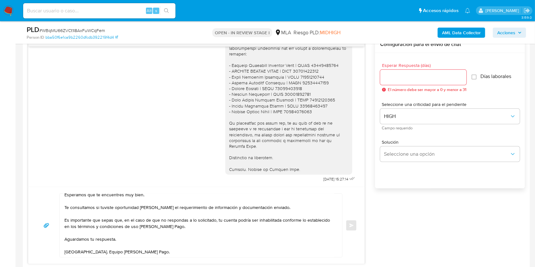
click at [404, 70] on div at bounding box center [423, 77] width 86 height 15
click at [404, 73] on input "Esperar Respuesta (días)" at bounding box center [423, 77] width 86 height 8
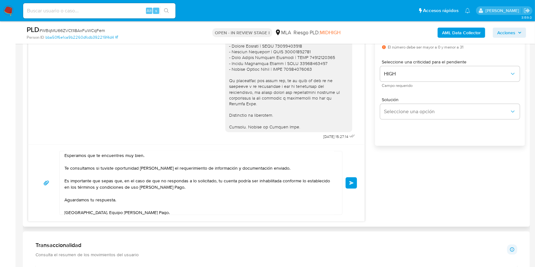
scroll to position [12, 0]
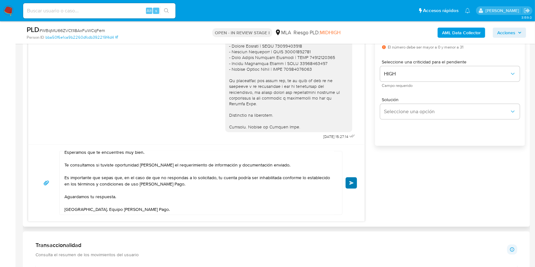
type input "1"
click at [348, 182] on button "Enviar" at bounding box center [351, 182] width 11 height 11
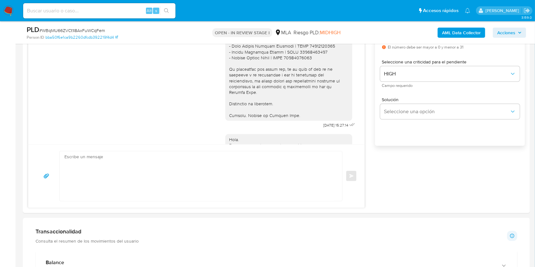
scroll to position [673, 0]
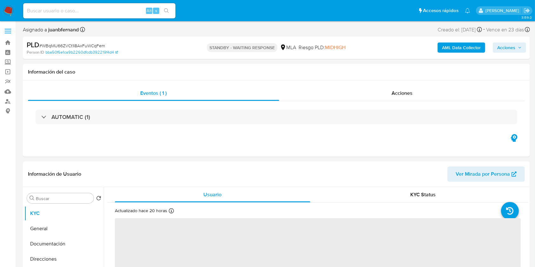
select select "10"
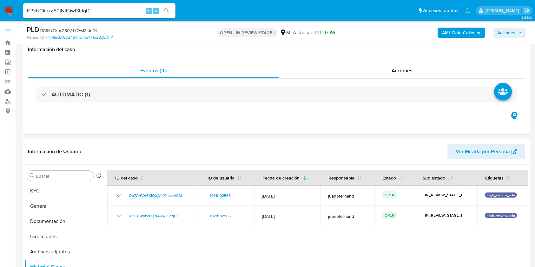
select select "10"
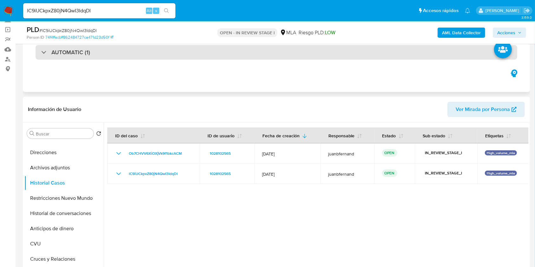
scroll to position [169, 0]
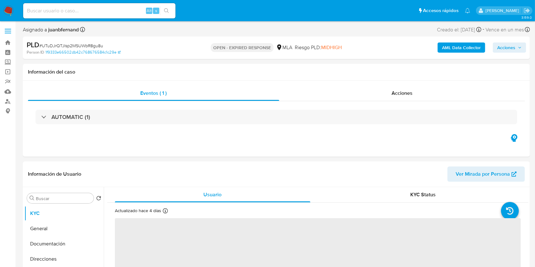
select select "10"
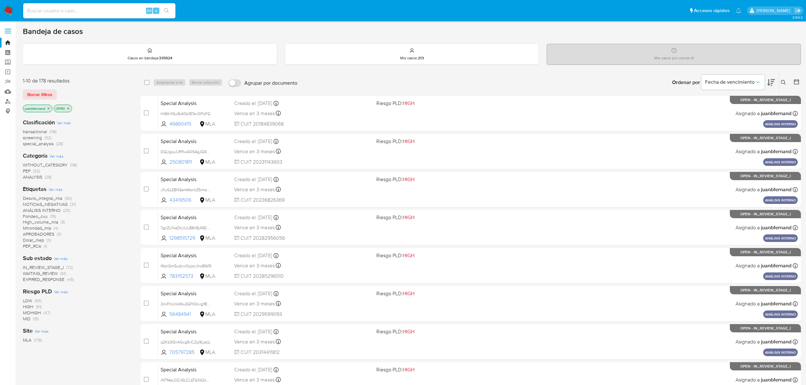
click at [119, 5] on div "Alt s" at bounding box center [99, 10] width 152 height 15
click at [119, 10] on input at bounding box center [99, 11] width 152 height 8
paste input "lzgDuNR8QPhpiKYODE8orIo8"
type input "lzgDuNR8QPhpiKYODE8orIo8"
click at [158, 12] on div "s" at bounding box center [156, 11] width 6 height 6
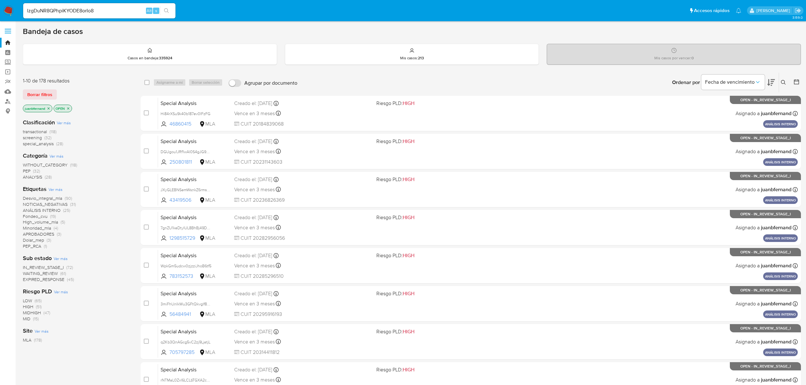
click at [164, 12] on icon "search-icon" at bounding box center [166, 10] width 5 height 5
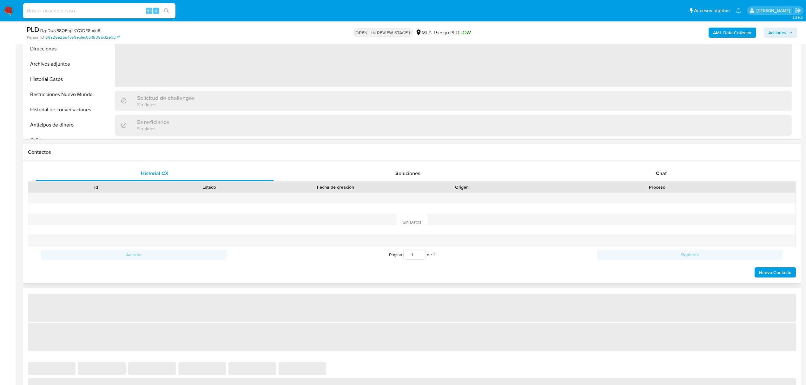
scroll to position [211, 0]
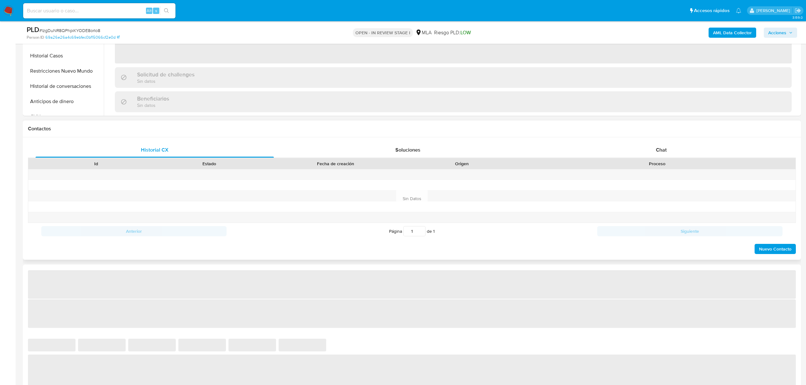
select select "10"
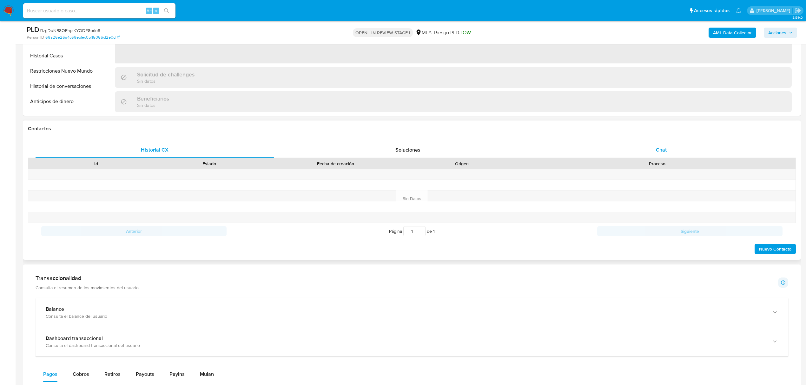
click at [680, 148] on div "Chat" at bounding box center [661, 149] width 238 height 15
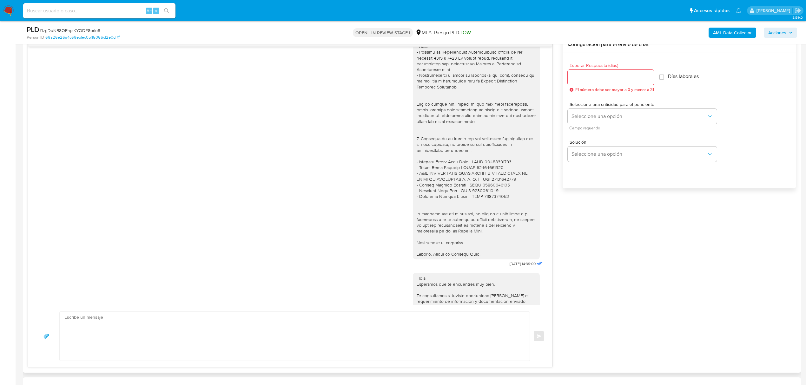
scroll to position [611, 0]
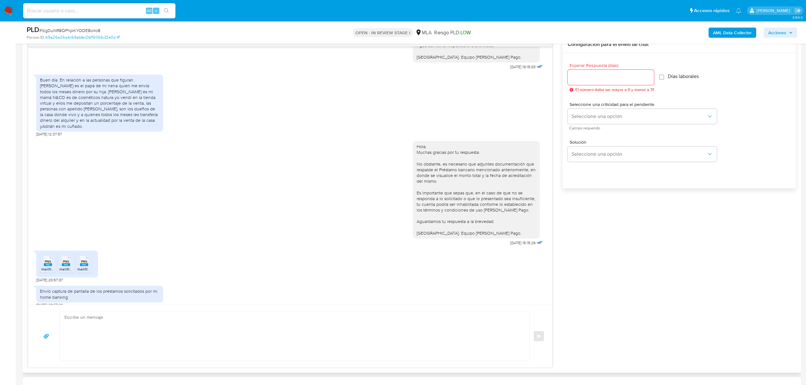
click at [188, 328] on textarea at bounding box center [292, 336] width 457 height 49
paste textarea "Hola, esperamos que te encuentres muy bien. Muchas gracias por tu respuesta. Co…"
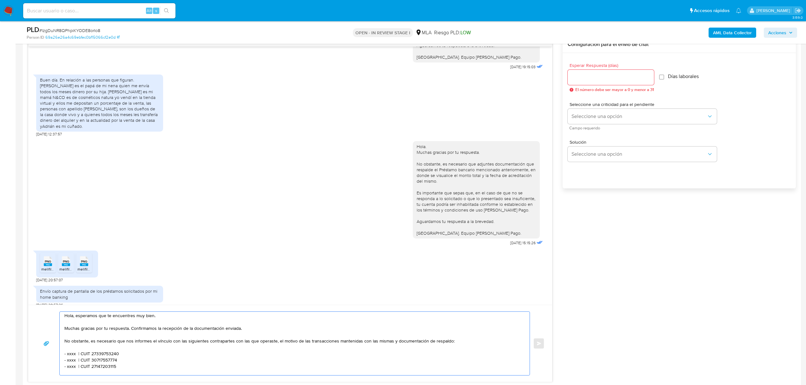
scroll to position [0, 0]
click at [150, 318] on textarea "Hola, esperamos que te encuentres muy bien. Muchas gracias por tu respuesta. Co…" at bounding box center [292, 343] width 457 height 63
click at [148, 319] on textarea "Hola, esperamos que te encuentres muy bien. Muchas gracias por tu respuesta. Co…" at bounding box center [292, 343] width 457 height 63
drag, startPoint x: 148, startPoint y: 319, endPoint x: 83, endPoint y: 320, distance: 65.1
click at [83, 320] on textarea "Hola, esperamos que te encuentres muy bien. Muchas gracias por tu respuesta. Co…" at bounding box center [292, 343] width 457 height 63
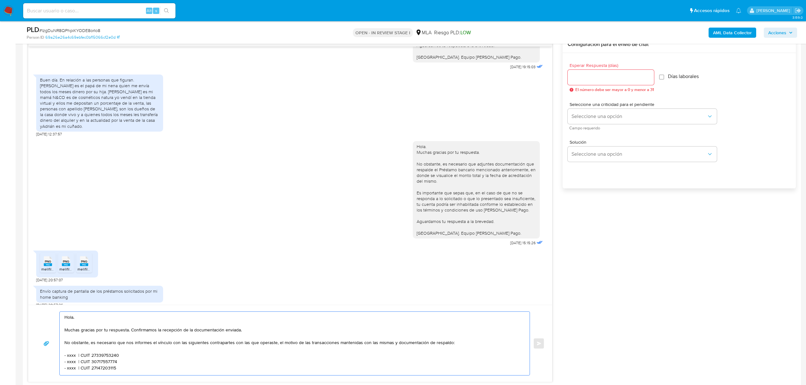
drag, startPoint x: 261, startPoint y: 330, endPoint x: 131, endPoint y: 330, distance: 130.1
click at [131, 330] on textarea "Hola. Muchas gracias por tu respuesta. Confirmamos la recepción de la documenta…" at bounding box center [292, 343] width 457 height 63
click at [123, 324] on textarea "Hola. Muchas gracias por tu respuesta. Confirmamos la recepción de la documenta…" at bounding box center [292, 343] width 457 height 63
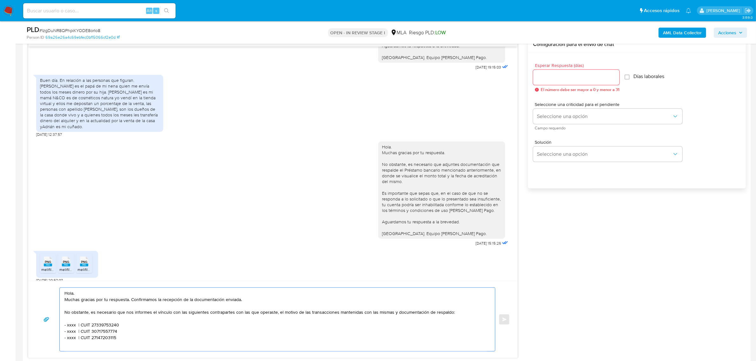
click at [125, 313] on textarea "Hola. Muchas gracias por tu respuesta. Confirmamos la recepción de la documenta…" at bounding box center [275, 319] width 422 height 63
click at [307, 313] on textarea "Hola. Muchas gracias por tu respuesta. Confirmamos la recepción de la documenta…" at bounding box center [275, 319] width 422 height 63
drag, startPoint x: 307, startPoint y: 313, endPoint x: 254, endPoint y: 311, distance: 52.4
click at [254, 311] on textarea "Hola. Muchas gracias por tu respuesta. Confirmamos la recepción de la documenta…" at bounding box center [275, 319] width 422 height 63
click at [340, 314] on textarea "Hola. Muchas gracias por tu respuesta. Confirmamos la recepción de la documenta…" at bounding box center [275, 319] width 422 height 63
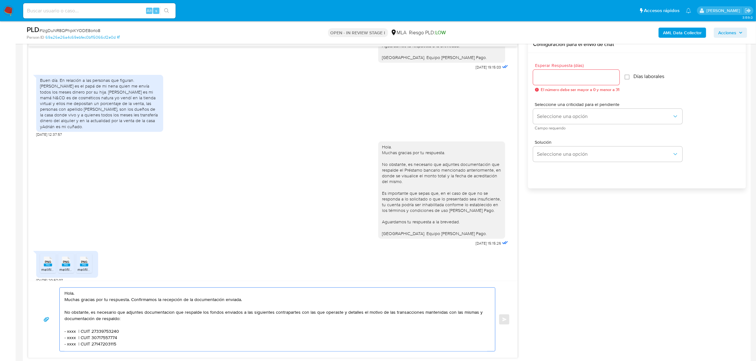
drag, startPoint x: 472, startPoint y: 314, endPoint x: 116, endPoint y: 320, distance: 355.4
click at [116, 320] on textarea "Hola. Muchas gracias por tu respuesta. Confirmamos la recepción de la documenta…" at bounding box center [275, 319] width 422 height 63
click at [75, 320] on textarea "Hola. Muchas gracias por tu respuesta. Confirmamos la recepción de la documenta…" at bounding box center [275, 319] width 422 height 63
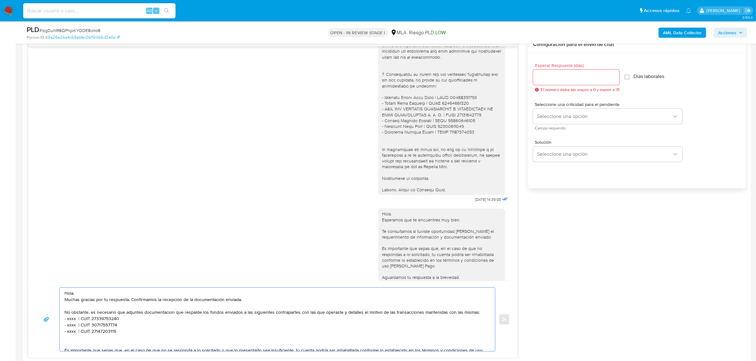
scroll to position [372, 0]
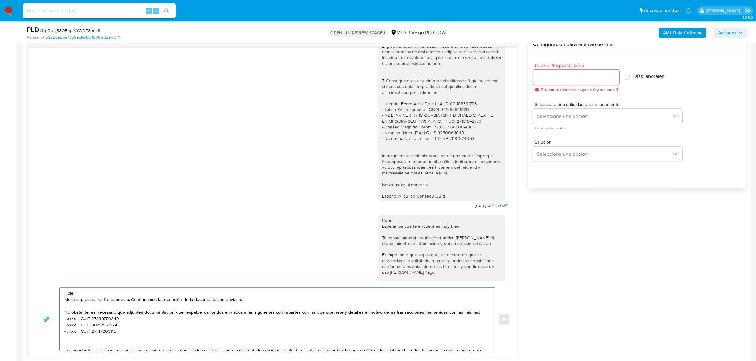
click at [459, 140] on div at bounding box center [441, 43] width 119 height 312
drag, startPoint x: 459, startPoint y: 140, endPoint x: 372, endPoint y: 142, distance: 87.9
click at [378, 134] on div at bounding box center [441, 43] width 127 height 317
copy div "- Basualdo Jose Luis | CUIT 23209450089 - Basualdo Miguel Angel | CUIT 20177699…"
drag, startPoint x: 120, startPoint y: 332, endPoint x: 54, endPoint y: 321, distance: 66.4
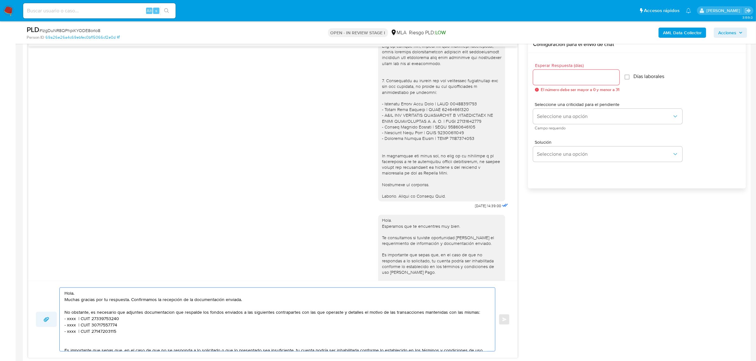
click at [54, 321] on div "Hola. Muchas gracias por tu respuesta. Confirmamos la recepción de la documenta…" at bounding box center [273, 319] width 474 height 64
paste textarea "Basualdo Jose Luis | CUIT 23209450089 - Basualdo Miguel Angel | CUIT 20177699226"
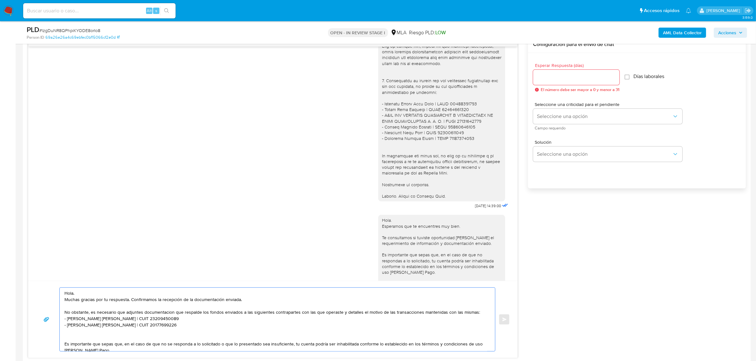
click at [476, 314] on textarea "Hola. Muchas gracias por tu respuesta. Confirmamos la recepción de la documenta…" at bounding box center [275, 319] width 422 height 63
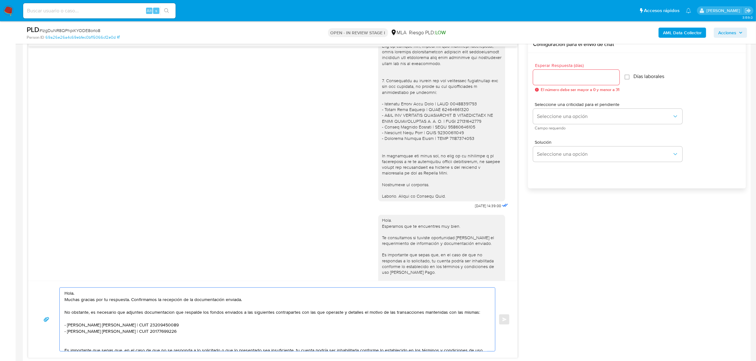
click at [162, 313] on textarea "Hola. Muchas gracias por tu respuesta. Confirmamos la recepción de la documenta…" at bounding box center [275, 319] width 422 height 63
click at [152, 312] on textarea "Hola. Muchas gracias por tu respuesta. Confirmamos la recepción de la documenta…" at bounding box center [275, 319] width 422 height 63
click at [0, 0] on lt-span "documentaci ó n" at bounding box center [0, 0] width 0 height 0
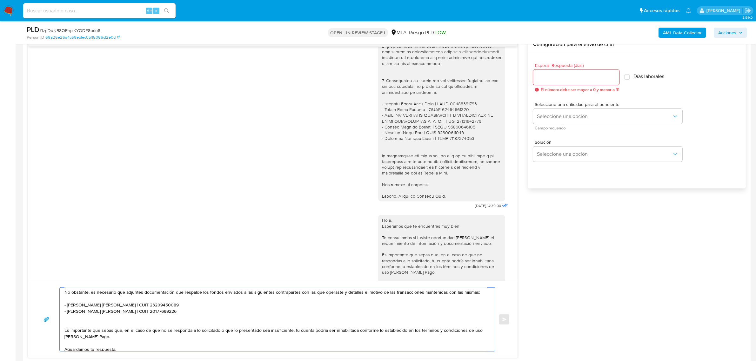
scroll to position [40, 0]
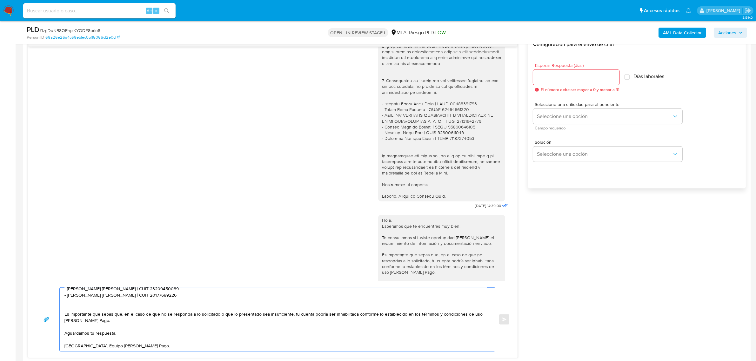
click at [102, 307] on textarea "Hola. Muchas gracias por tu respuesta. Confirmamos la recepción de la documenta…" at bounding box center [275, 319] width 422 height 63
click at [135, 330] on textarea "Hola. Muchas gracias por tu respuesta. Confirmamos la recepción de la documenta…" at bounding box center [275, 319] width 422 height 63
type textarea "Hola. Muchas gracias por tu respuesta. Confirmamos la recepción de la documenta…"
click at [561, 79] on input "Esperar Respuesta (días)" at bounding box center [576, 77] width 86 height 8
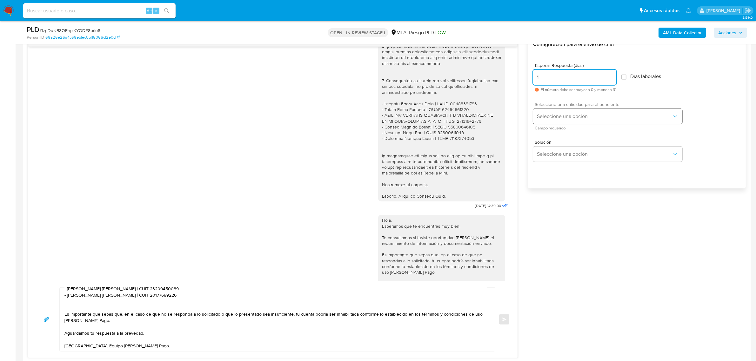
type input "1"
click at [550, 113] on span "Seleccione una opción" at bounding box center [604, 116] width 135 height 6
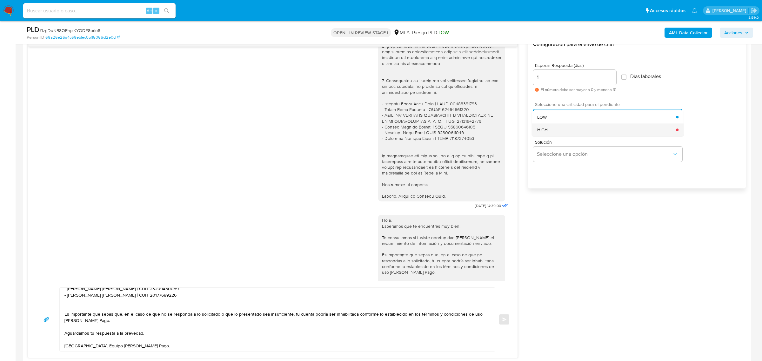
click at [554, 129] on div "HIGH" at bounding box center [606, 129] width 139 height 13
click at [503, 319] on span "Enviar" at bounding box center [504, 320] width 4 height 4
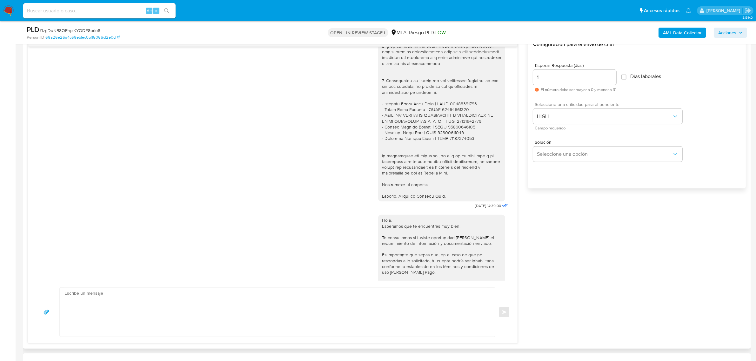
scroll to position [776, 0]
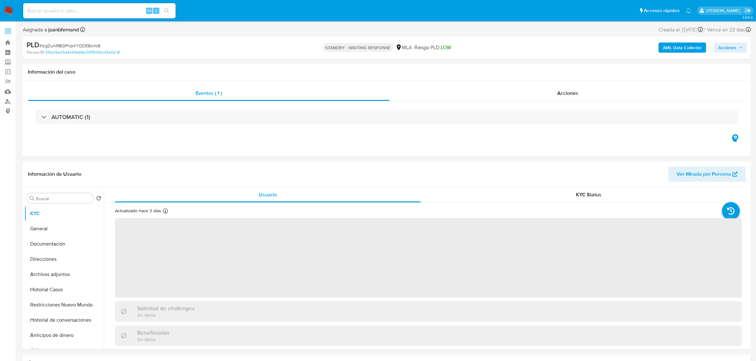
select select "10"
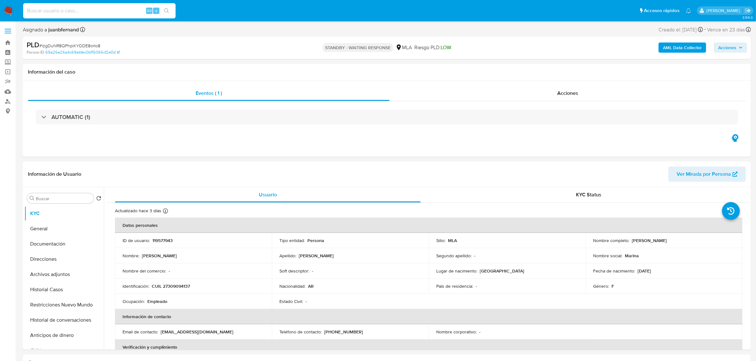
click at [102, 11] on input at bounding box center [99, 11] width 152 height 8
paste input "WgwFRVJMkSywJR8eatCXCRgu"
type input "WgwFRVJMkSywJR8eatCXCRgu"
click at [164, 13] on button "search-icon" at bounding box center [166, 10] width 13 height 9
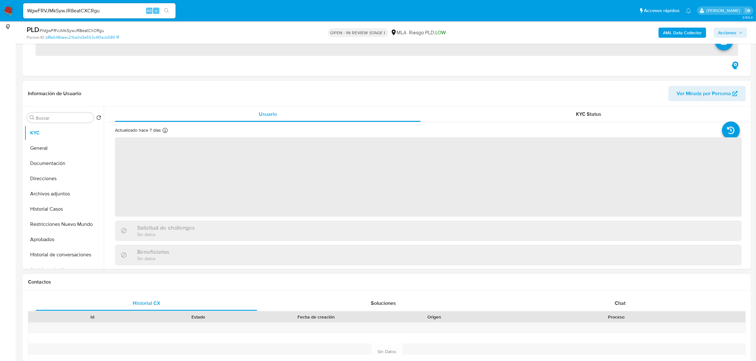
scroll to position [278, 0]
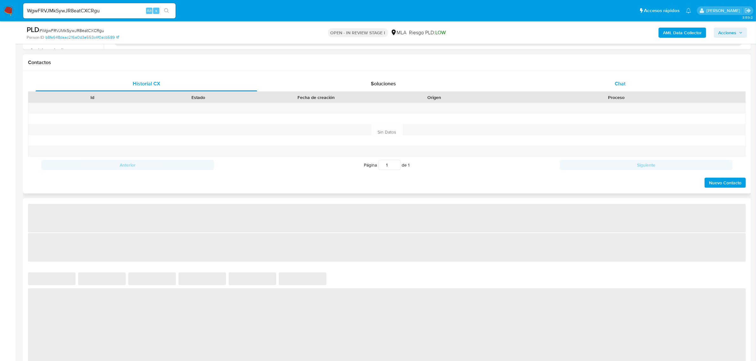
click at [628, 88] on div "Chat" at bounding box center [619, 83] width 221 height 15
select select "10"
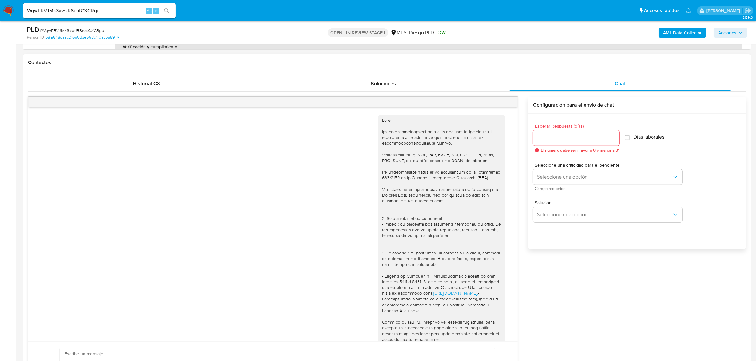
scroll to position [710, 0]
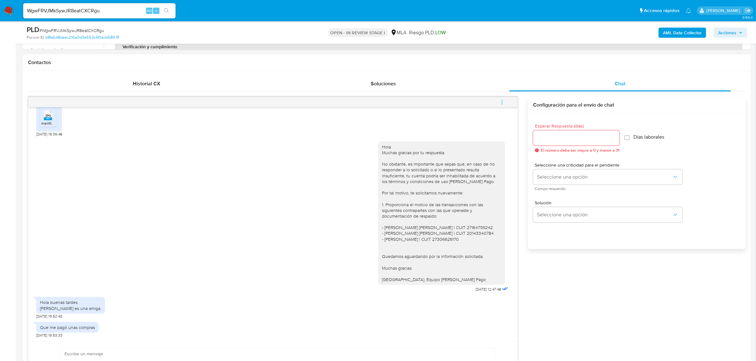
click at [438, 274] on div "Hola. Muchas gracias por tu respuesta. No obstante, es importante que sepas que…" at bounding box center [441, 213] width 119 height 139
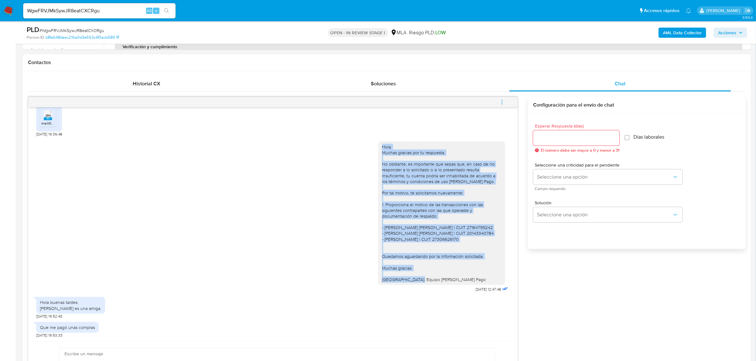
drag, startPoint x: 438, startPoint y: 274, endPoint x: 367, endPoint y: 141, distance: 150.2
click at [367, 141] on div "Hola. Muchas gracias por tu respuesta. No obstante, es importante que sepas que…" at bounding box center [272, 215] width 473 height 157
copy div "Hola. Muchas gracias por tu respuesta. No obstante, es importante que sepas que…"
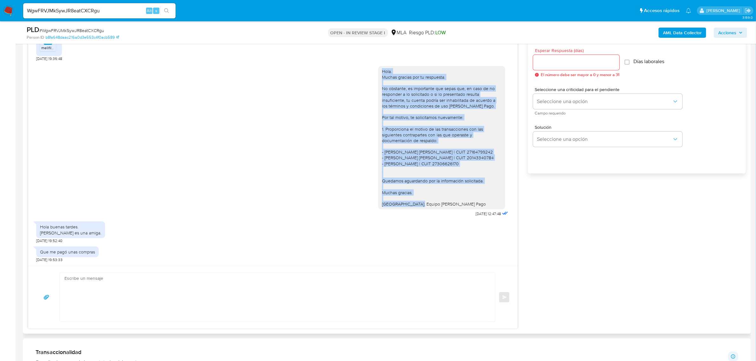
scroll to position [357, 0]
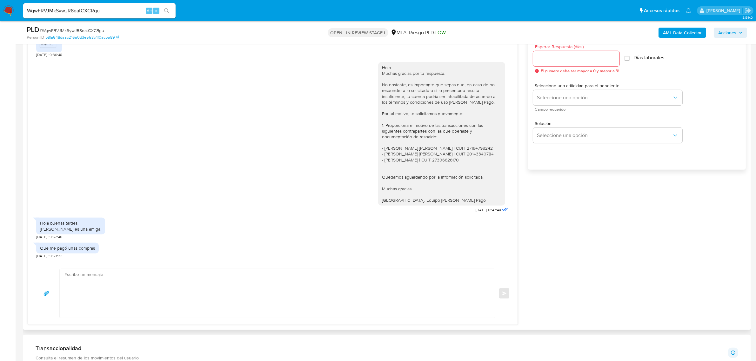
click at [110, 280] on textarea at bounding box center [275, 293] width 422 height 49
paste textarea "Hola. Muchas gracias por tu respuesta. No obstante, es importante que sepas que…"
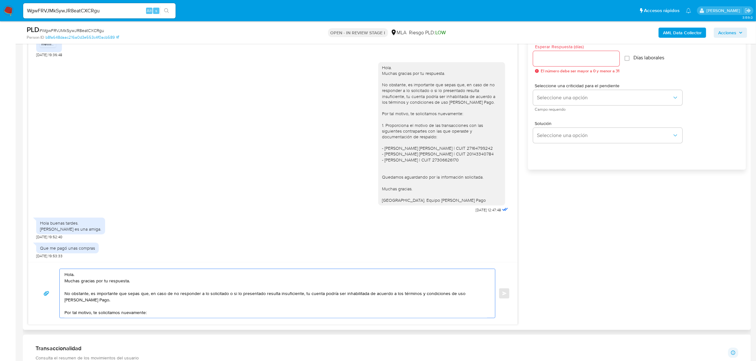
scroll to position [66, 0]
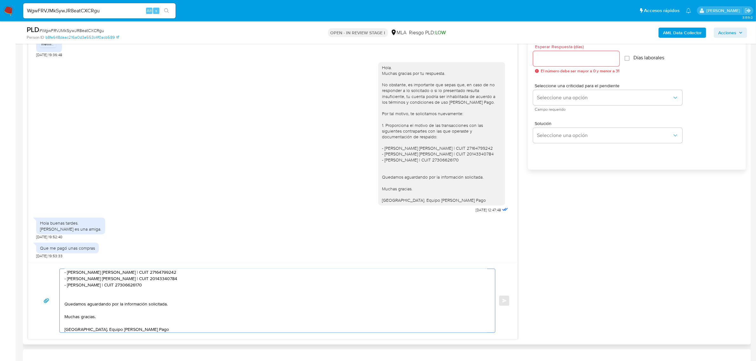
drag, startPoint x: 154, startPoint y: 288, endPoint x: 60, endPoint y: 286, distance: 94.3
click at [60, 286] on div "Hola. Muchas gracias por tu respuesta. No obstante, es importante que sepas que…" at bounding box center [276, 300] width 432 height 63
click at [78, 293] on textarea "Hola. Muchas gracias por tu respuesta. No obstante, es importante que sepas que…" at bounding box center [275, 300] width 422 height 63
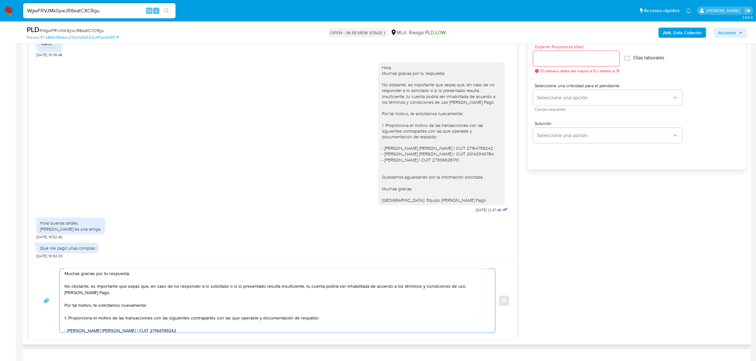
scroll to position [0, 0]
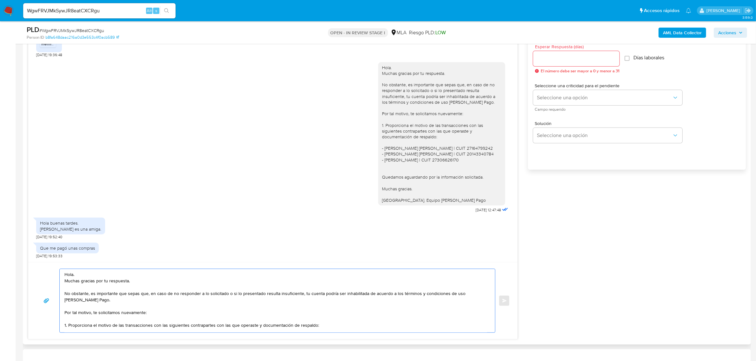
drag, startPoint x: 133, startPoint y: 282, endPoint x: 59, endPoint y: 282, distance: 74.6
click at [59, 282] on div "Hola. Muchas gracias por tu respuesta. No obstante, es importante que sepas que…" at bounding box center [273, 301] width 474 height 64
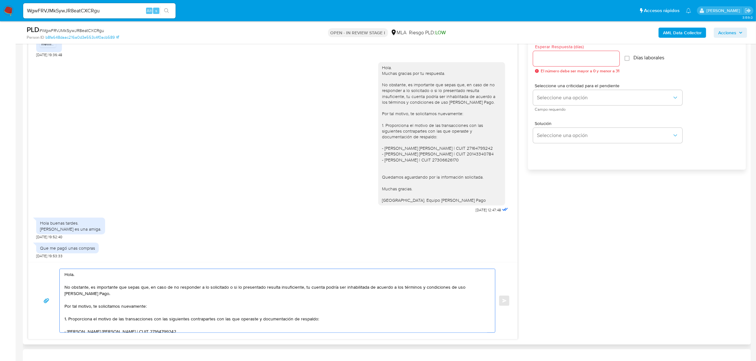
drag, startPoint x: 92, startPoint y: 288, endPoint x: 60, endPoint y: 289, distance: 32.1
click at [60, 289] on div "Hola. No obstante, es importante que sepas que, en caso de no responder a lo so…" at bounding box center [276, 300] width 432 height 63
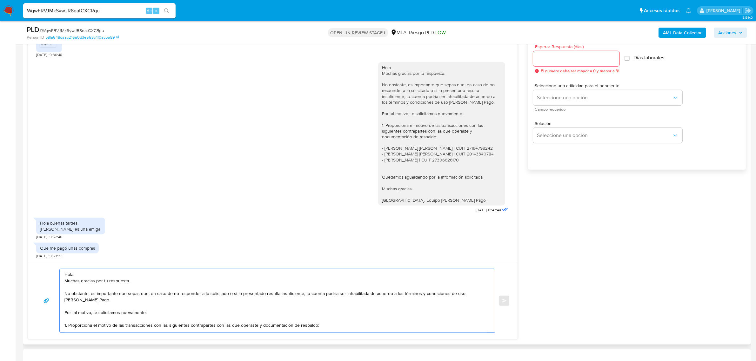
click at [176, 302] on textarea "Hola. Muchas gracias por tu respuesta. No obstante, es importante que sepas que…" at bounding box center [275, 300] width 422 height 63
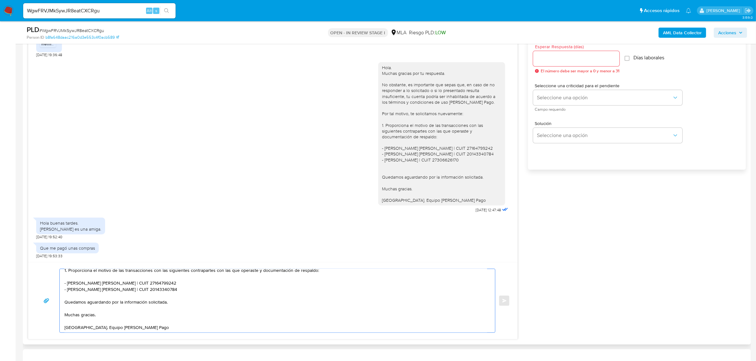
scroll to position [15, 0]
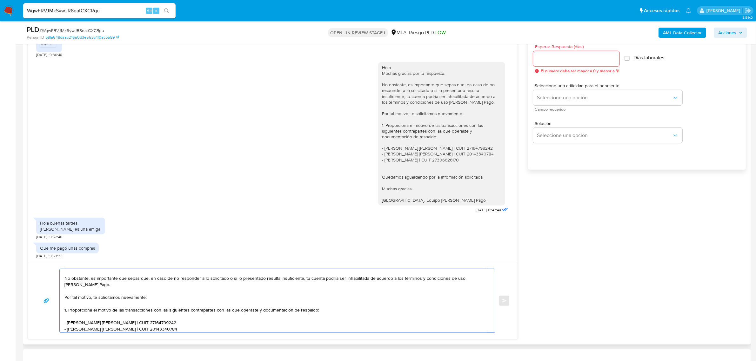
click at [92, 311] on textarea "Hola. Muchas gracias por tu respuesta. No obstante, es importante que sepas que…" at bounding box center [275, 300] width 422 height 63
click at [173, 311] on textarea "Hola. Muchas gracias por tu respuesta. No obstante, es importante que sepas que…" at bounding box center [275, 300] width 422 height 63
drag, startPoint x: 173, startPoint y: 311, endPoint x: 151, endPoint y: 313, distance: 21.9
click at [151, 313] on textarea "Hola. Muchas gracias por tu respuesta. No obstante, es importante que sepas que…" at bounding box center [275, 300] width 422 height 63
click at [117, 311] on textarea "Hola. Muchas gracias por tu respuesta. No obstante, es importante que sepas que…" at bounding box center [275, 300] width 422 height 63
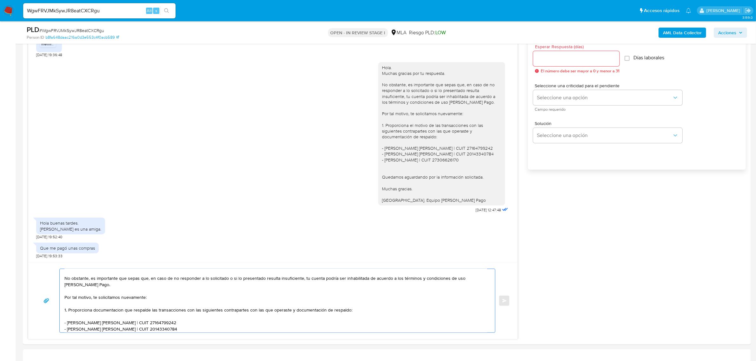
click at [0, 0] on lt-div "Se ha encontrado un posible error ortográfico. documentaci ó n Descartar" at bounding box center [0, 0] width 0 height 0
click at [0, 0] on lt-span "documentaci ó n" at bounding box center [0, 0] width 0 height 0
click at [186, 311] on textarea "Hola. Muchas gracias por tu respuesta. No obstante, es importante que sepas que…" at bounding box center [275, 300] width 422 height 63
click at [321, 310] on textarea "Hola. Muchas gracias por tu respuesta. No obstante, es importante que sepas que…" at bounding box center [275, 300] width 422 height 63
drag, startPoint x: 321, startPoint y: 310, endPoint x: 362, endPoint y: 310, distance: 40.9
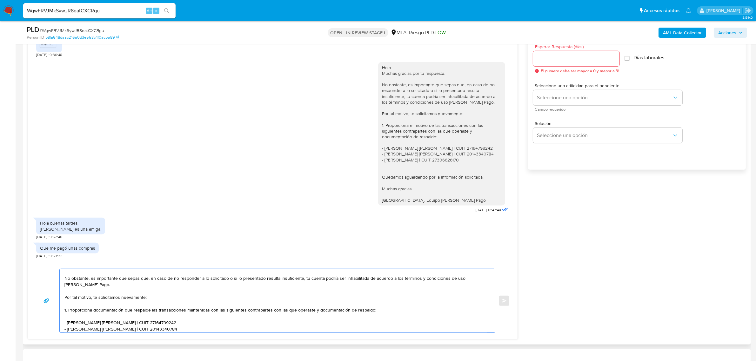
click at [362, 310] on textarea "Hola. Muchas gracias por tu respuesta. No obstante, es importante que sepas que…" at bounding box center [275, 300] width 422 height 63
click at [177, 299] on textarea "Hola. Muchas gracias por tu respuesta. No obstante, es importante que sepas que…" at bounding box center [275, 300] width 422 height 63
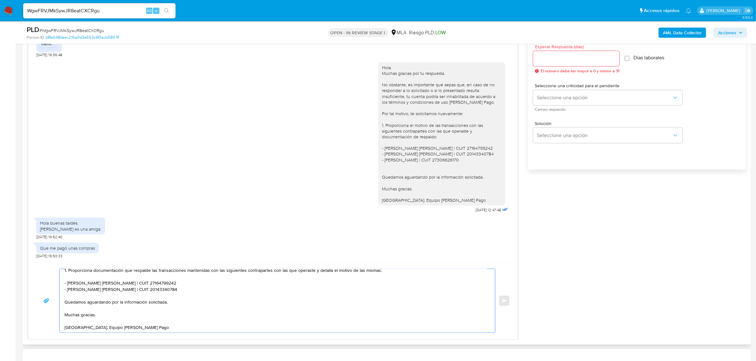
click at [80, 302] on textarea "Hola. Muchas gracias por tu respuesta. No obstante, es importante que sepas que…" at bounding box center [275, 300] width 422 height 63
click at [143, 302] on textarea "Hola. Muchas gracias por tu respuesta. No obstante, es importante que sepas que…" at bounding box center [275, 300] width 422 height 63
click at [84, 322] on textarea "Hola. Muchas gracias por tu respuesta. No obstante, es importante que sepas que…" at bounding box center [275, 300] width 422 height 63
drag, startPoint x: 99, startPoint y: 313, endPoint x: 60, endPoint y: 315, distance: 39.4
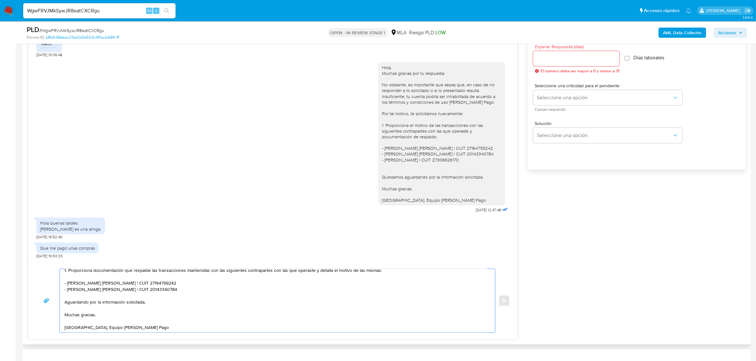
click at [60, 315] on div "Hola. Muchas gracias por tu respuesta. No obstante, es importante que sepas que…" at bounding box center [276, 300] width 432 height 63
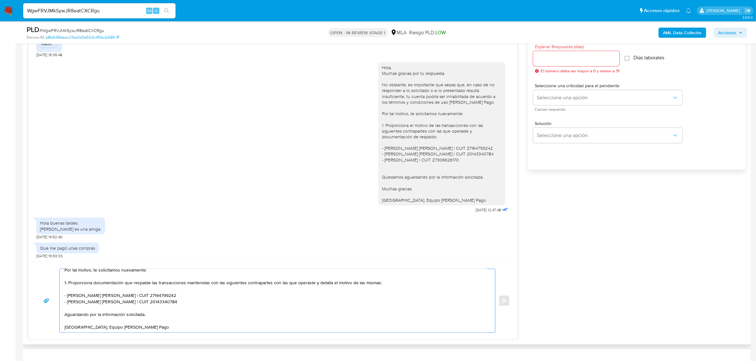
scroll to position [42, 0]
click at [91, 316] on textarea "Hola. Muchas gracias por tu respuesta. No obstante, es importante que sepas que…" at bounding box center [275, 300] width 422 height 63
drag, startPoint x: 91, startPoint y: 316, endPoint x: 94, endPoint y: 318, distance: 3.4
click at [94, 318] on textarea "Hola. Muchas gracias por tu respuesta. No obstante, es importante que sepas que…" at bounding box center [275, 300] width 422 height 63
click at [159, 317] on textarea "Hola. Muchas gracias por tu respuesta. No obstante, es importante que sepas que…" at bounding box center [275, 300] width 422 height 63
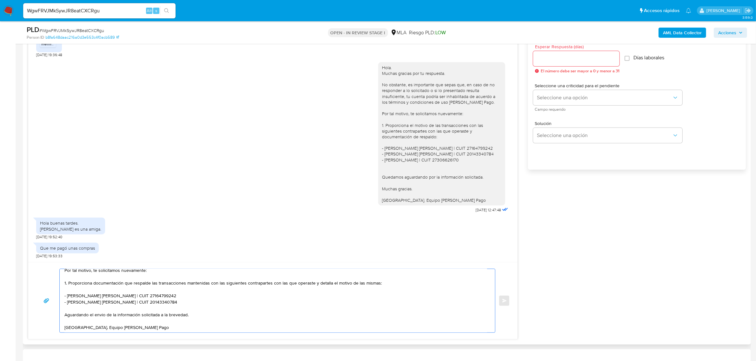
click at [96, 318] on textarea "Hola. Muchas gracias por tu respuesta. No obstante, es importante que sepas que…" at bounding box center [275, 300] width 422 height 63
click at [0, 0] on lt-span "el env í o" at bounding box center [0, 0] width 0 height 0
click at [144, 329] on textarea "Hola. Muchas gracias por tu respuesta. No obstante, es importante que sepas que…" at bounding box center [275, 300] width 422 height 63
click at [143, 328] on textarea "Hola. Muchas gracias por tu respuesta. No obstante, es importante que sepas que…" at bounding box center [275, 300] width 422 height 63
type textarea "Hola. Muchas gracias por tu respuesta. No obstante, es importante que sepas que…"
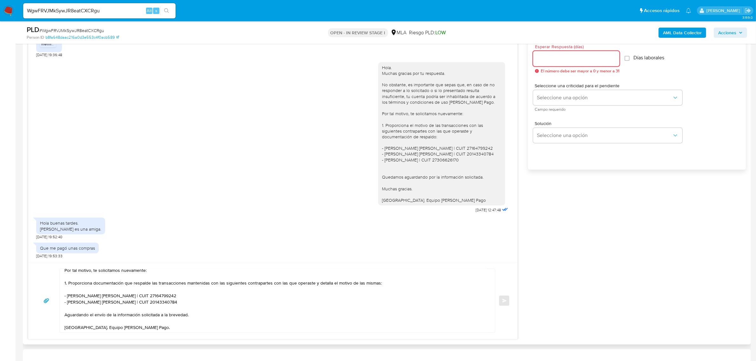
click at [562, 62] on input "Esperar Respuesta (días)" at bounding box center [576, 59] width 86 height 8
type input "1"
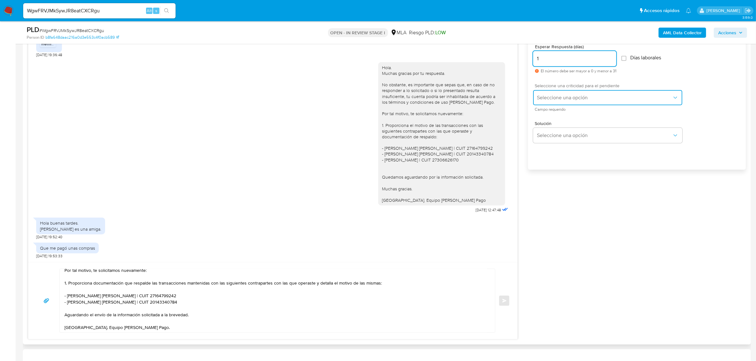
click at [557, 96] on span "Seleccione una opción" at bounding box center [604, 98] width 135 height 6
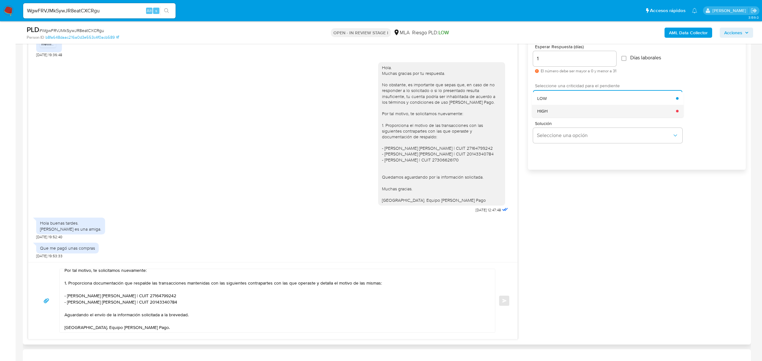
click at [559, 113] on div "HIGH" at bounding box center [606, 111] width 139 height 13
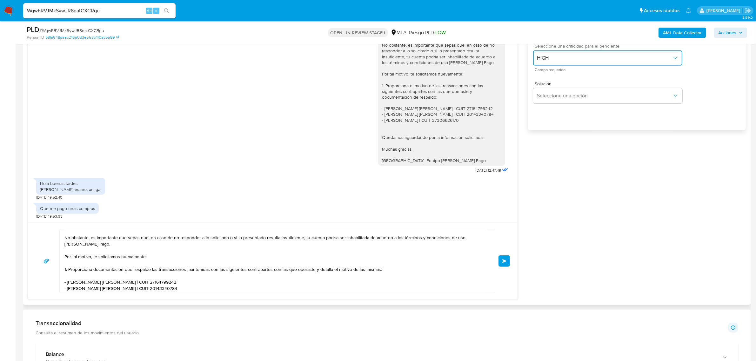
scroll to position [0, 0]
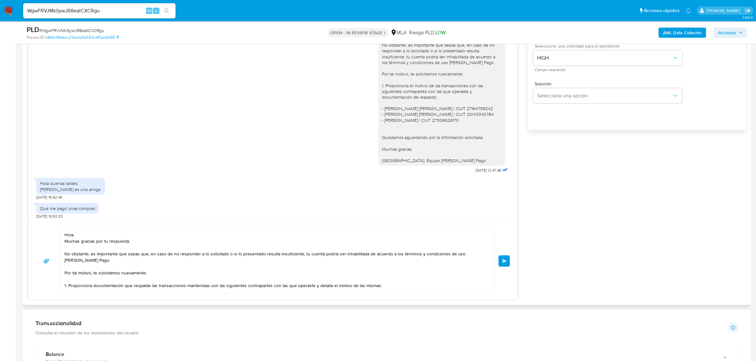
click at [504, 262] on span "Enviar" at bounding box center [504, 261] width 4 height 4
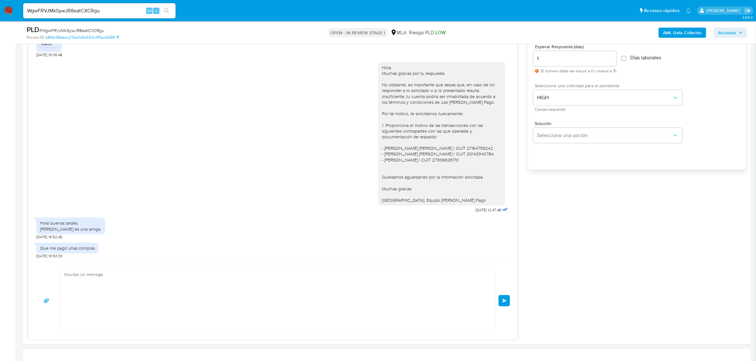
scroll to position [850, 0]
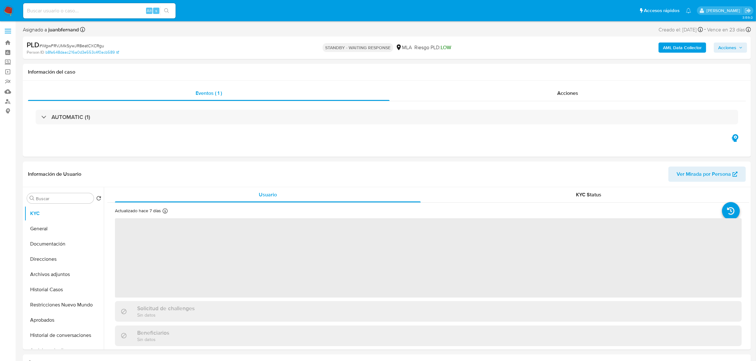
select select "10"
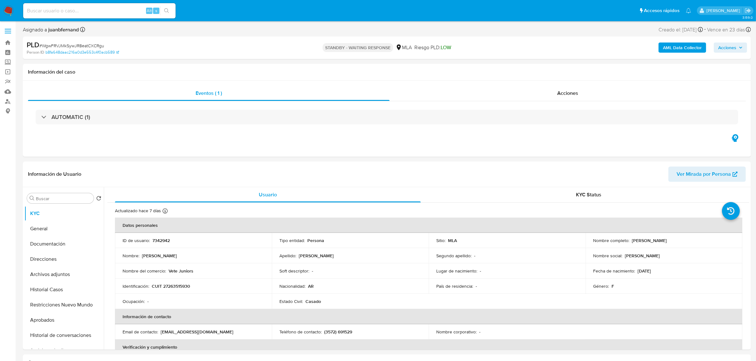
click at [118, 10] on input at bounding box center [99, 11] width 152 height 8
paste input "9WNnbd0NxjPGmUU50iFZrRSt"
type input "9WNnbd0NxjPGmUU50iFZrRSt"
click at [166, 12] on icon "search-icon" at bounding box center [166, 10] width 5 height 5
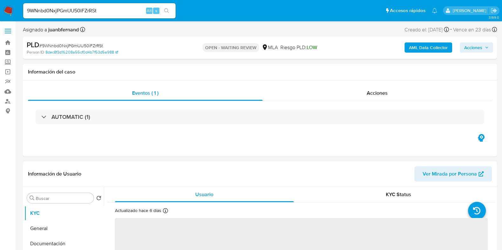
select select "10"
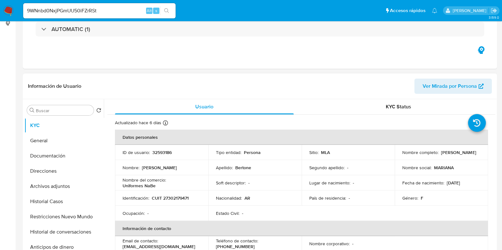
scroll to position [198, 0]
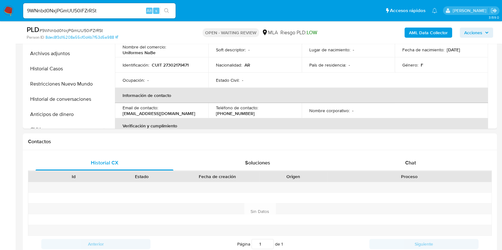
click at [125, 14] on input "9WNnbd0NxjPGmUU50iFZrRSt" at bounding box center [99, 11] width 152 height 8
click at [126, 11] on input "9WNnbd0NxjPGmUU50iFZrRSt" at bounding box center [99, 11] width 152 height 8
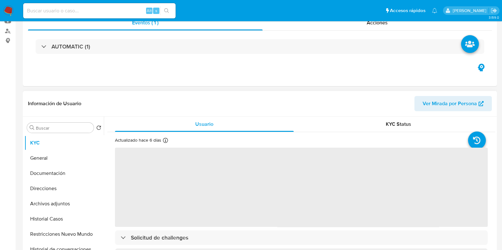
select select "10"
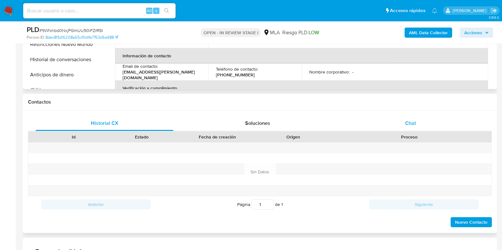
click at [395, 121] on div "Chat" at bounding box center [410, 123] width 138 height 15
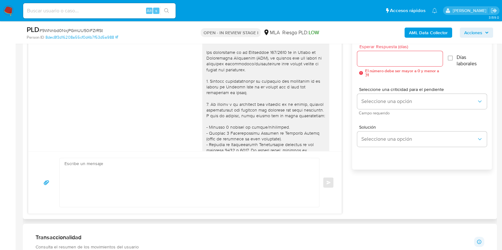
scroll to position [1575, 0]
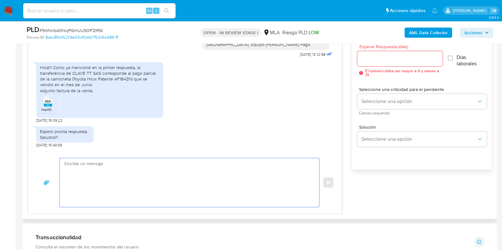
click at [109, 172] on textarea at bounding box center [187, 182] width 247 height 49
paste textarea "Hola, esperamos que te encuentres muy bien. Muchas gracias por tu respuesta. Co…"
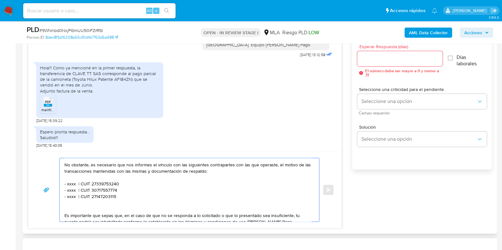
scroll to position [0, 0]
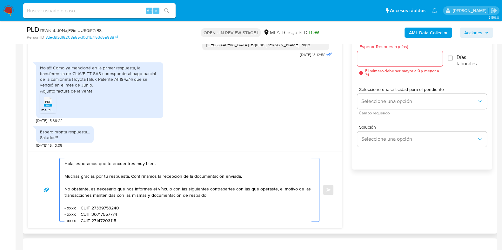
click at [86, 162] on textarea "Hola, esperamos que te encuentres muy bien. Muchas gracias por tu respuesta. Co…" at bounding box center [187, 189] width 247 height 63
drag, startPoint x: 87, startPoint y: 162, endPoint x: 149, endPoint y: 165, distance: 62.6
click at [149, 165] on textarea "Hola, esperamos que te encuentres muy bien. Muchas gracias por tu respuesta. Co…" at bounding box center [187, 189] width 247 height 63
click at [139, 175] on textarea "Hola. Muchas gracias por tu respuesta. Confirmamos la recepción de la documenta…" at bounding box center [187, 189] width 247 height 63
drag, startPoint x: 139, startPoint y: 175, endPoint x: 229, endPoint y: 176, distance: 89.8
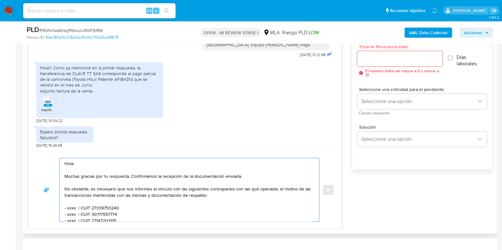
click at [229, 176] on textarea "Hola. Muchas gracias por tu respuesta. Confirmamos la recepción de la documenta…" at bounding box center [187, 189] width 247 height 63
click at [82, 170] on textarea "Hola. Muchas gracias por tu respuesta. No obstante, es necesario que nos inform…" at bounding box center [187, 189] width 247 height 63
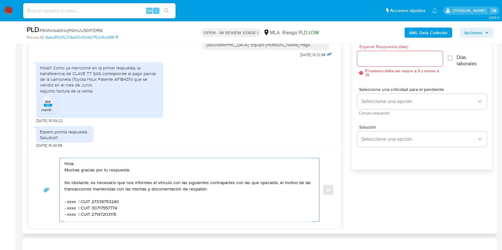
click at [91, 183] on textarea "Hola. Muchas gracias por tu respuesta. No obstante, es necesario que nos inform…" at bounding box center [187, 189] width 247 height 63
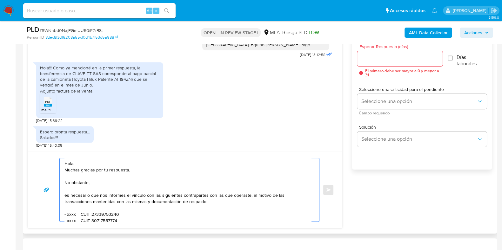
click at [99, 182] on textarea "Hola. Muchas gracias por tu respuesta. No obstante, es necesario que nos inform…" at bounding box center [187, 189] width 247 height 63
paste textarea "Hola, esperamos que te encuentres muy bien. Muchas gracias por tu respuesta. Co…"
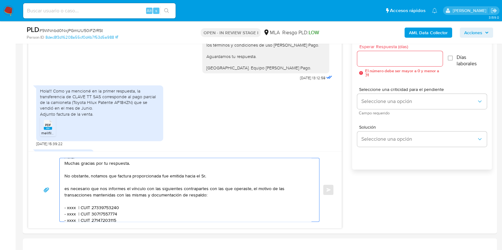
scroll to position [0, 0]
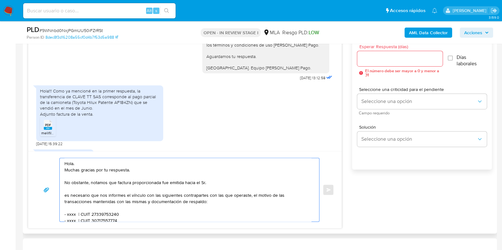
paste textarea "[PERSON_NAME]"
click at [277, 181] on textarea "Hola. Muchas gracias por tu respuesta. No obstante, notamos que factura proporc…" at bounding box center [187, 189] width 247 height 63
paste textarea "20148221791"
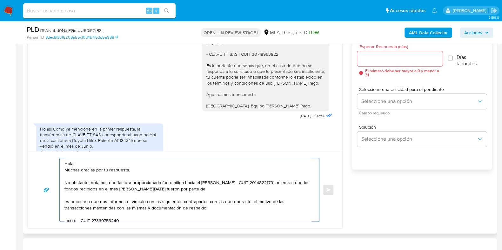
scroll to position [1456, 0]
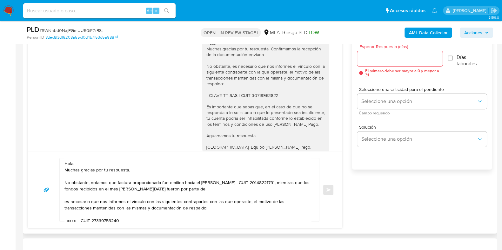
click at [210, 112] on div "Hola. Muchas gracias por tu respuesta. Confirmamos la recepción de la documenta…" at bounding box center [265, 95] width 119 height 110
drag, startPoint x: 210, startPoint y: 112, endPoint x: 256, endPoint y: 112, distance: 46.0
click at [256, 112] on div "Hola. Muchas gracias por tu respuesta. Confirmamos la recepción de la documenta…" at bounding box center [265, 95] width 119 height 110
copy div "CLAVE TT SAS | CUIT 30718963822"
click at [240, 189] on textarea "Hola. Muchas gracias por tu respuesta. No obstante, notamos que factura proporc…" at bounding box center [187, 189] width 247 height 63
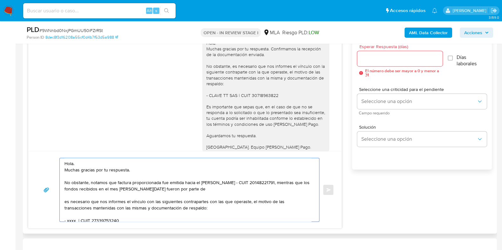
paste textarea "CLAVE TT SAS | CUIT 30718963822"
drag, startPoint x: 291, startPoint y: 187, endPoint x: 185, endPoint y: 183, distance: 106.4
click at [185, 183] on textarea "Hola. Muchas gracias por tu respuesta. No obstante, notamos que factura proporc…" at bounding box center [187, 189] width 247 height 63
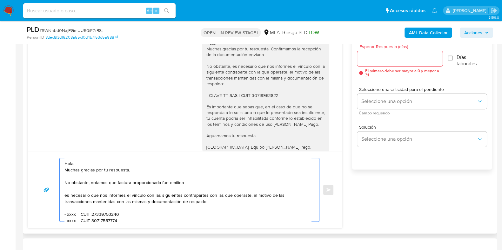
click at [176, 182] on textarea "Hola. Muchas gracias por tu respuesta. No obstante, notamos que factura proporc…" at bounding box center [187, 189] width 247 height 63
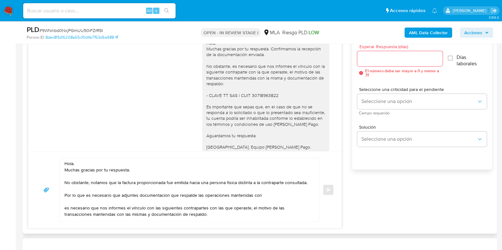
click at [209, 111] on div "Hola. Muchas gracias por tu respuesta. Confirmamos la recepción de la documenta…" at bounding box center [265, 95] width 119 height 110
drag, startPoint x: 209, startPoint y: 111, endPoint x: 263, endPoint y: 110, distance: 54.6
click at [263, 110] on div "Hola. Muchas gracias por tu respuesta. Confirmamos la recepción de la documenta…" at bounding box center [265, 95] width 119 height 110
copy div "CLAVE TT SAS | CUIT 30718963822"
click at [275, 198] on textarea "Hola. Muchas gracias por tu respuesta. No obstante, notamos que la factura prop…" at bounding box center [187, 189] width 247 height 63
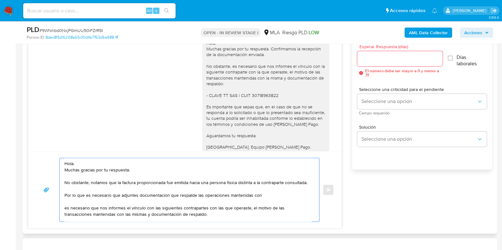
paste textarea "CLAVE TT SAS | CUIT 30718963822"
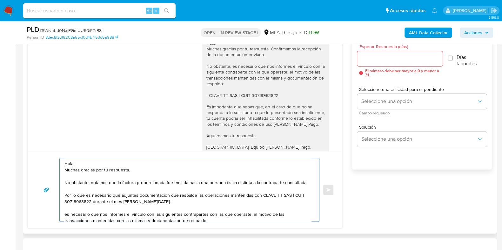
drag, startPoint x: 151, startPoint y: 205, endPoint x: 154, endPoint y: 202, distance: 4.5
click at [153, 202] on textarea "Hola. Muchas gracias por tu respuesta. No obstante, notamos que la factura prop…" at bounding box center [187, 189] width 247 height 63
click at [154, 202] on textarea "Hola. Muchas gracias por tu respuesta. No obstante, notamos que la factura prop…" at bounding box center [187, 189] width 247 height 63
click at [163, 202] on textarea "Hola. Muchas gracias por tu respuesta. No obstante, notamos que la factura prop…" at bounding box center [187, 189] width 247 height 63
click at [0, 0] on lt-span "documentaci ó n" at bounding box center [0, 0] width 0 height 0
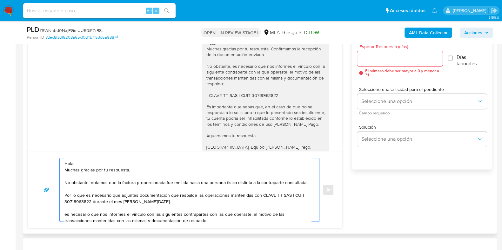
click at [227, 183] on textarea "Hola. Muchas gracias por tu respuesta. No obstante, notamos que la factura prop…" at bounding box center [187, 189] width 247 height 63
click at [231, 182] on textarea "Hola. Muchas gracias por tu respuesta. No obstante, notamos que la factura prop…" at bounding box center [187, 189] width 247 height 63
click at [0, 0] on lt-span "física" at bounding box center [0, 0] width 0 height 0
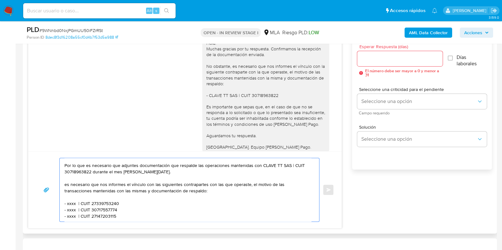
scroll to position [39, 0]
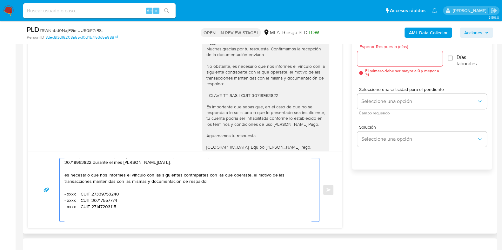
click at [105, 183] on textarea "Hola. Muchas gracias por tu respuesta. No obstante, notamos que la factura prop…" at bounding box center [187, 189] width 247 height 63
drag, startPoint x: 105, startPoint y: 184, endPoint x: 118, endPoint y: 210, distance: 29.9
click at [118, 210] on textarea "Hola. Muchas gracias por tu respuesta. No obstante, notamos que la factura prop…" at bounding box center [187, 189] width 247 height 63
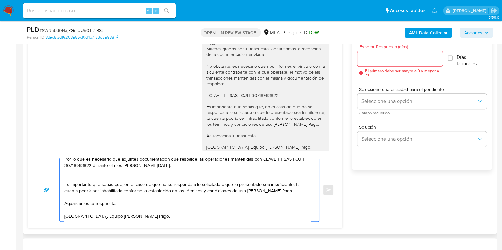
click at [128, 207] on textarea "Hola. Muchas gracias por tu respuesta. No obstante, notamos que la factura prop…" at bounding box center [187, 189] width 247 height 63
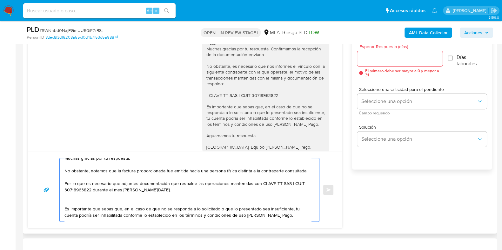
scroll to position [0, 0]
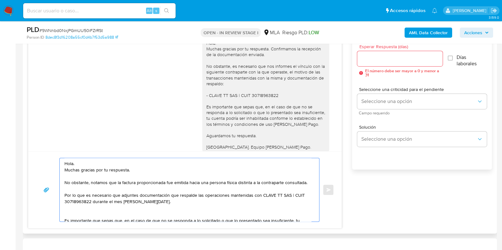
drag, startPoint x: 235, startPoint y: 184, endPoint x: 243, endPoint y: 205, distance: 23.1
click at [234, 184] on textarea "Hola. Muchas gracias por tu respuesta. No obstante, notamos que la factura prop…" at bounding box center [187, 189] width 247 height 63
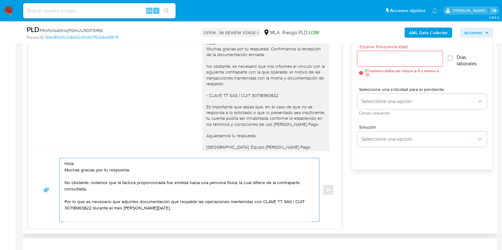
click at [103, 188] on textarea "Hola. Muchas gracias por tu respuesta. No obstante, notamos que la factura prop…" at bounding box center [187, 189] width 247 height 63
click at [141, 169] on textarea "Hola. Muchas gracias por tu respuesta. No obstante, notamos que la factura prop…" at bounding box center [187, 189] width 247 height 63
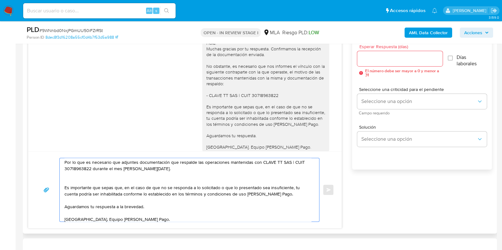
type textarea "Hola. Muchas gracias por tu respuesta. No obstante, notamos que la factura prop…"
click at [379, 61] on input "Esperar Respuesta (días)" at bounding box center [399, 59] width 85 height 8
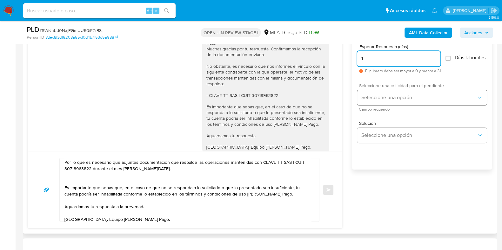
type input "1"
click at [380, 105] on button "Seleccione una opción" at bounding box center [421, 97] width 129 height 15
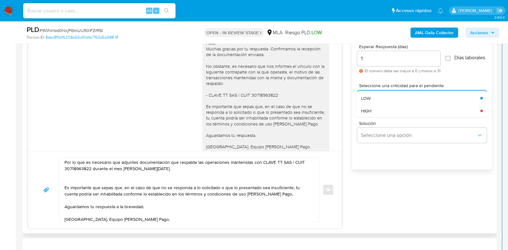
drag, startPoint x: 380, startPoint y: 118, endPoint x: 336, endPoint y: 155, distance: 57.2
click at [380, 117] on div "HIGH" at bounding box center [420, 110] width 119 height 13
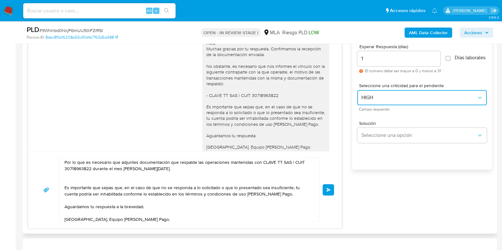
scroll to position [49, 0]
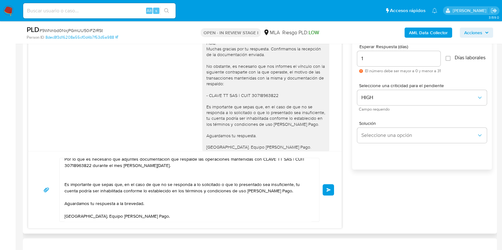
click at [325, 190] on button "Enviar" at bounding box center [327, 189] width 11 height 11
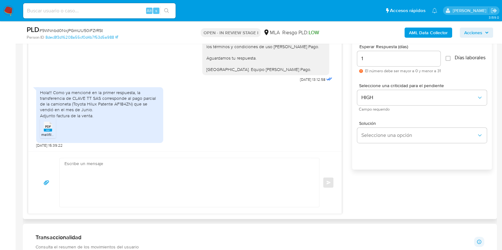
scroll to position [1510, 0]
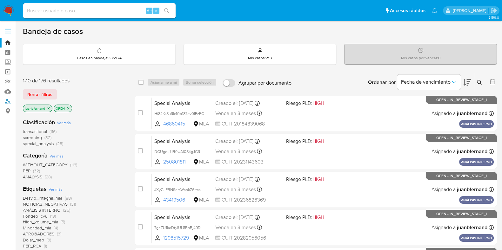
drag, startPoint x: 8, startPoint y: 99, endPoint x: 30, endPoint y: 86, distance: 26.3
click at [8, 100] on link "Buscador de personas" at bounding box center [38, 101] width 76 height 10
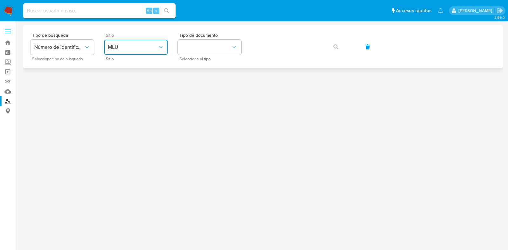
click at [148, 49] on span "MLU" at bounding box center [133, 47] width 50 height 6
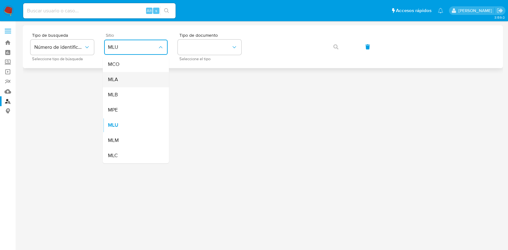
click at [132, 84] on div "MLA" at bounding box center [134, 79] width 52 height 15
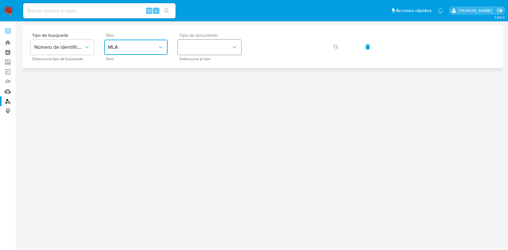
click at [239, 51] on button "identificationType" at bounding box center [209, 47] width 63 height 15
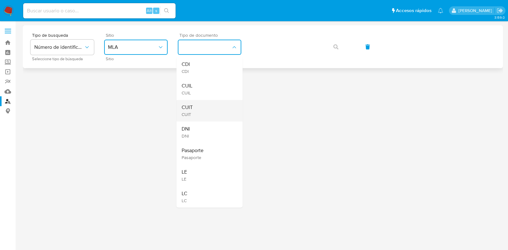
click at [214, 108] on div "CUIT CUIT" at bounding box center [208, 111] width 52 height 22
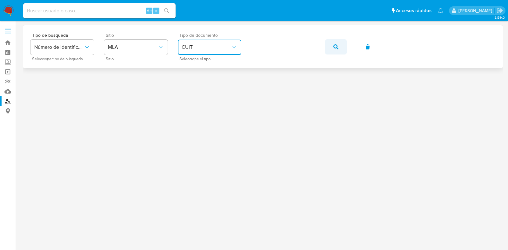
click at [338, 46] on button "button" at bounding box center [336, 46] width 22 height 15
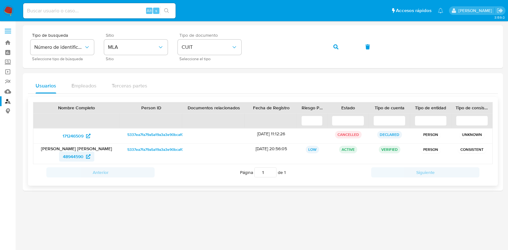
click at [79, 157] on span "48944590" at bounding box center [73, 157] width 21 height 10
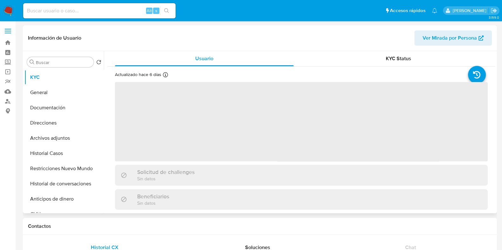
select select "10"
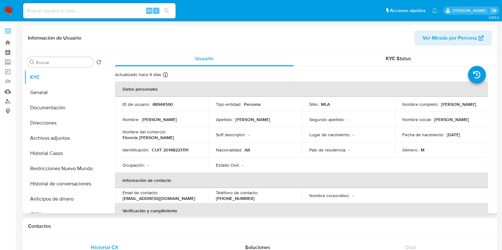
click at [441, 107] on p "[PERSON_NAME]" at bounding box center [458, 105] width 35 height 6
drag, startPoint x: 404, startPoint y: 107, endPoint x: 436, endPoint y: 107, distance: 31.7
click at [441, 107] on p "[PERSON_NAME]" at bounding box center [458, 105] width 35 height 6
copy p "[PERSON_NAME]"
click at [165, 149] on p "CUIT 20148221791" at bounding box center [170, 150] width 36 height 6
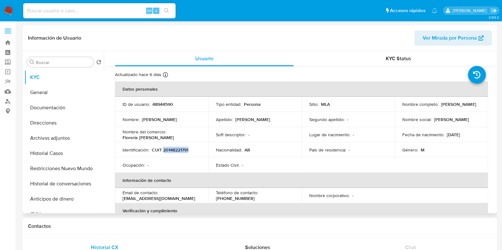
click at [165, 149] on p "CUIT 20148221791" at bounding box center [170, 150] width 36 height 6
copy p "20148221791"
drag, startPoint x: 272, startPoint y: 39, endPoint x: 274, endPoint y: 33, distance: 5.9
click at [272, 39] on header "Información de Usuario Ver Mirada por Persona" at bounding box center [260, 37] width 464 height 15
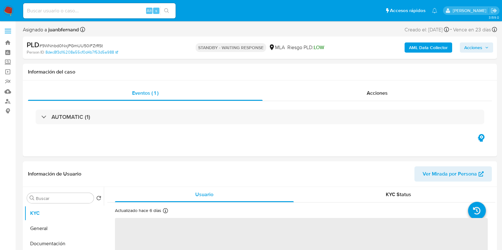
select select "10"
